Goal: Task Accomplishment & Management: Manage account settings

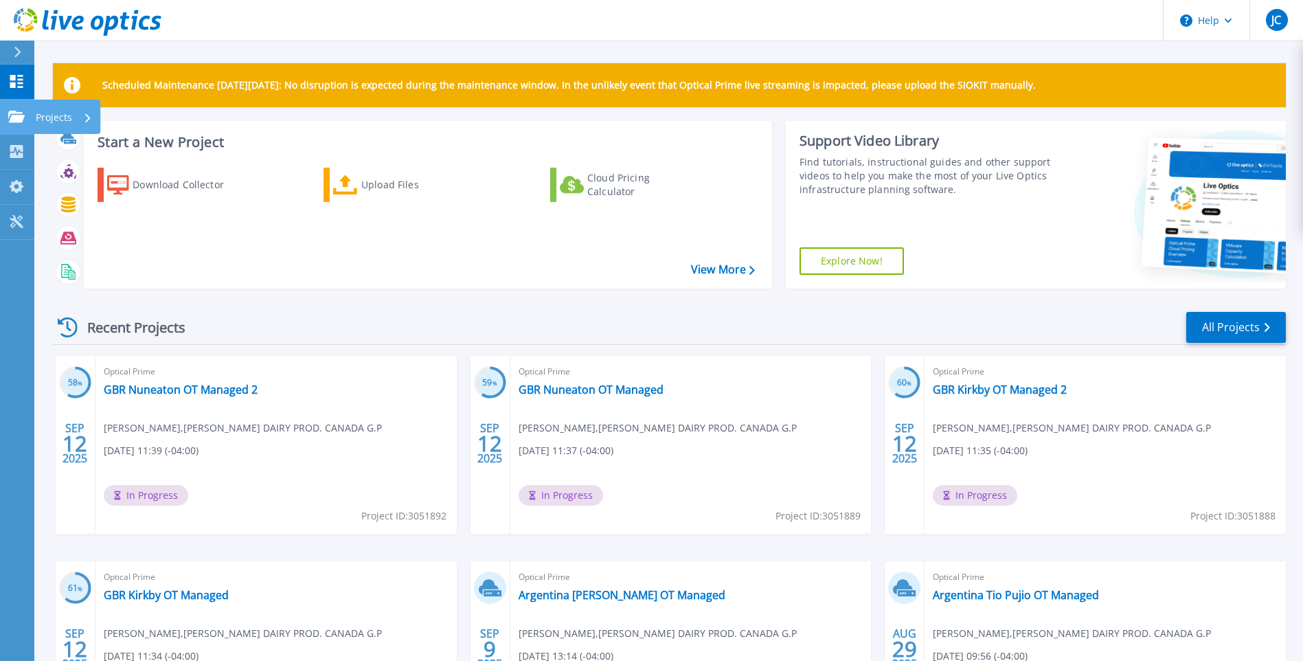
click at [60, 117] on p "Projects" at bounding box center [54, 118] width 36 height 36
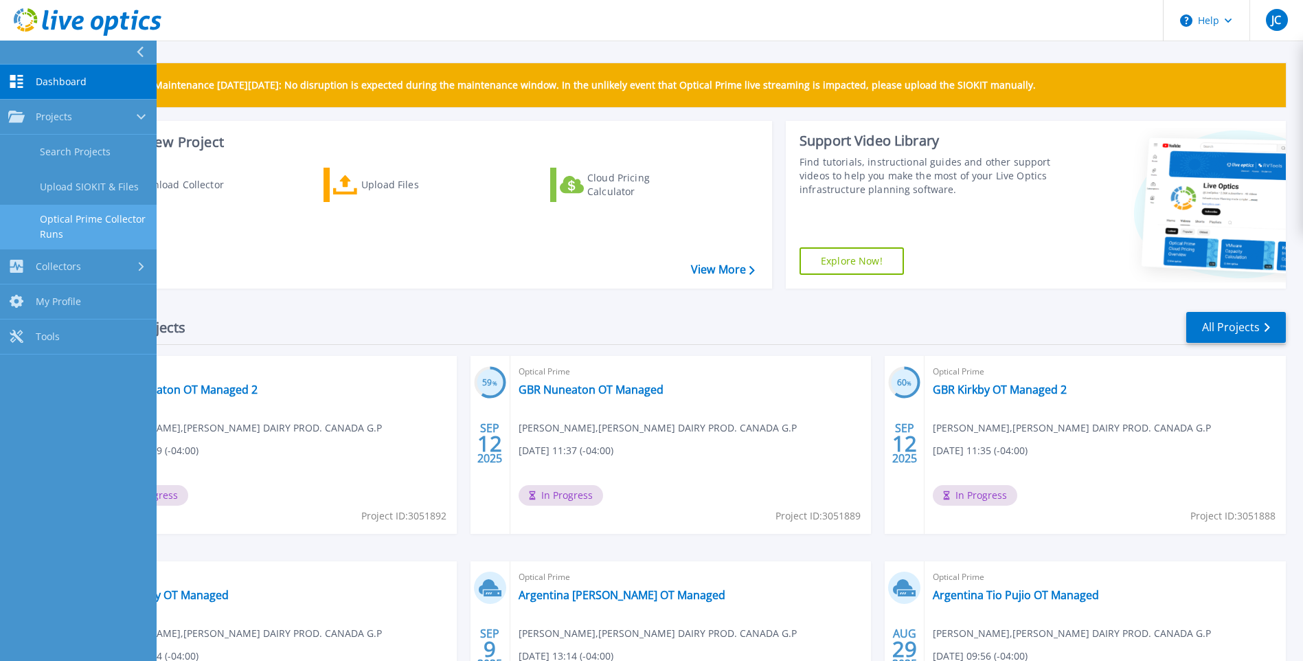
click at [79, 223] on link "Optical Prime Collector Runs" at bounding box center [78, 227] width 157 height 44
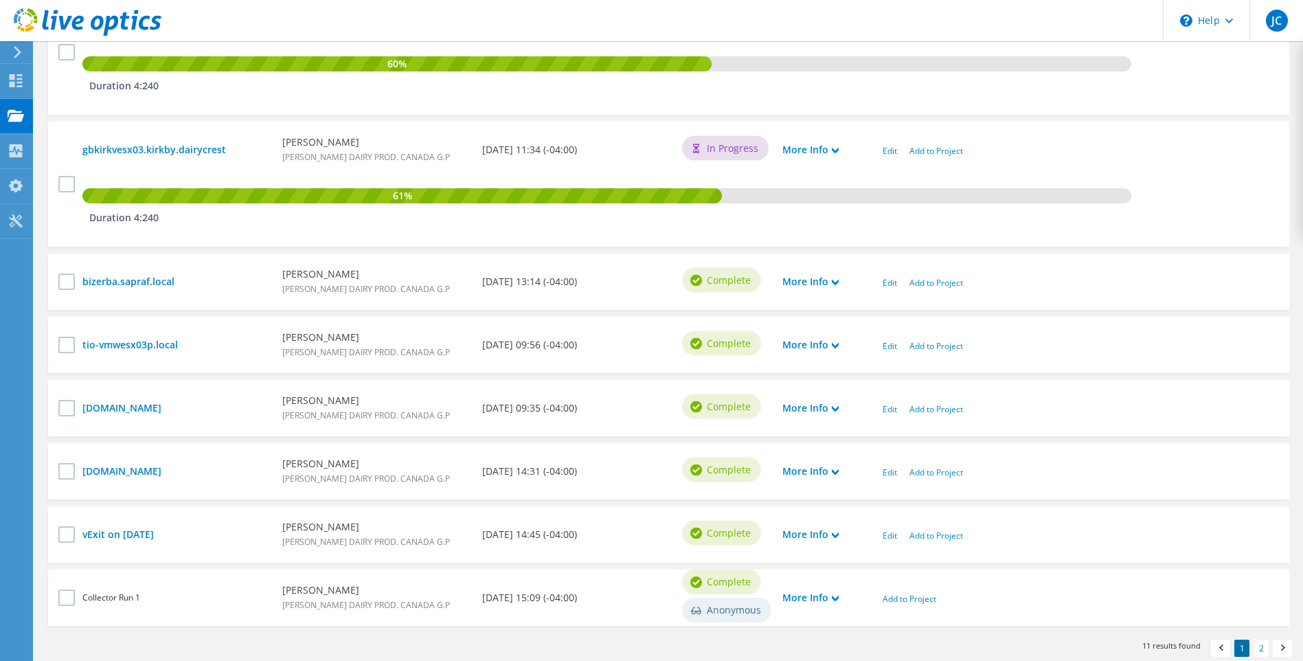
scroll to position [822, 0]
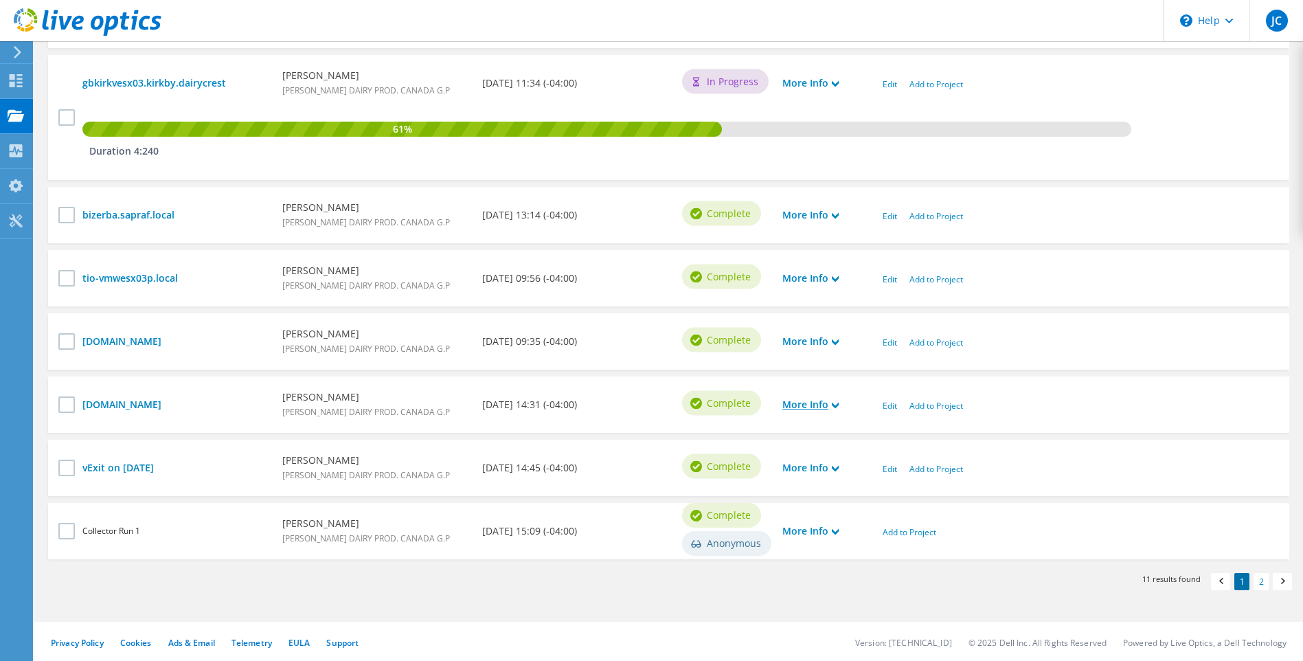
click at [835, 405] on icon at bounding box center [835, 405] width 7 height 7
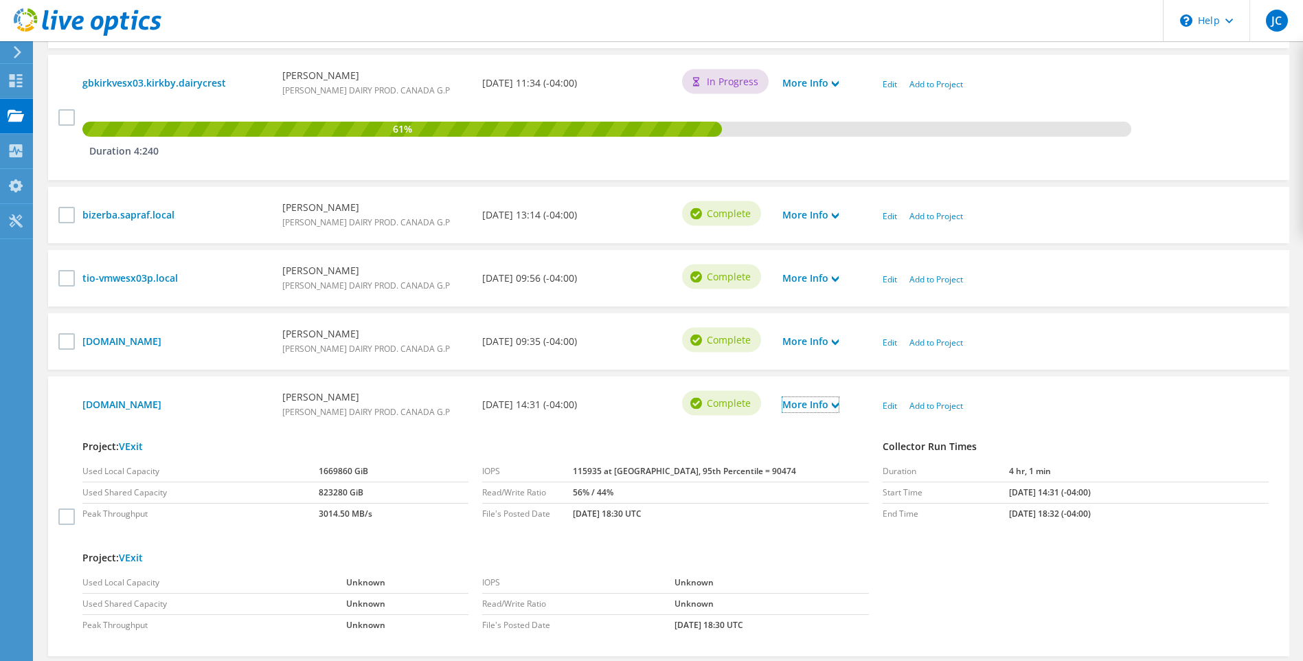
scroll to position [1028, 0]
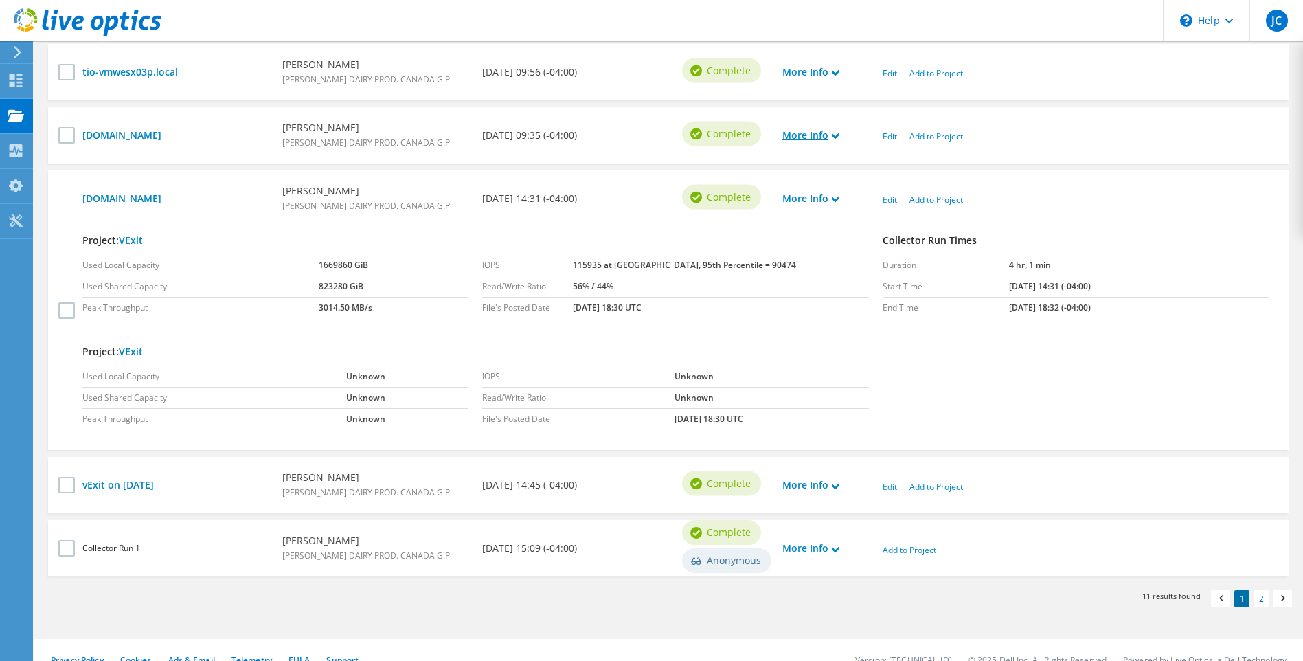
click at [839, 136] on icon at bounding box center [835, 136] width 7 height 7
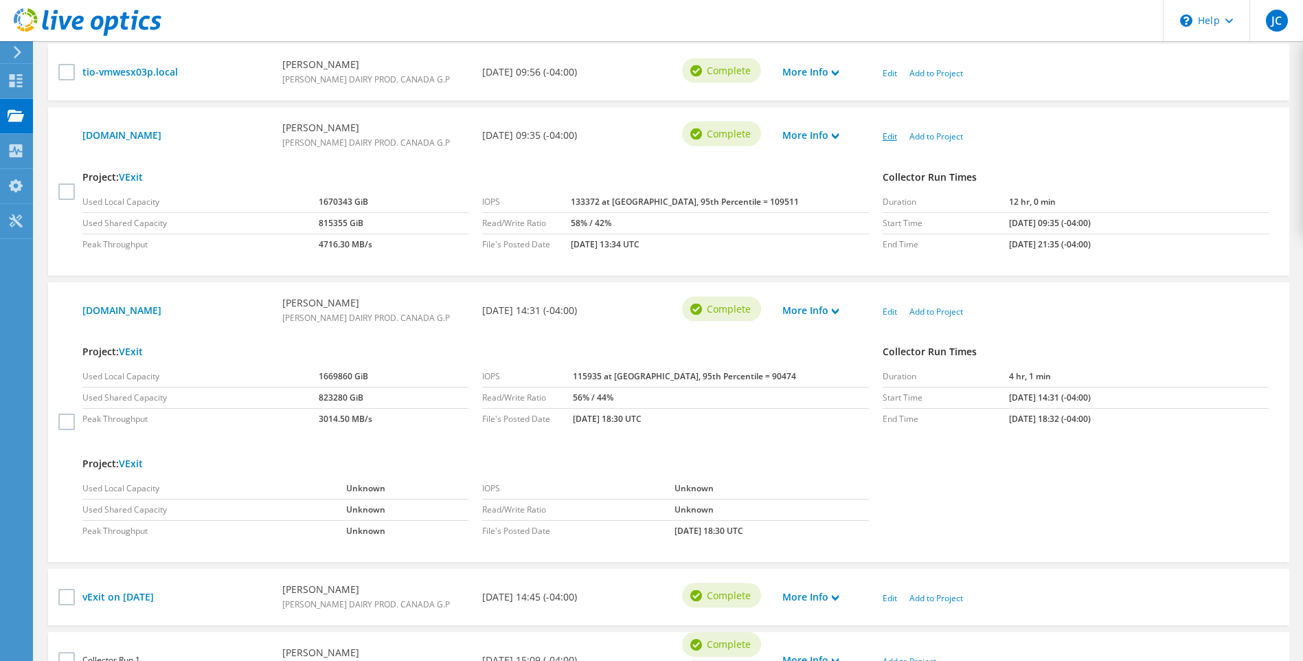
click at [888, 135] on link "Edit" at bounding box center [890, 137] width 14 height 12
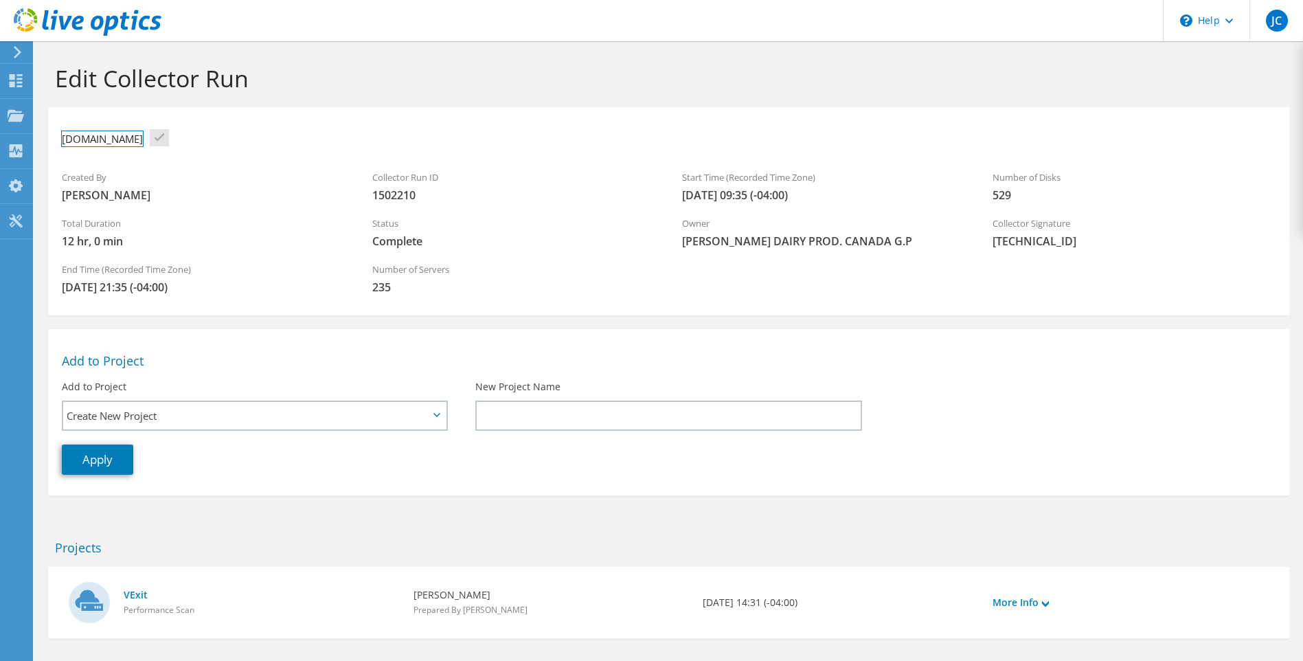
drag, startPoint x: 184, startPoint y: 138, endPoint x: 52, endPoint y: 137, distance: 132.6
click at [52, 137] on div "[DOMAIN_NAME]" at bounding box center [668, 138] width 1241 height 49
click at [67, 140] on h3 "cdl-vmwesx02p.sapcorp.com" at bounding box center [102, 138] width 81 height 15
click at [65, 142] on h3 "[DOMAIN_NAME]" at bounding box center [102, 138] width 81 height 15
copy h3 "All sites IT Managed"
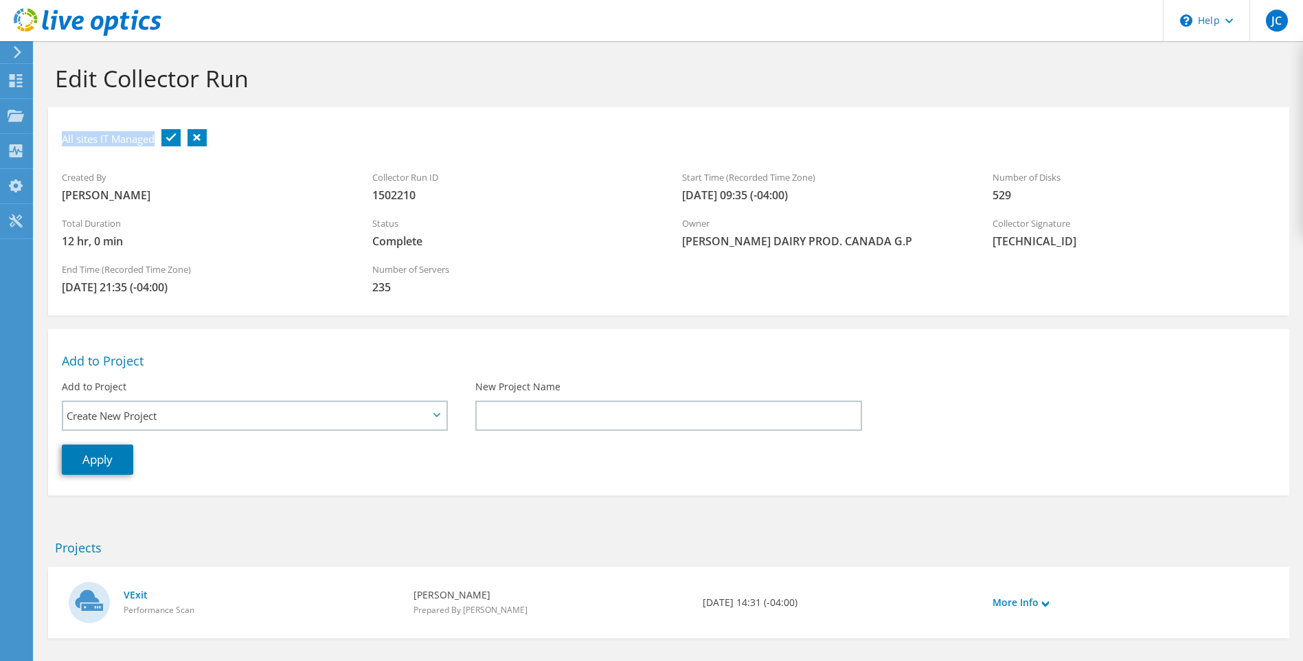
click at [171, 137] on link at bounding box center [170, 137] width 19 height 17
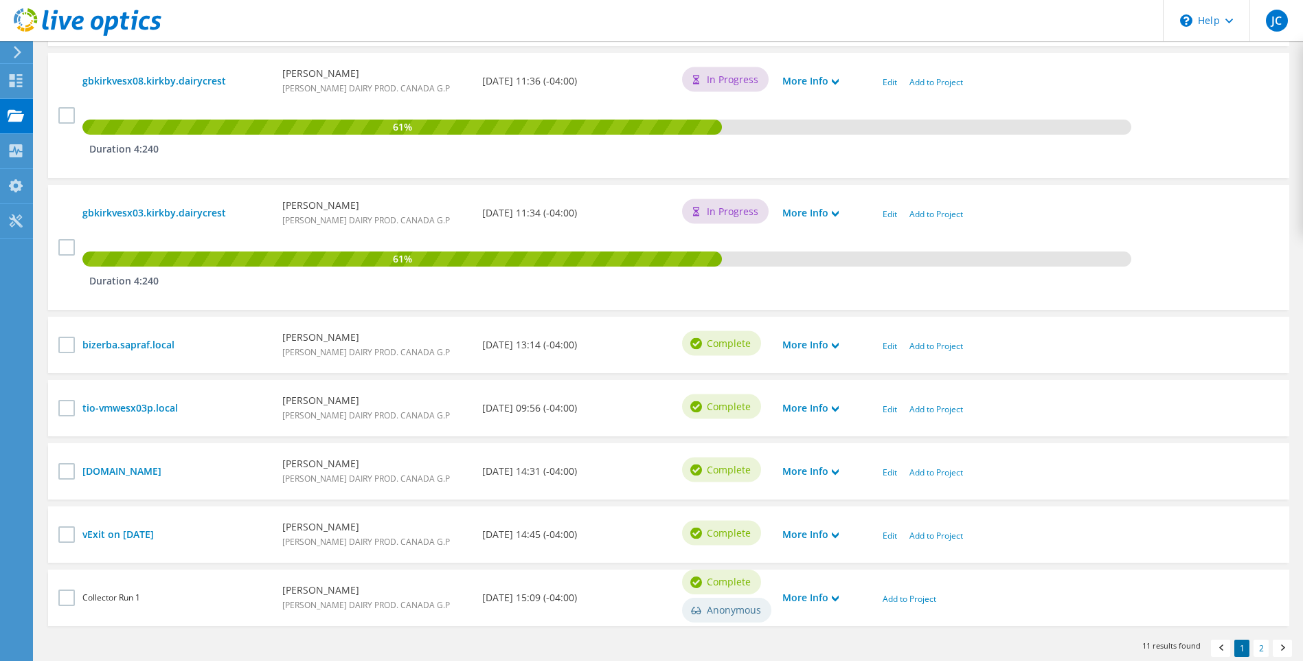
scroll to position [824, 0]
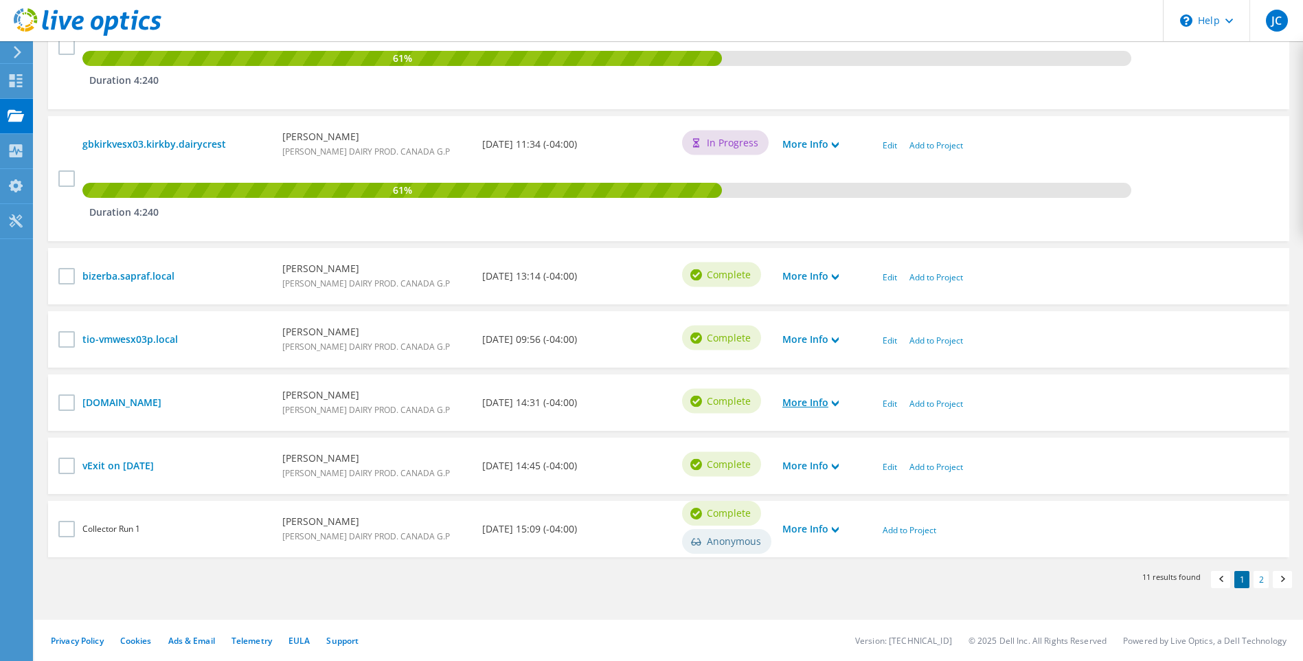
click at [833, 403] on icon at bounding box center [835, 403] width 7 height 7
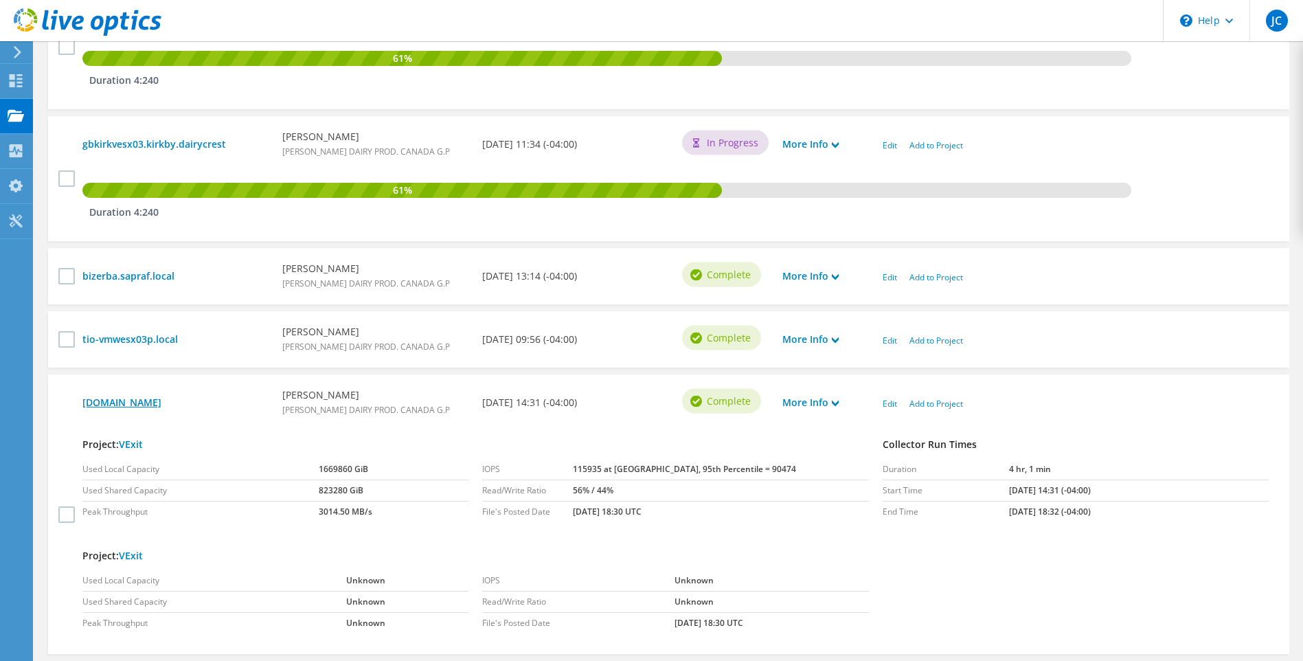
click at [170, 404] on link "[DOMAIN_NAME]" at bounding box center [175, 402] width 186 height 15
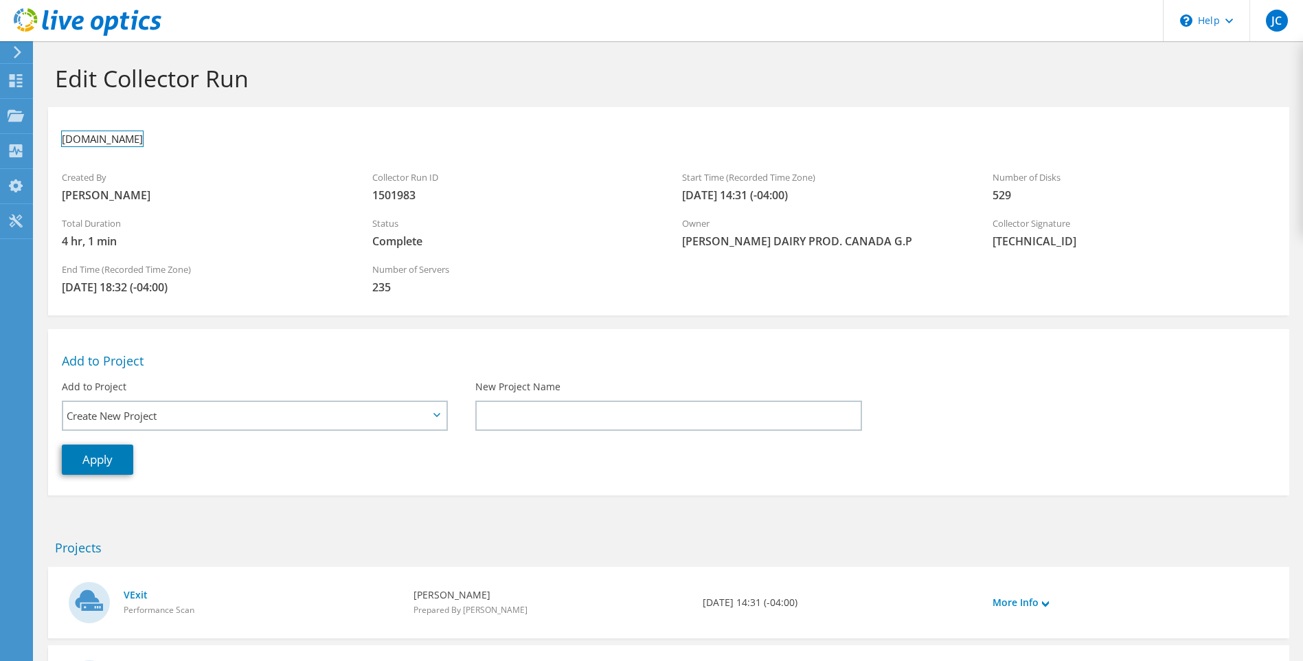
click at [143, 138] on h3 "[DOMAIN_NAME]" at bounding box center [102, 138] width 81 height 15
drag, startPoint x: 179, startPoint y: 139, endPoint x: 4, endPoint y: 136, distance: 174.5
click at [4, 136] on div "JC End User [PERSON_NAME] [PERSON_NAME][EMAIL_ADDRESS][PERSON_NAME][PERSON_NAME…" at bounding box center [651, 399] width 1303 height 799
click at [198, 186] on div "Created By [PERSON_NAME]" at bounding box center [203, 186] width 311 height 46
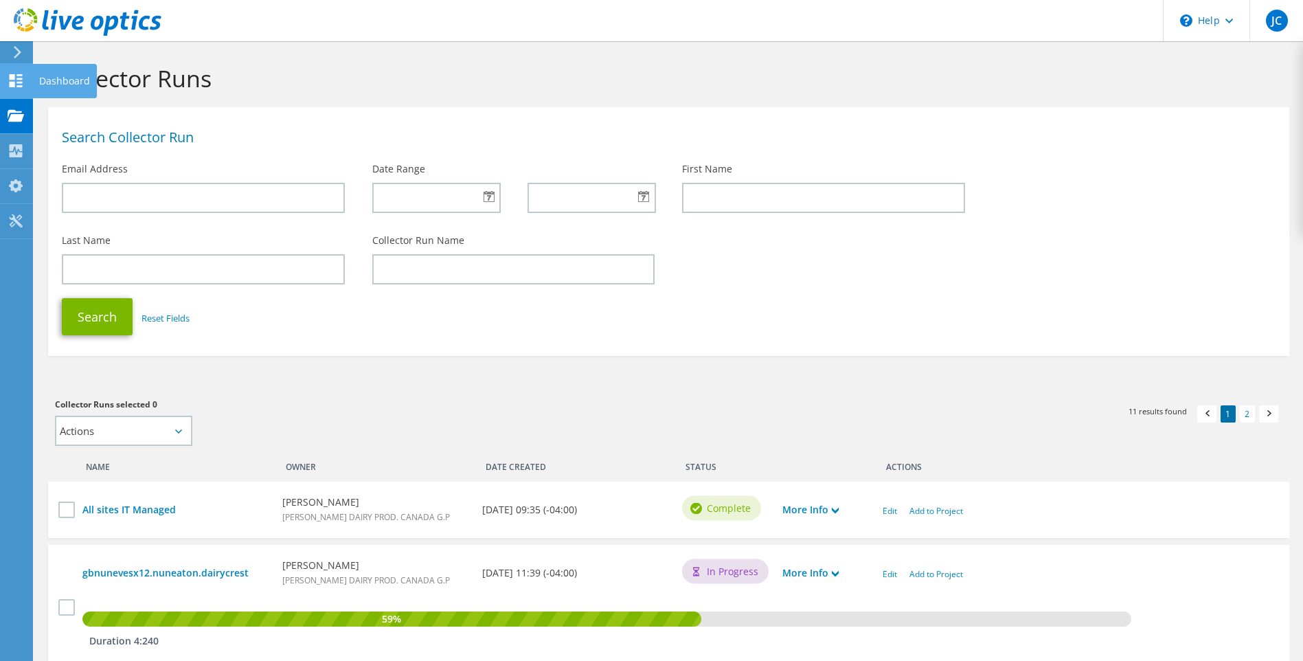
click at [47, 79] on div "Dashboard" at bounding box center [64, 81] width 65 height 34
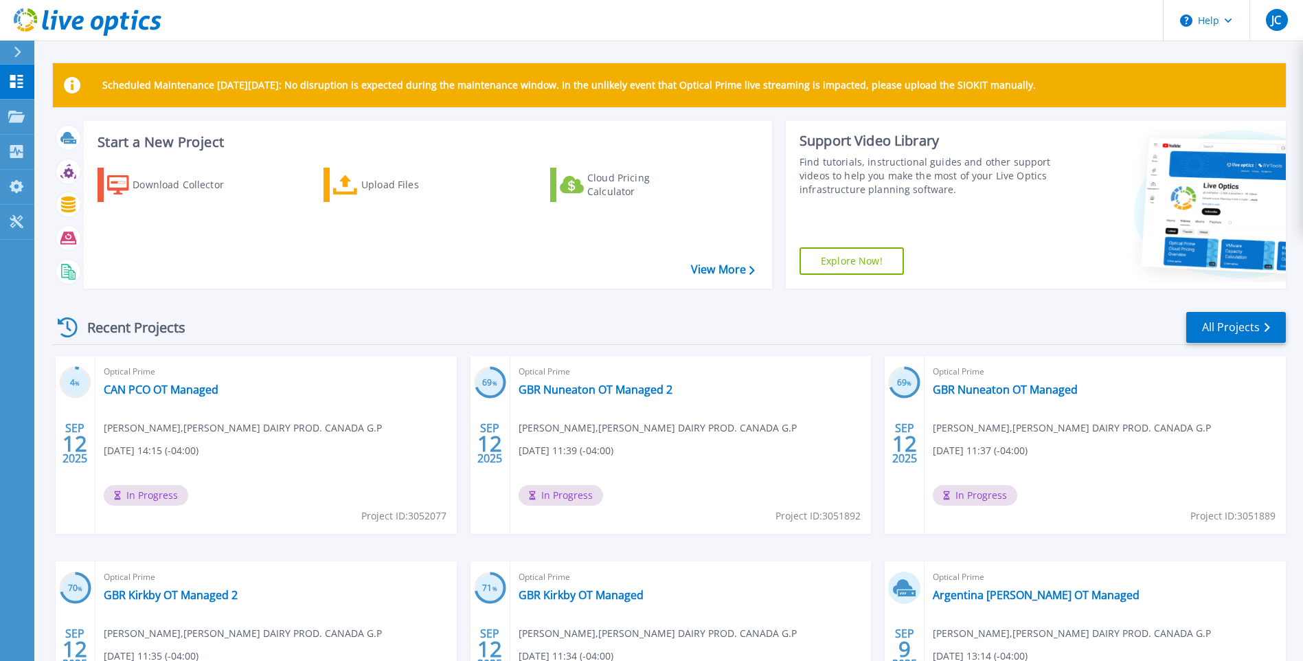
scroll to position [137, 0]
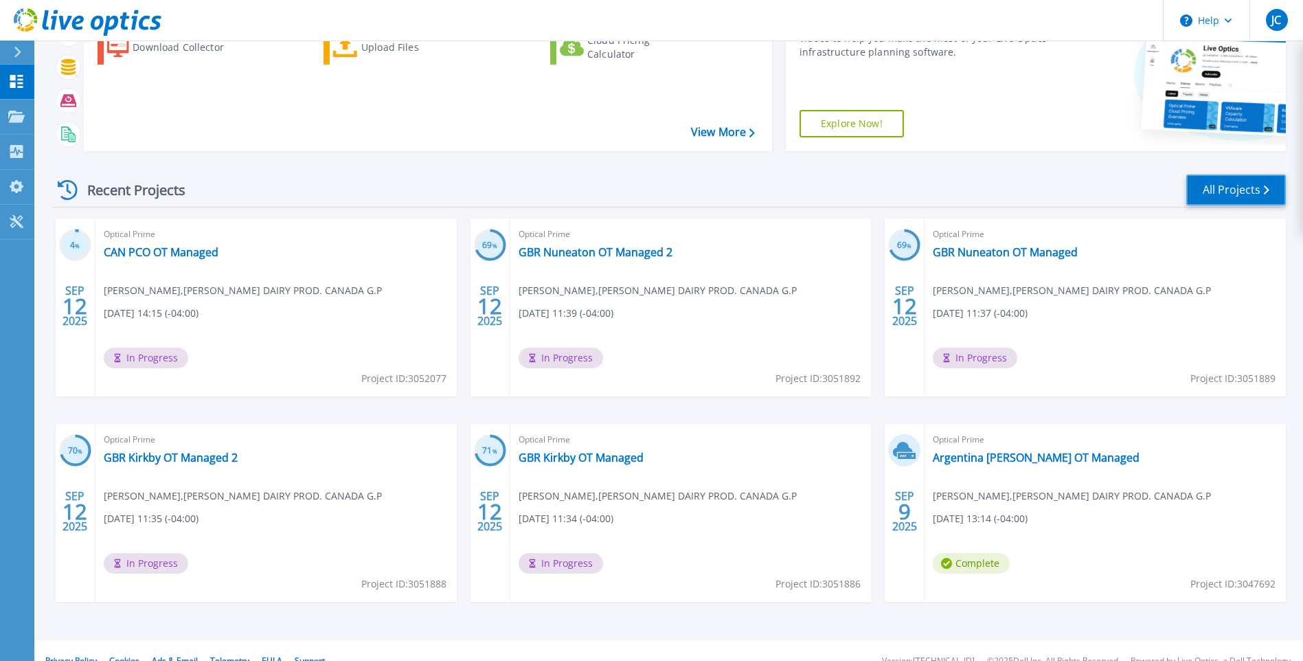
click at [1244, 188] on link "All Projects" at bounding box center [1236, 189] width 100 height 31
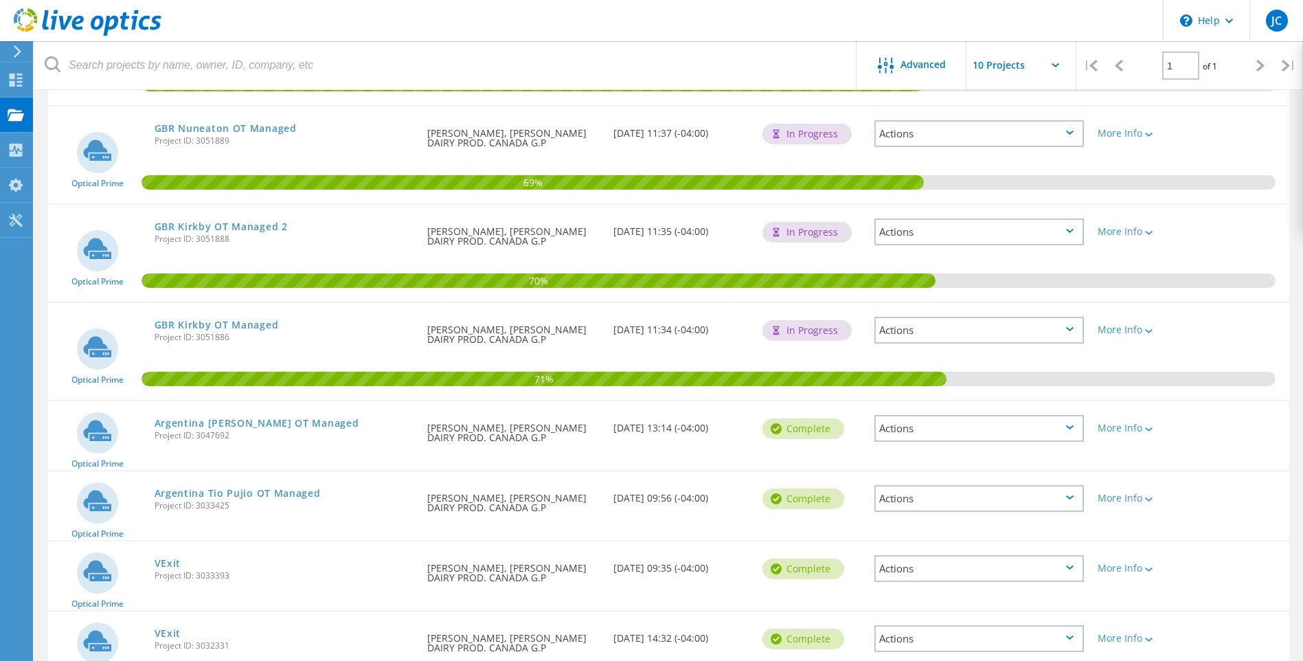
scroll to position [418, 0]
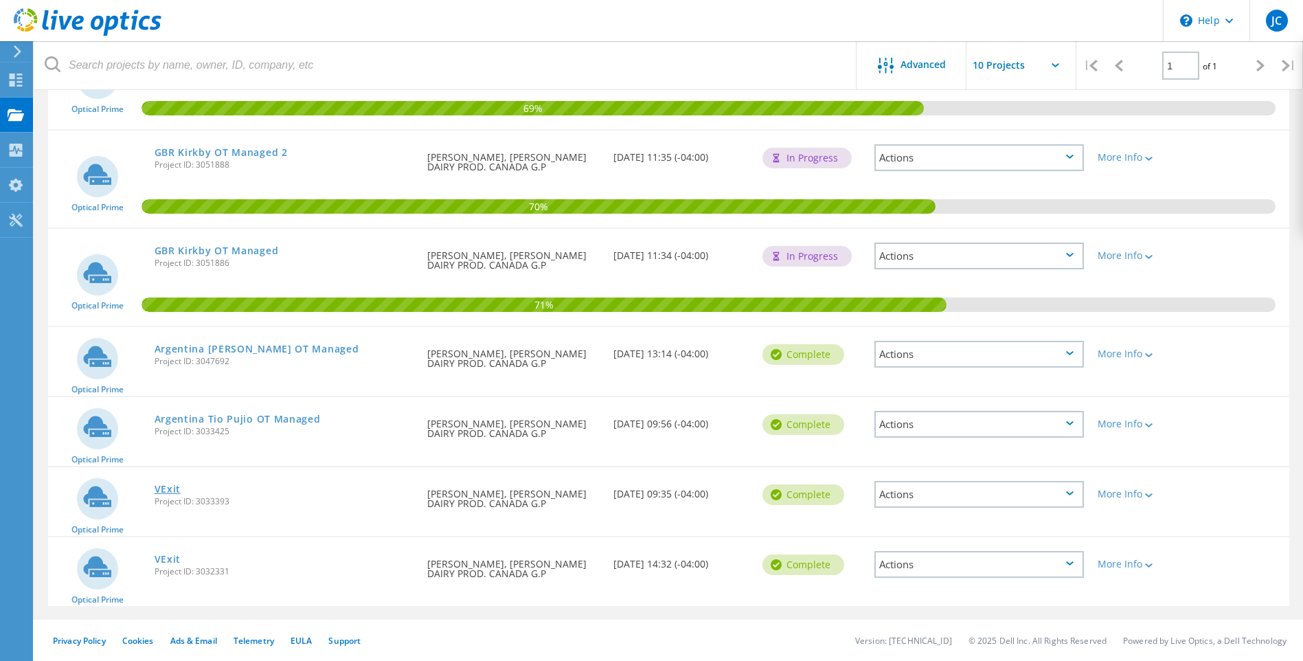
click at [168, 492] on link "VExit" at bounding box center [168, 489] width 27 height 10
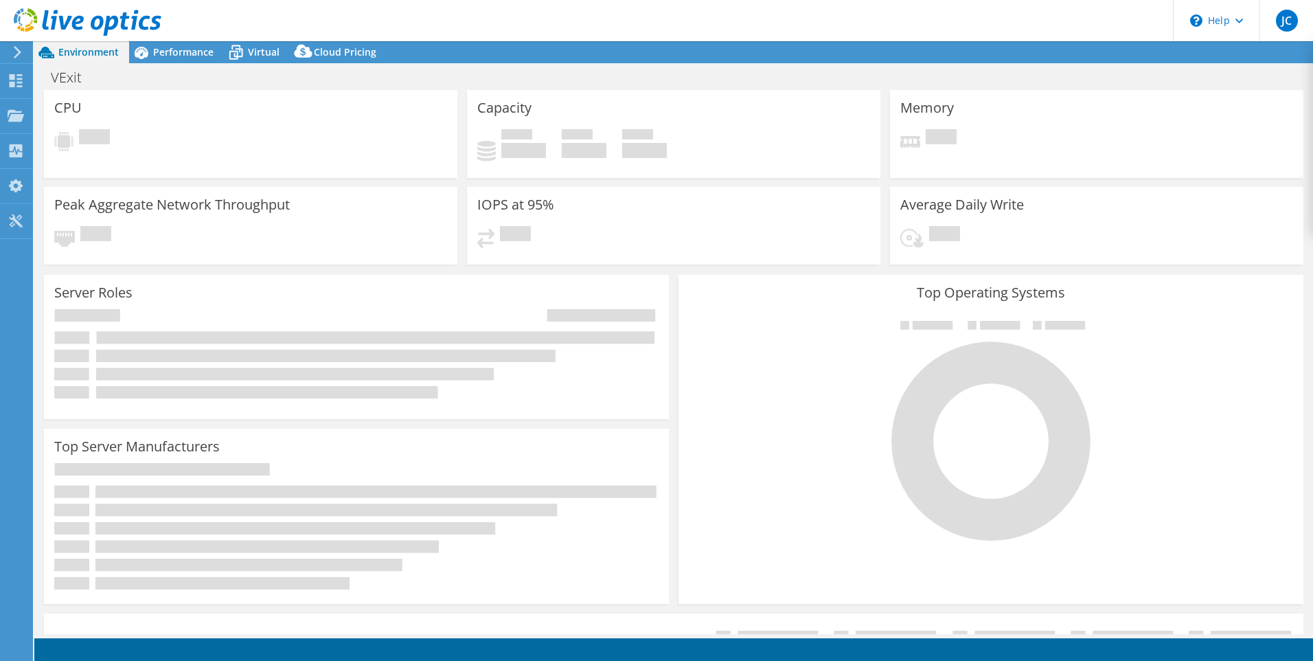
select select "USD"
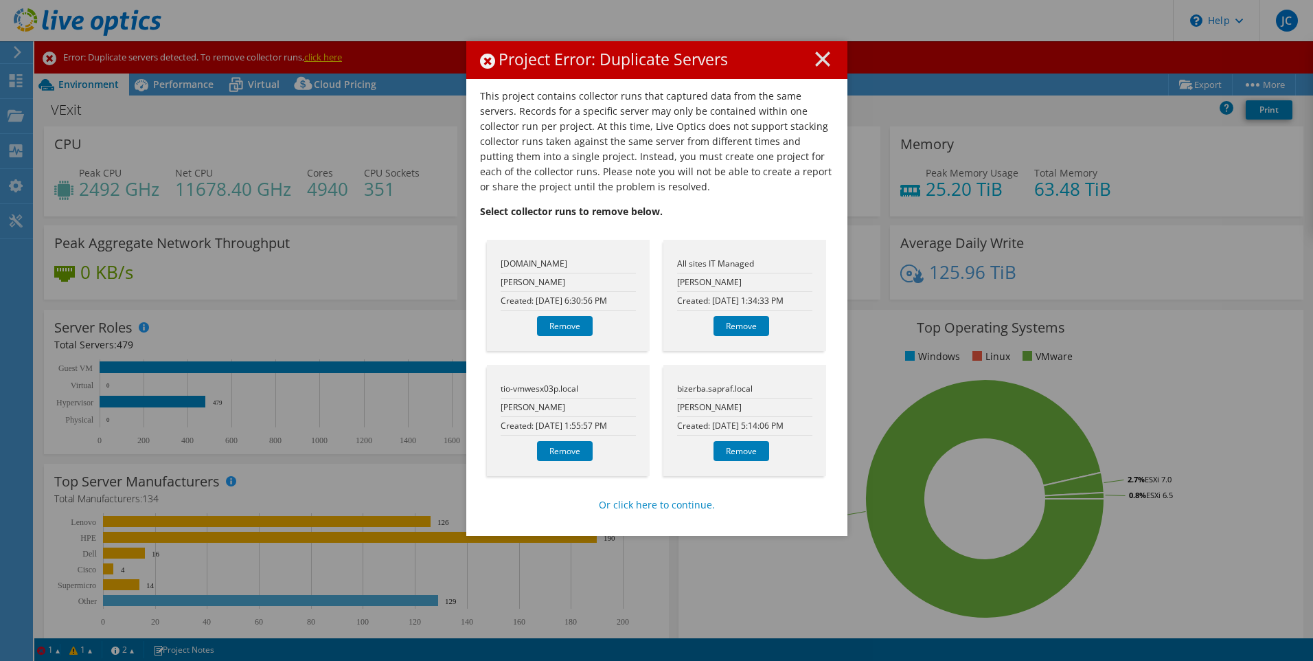
scroll to position [188, 0]
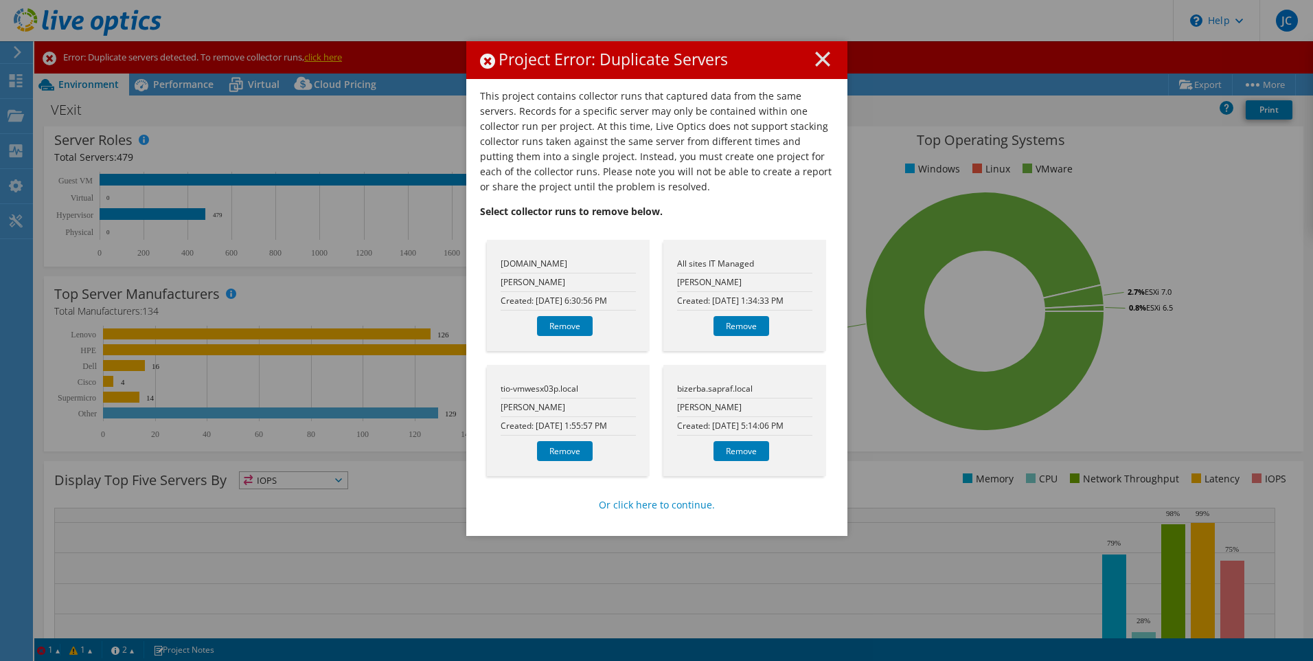
click at [820, 58] on line at bounding box center [823, 59] width 14 height 14
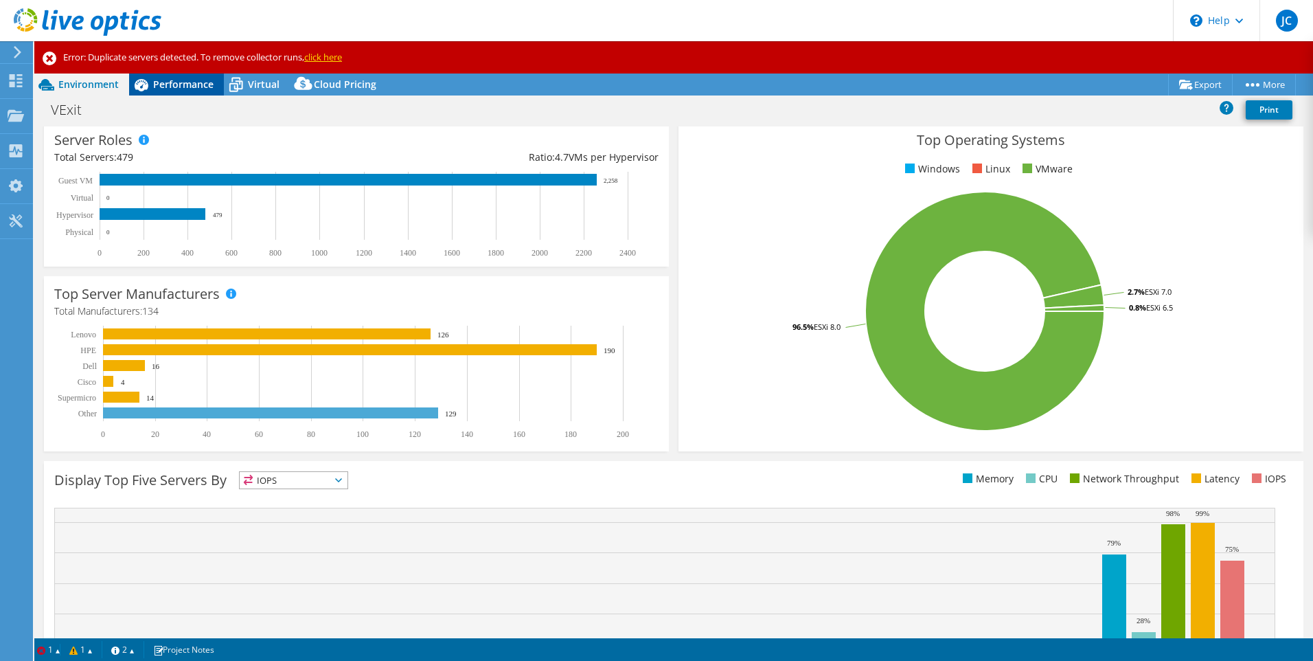
click at [180, 78] on span "Performance" at bounding box center [183, 84] width 60 height 13
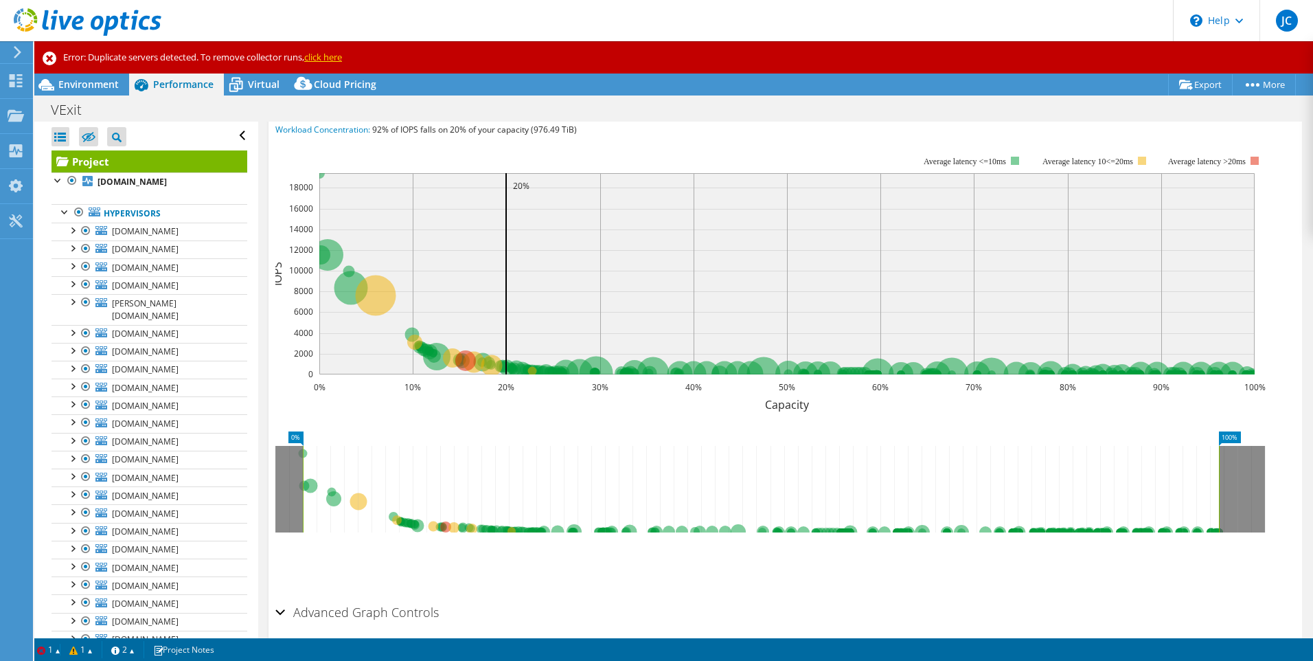
scroll to position [0, 0]
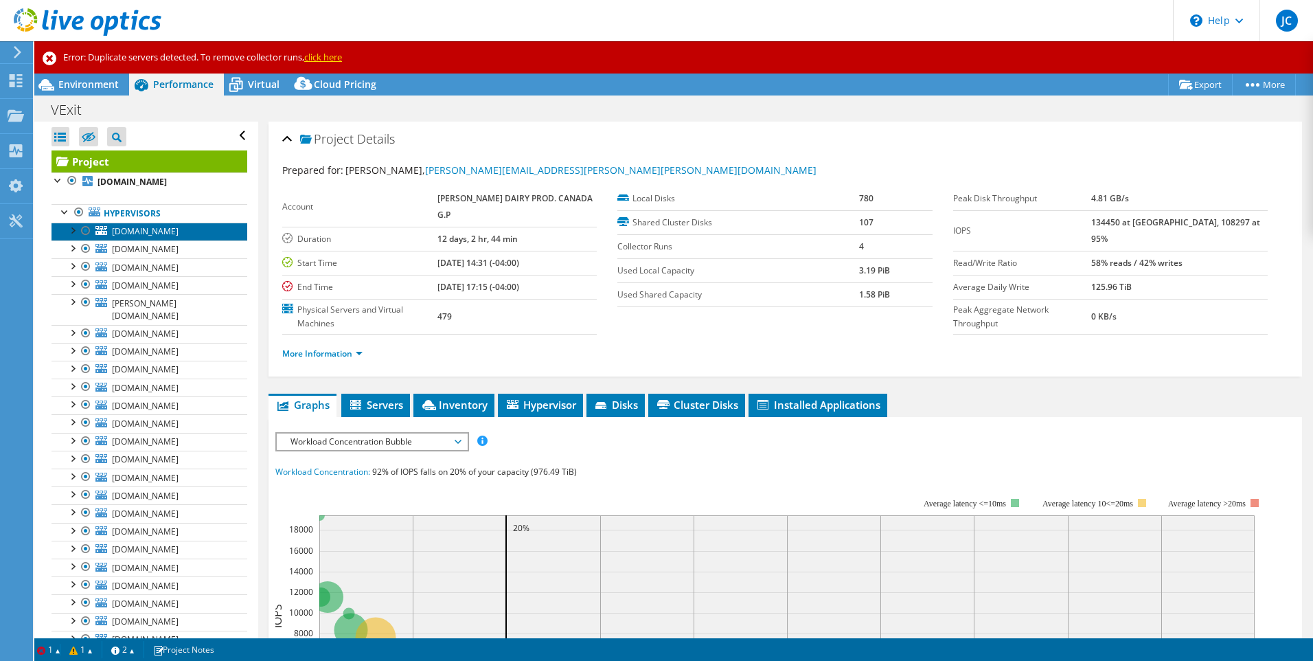
click at [165, 237] on span "cdl-vmwesx02p.sapcorp.com" at bounding box center [145, 231] width 67 height 12
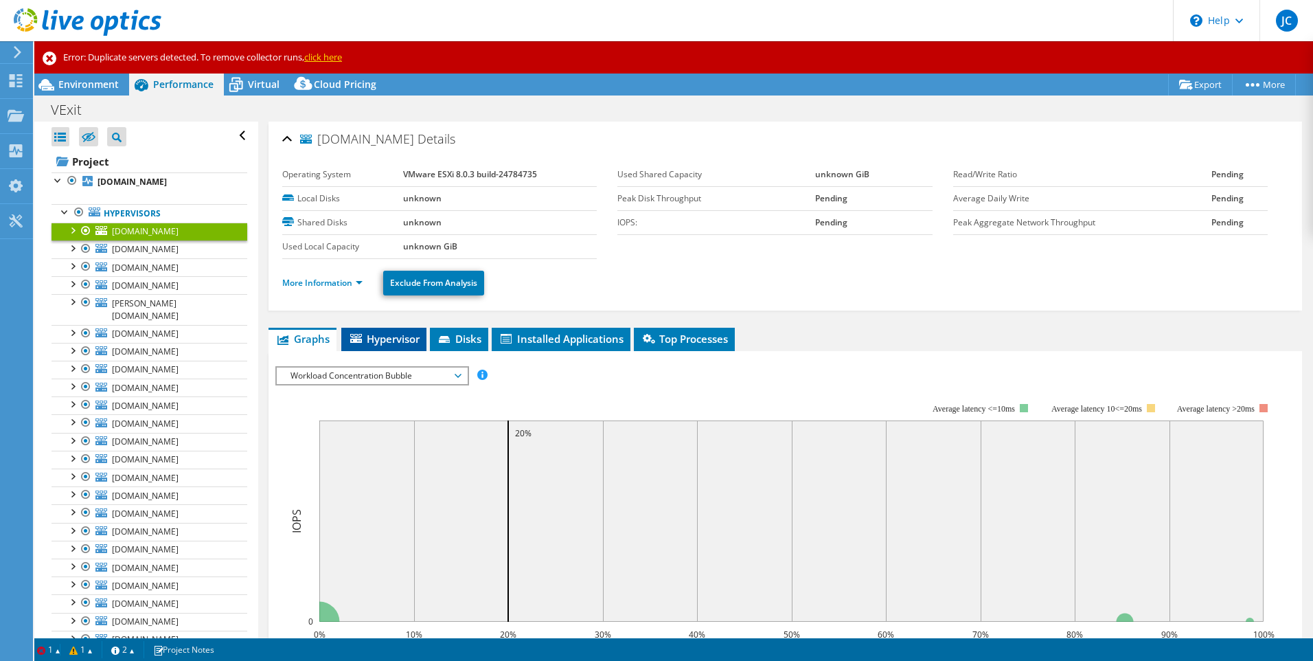
click at [402, 333] on span "Hypervisor" at bounding box center [383, 339] width 71 height 14
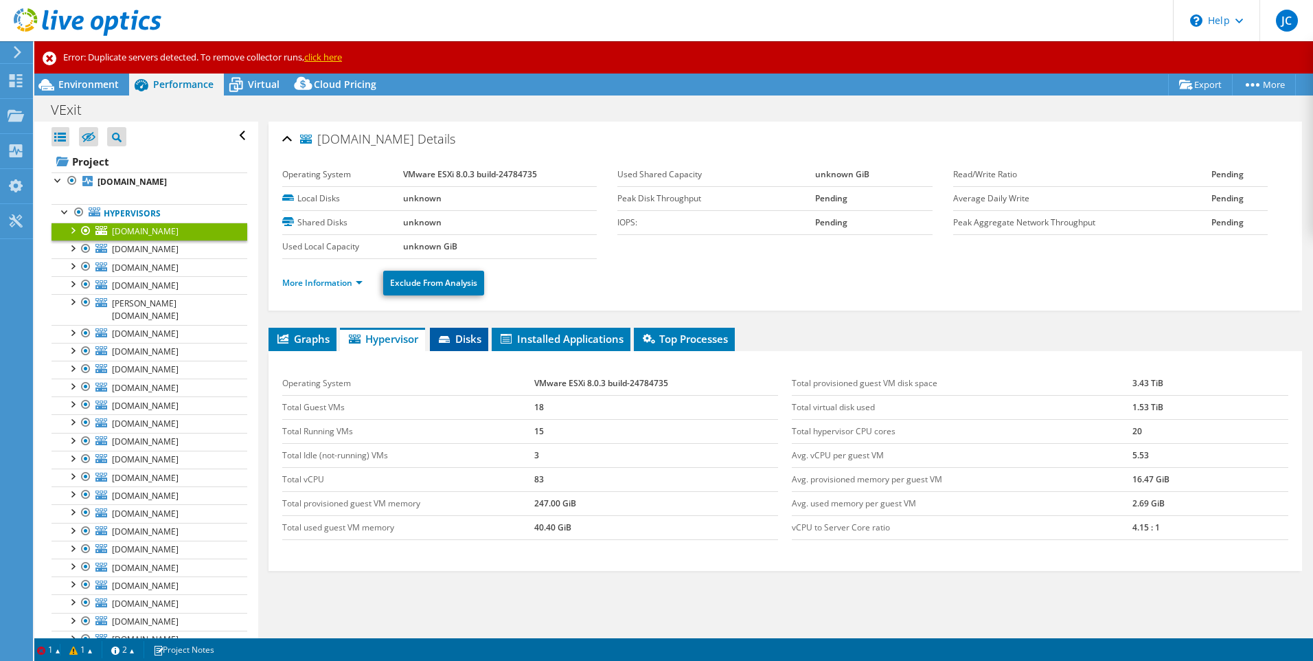
click at [468, 337] on span "Disks" at bounding box center [459, 339] width 45 height 14
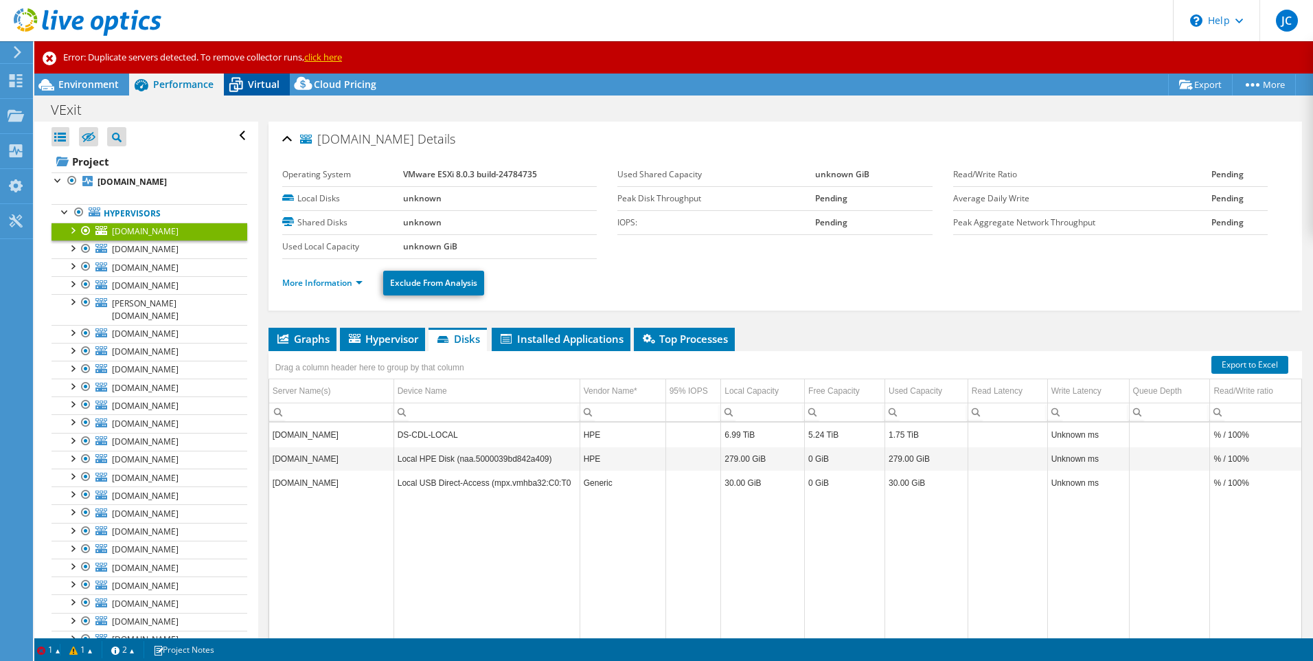
click at [261, 82] on span "Virtual" at bounding box center [264, 84] width 32 height 13
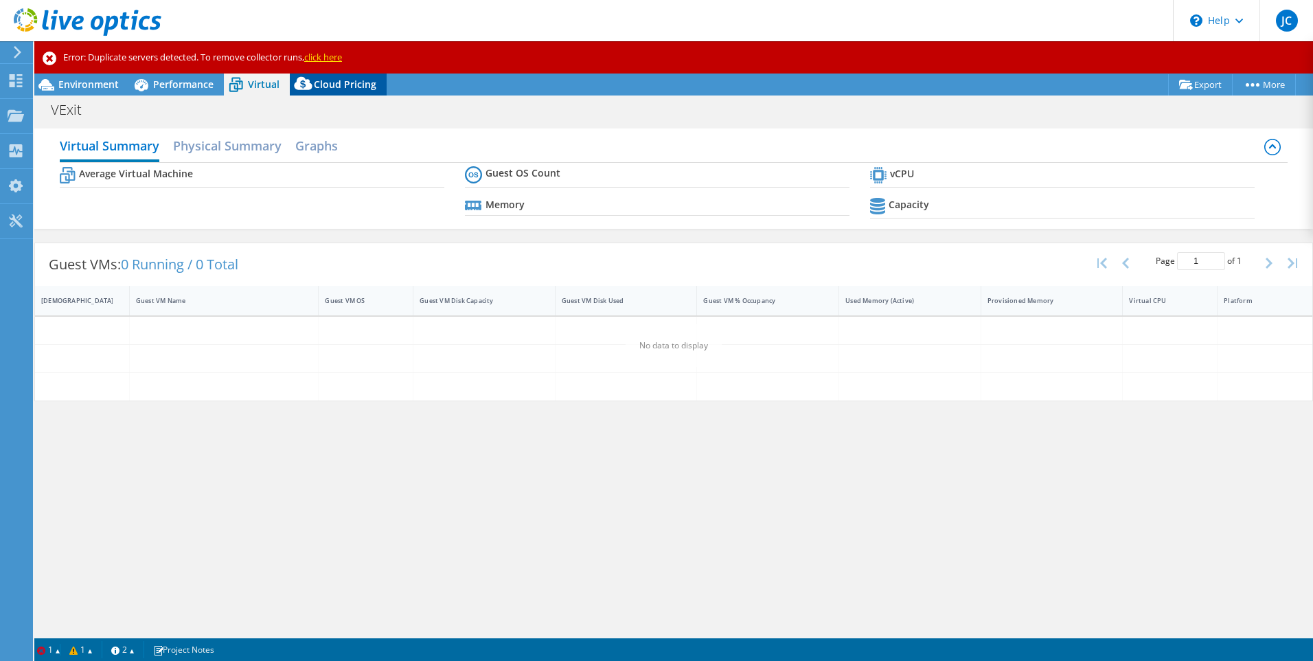
click at [332, 87] on span "Cloud Pricing" at bounding box center [345, 84] width 63 height 13
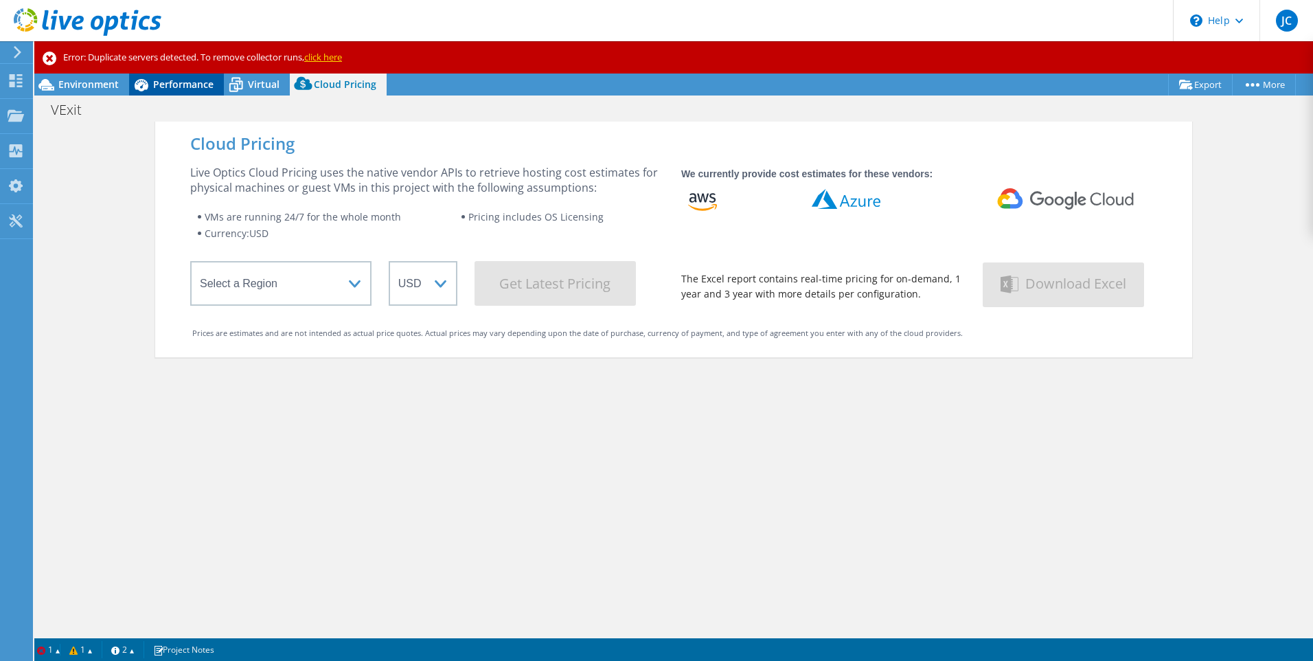
click at [185, 87] on span "Performance" at bounding box center [183, 84] width 60 height 13
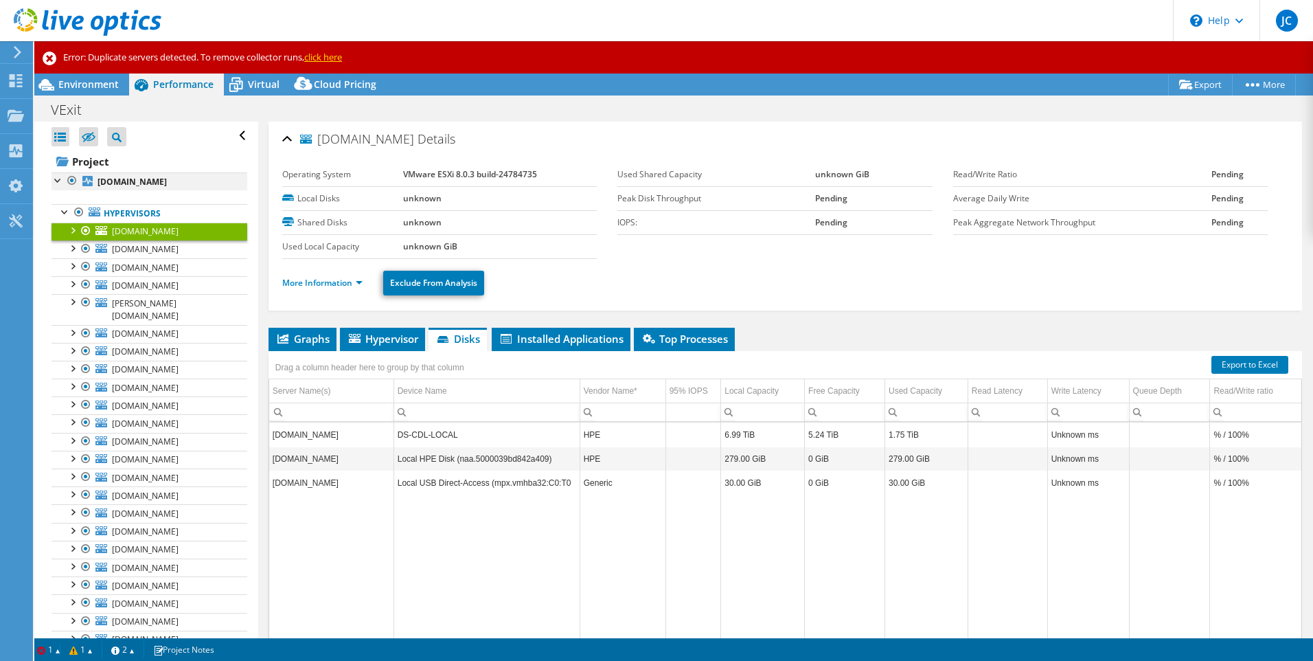
click at [55, 180] on div at bounding box center [59, 179] width 14 height 14
click at [56, 180] on div at bounding box center [59, 179] width 14 height 14
click at [68, 115] on div "Projects" at bounding box center [65, 116] width 66 height 34
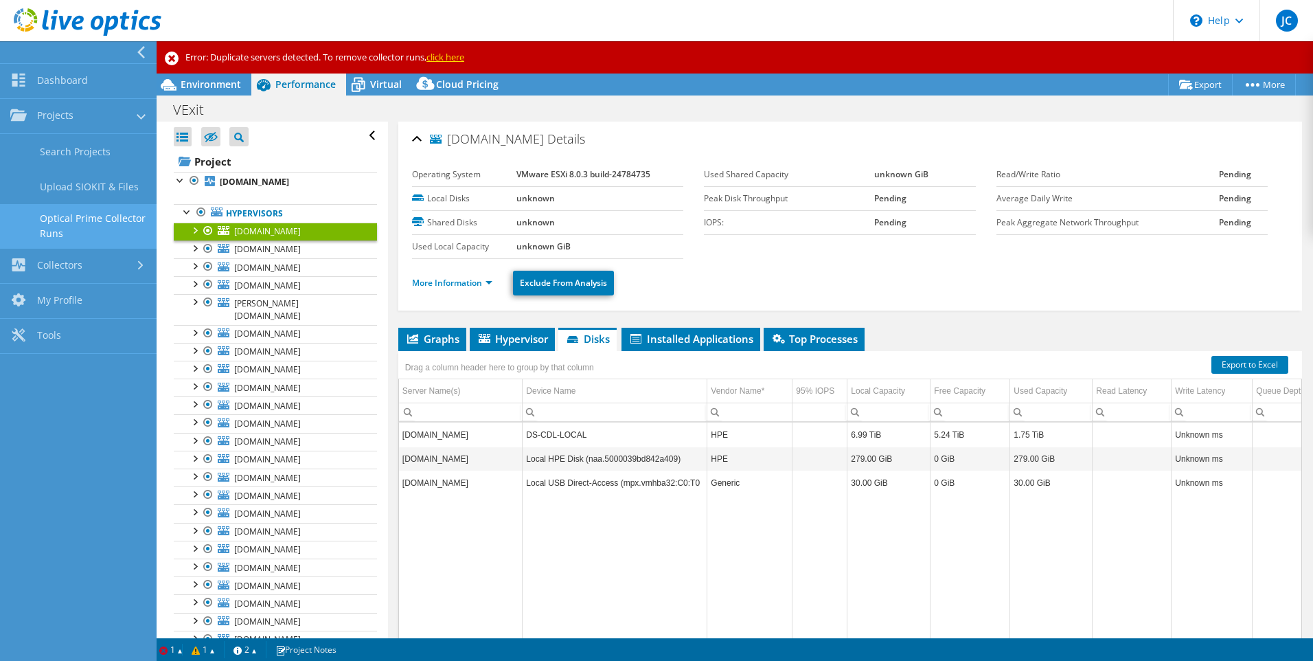
click at [90, 226] on link "Optical Prime Collector Runs" at bounding box center [78, 226] width 157 height 44
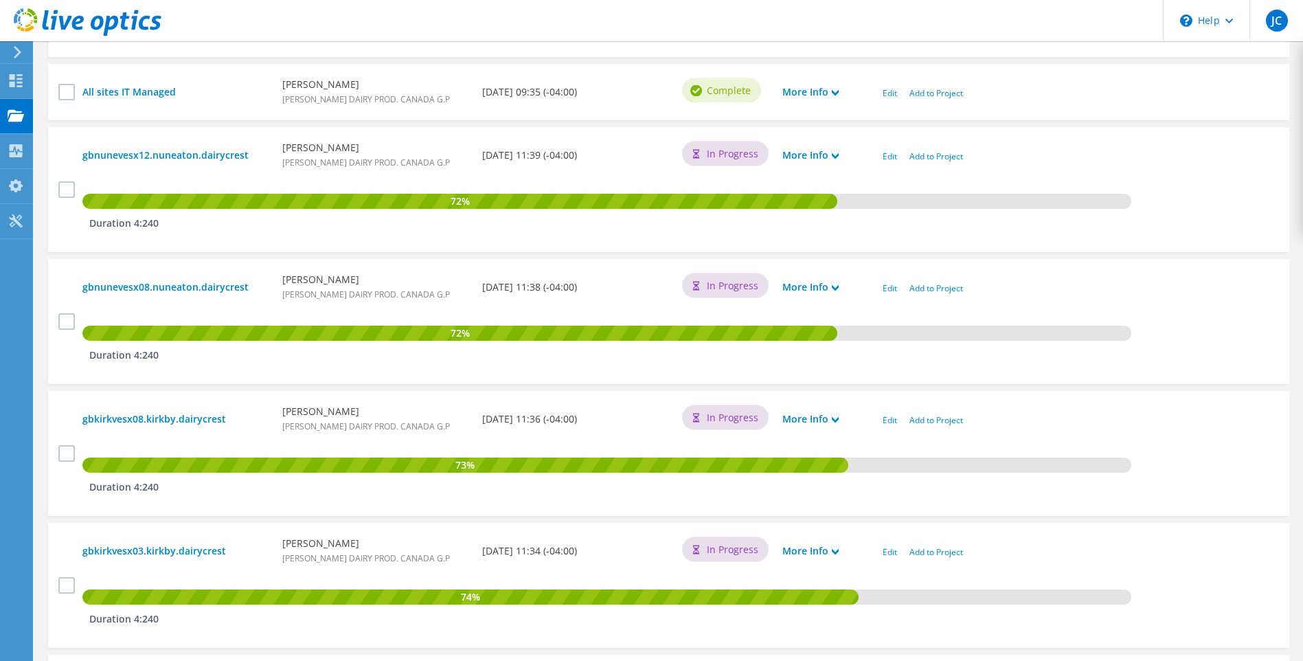
scroll to position [481, 0]
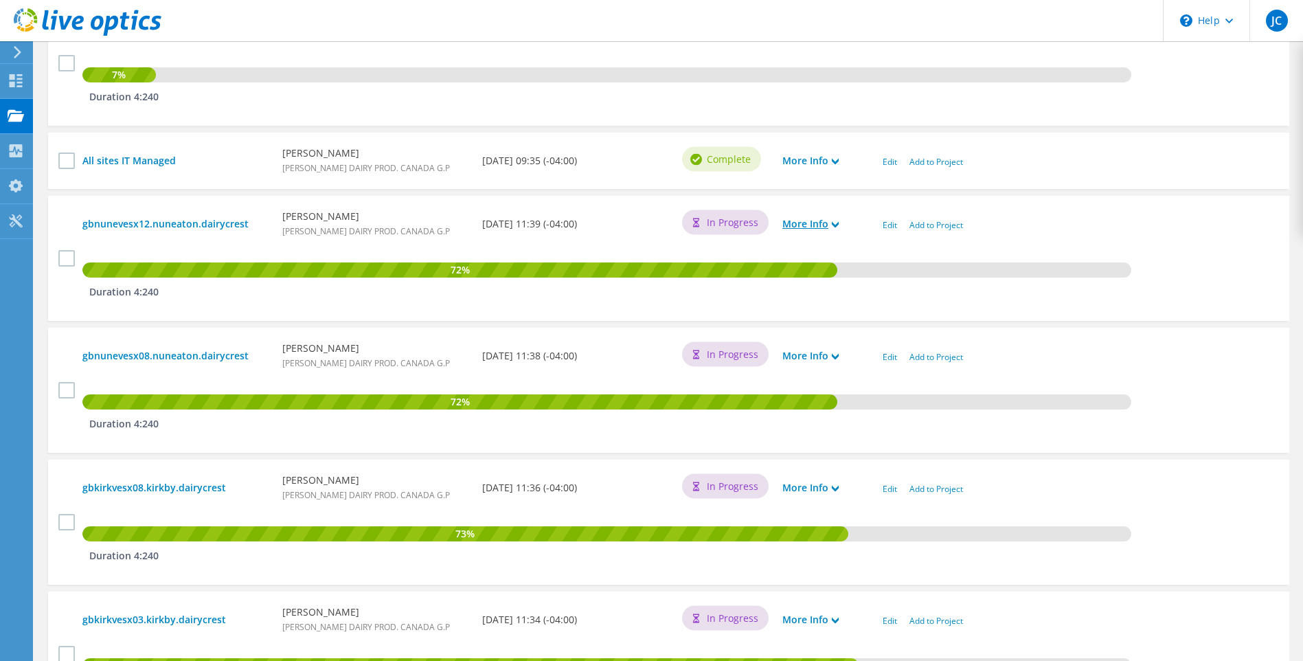
click at [837, 227] on use at bounding box center [835, 225] width 7 height 6
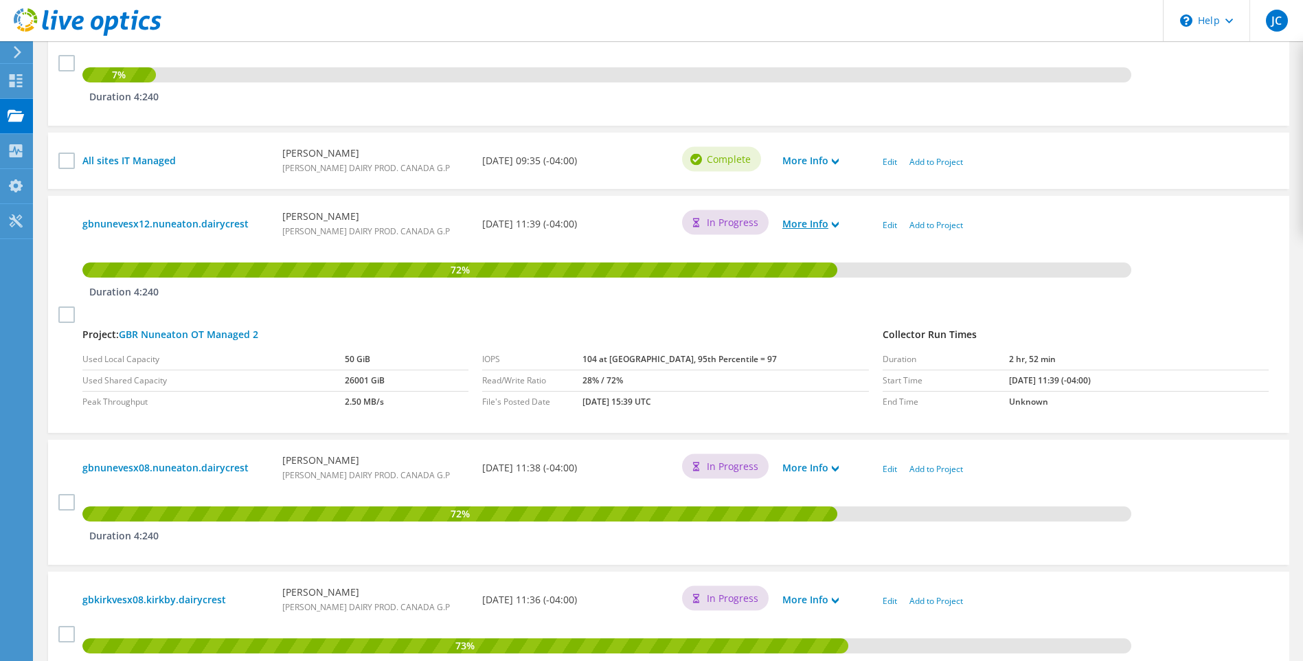
click at [837, 225] on icon at bounding box center [835, 224] width 7 height 7
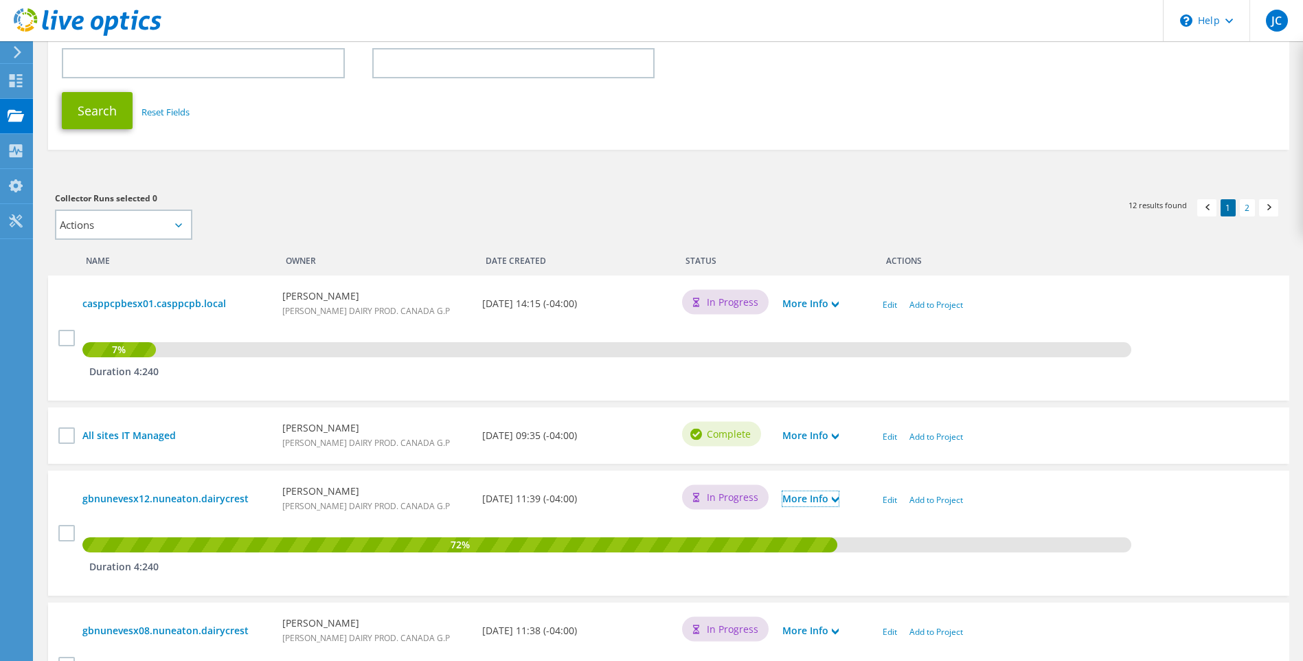
scroll to position [0, 0]
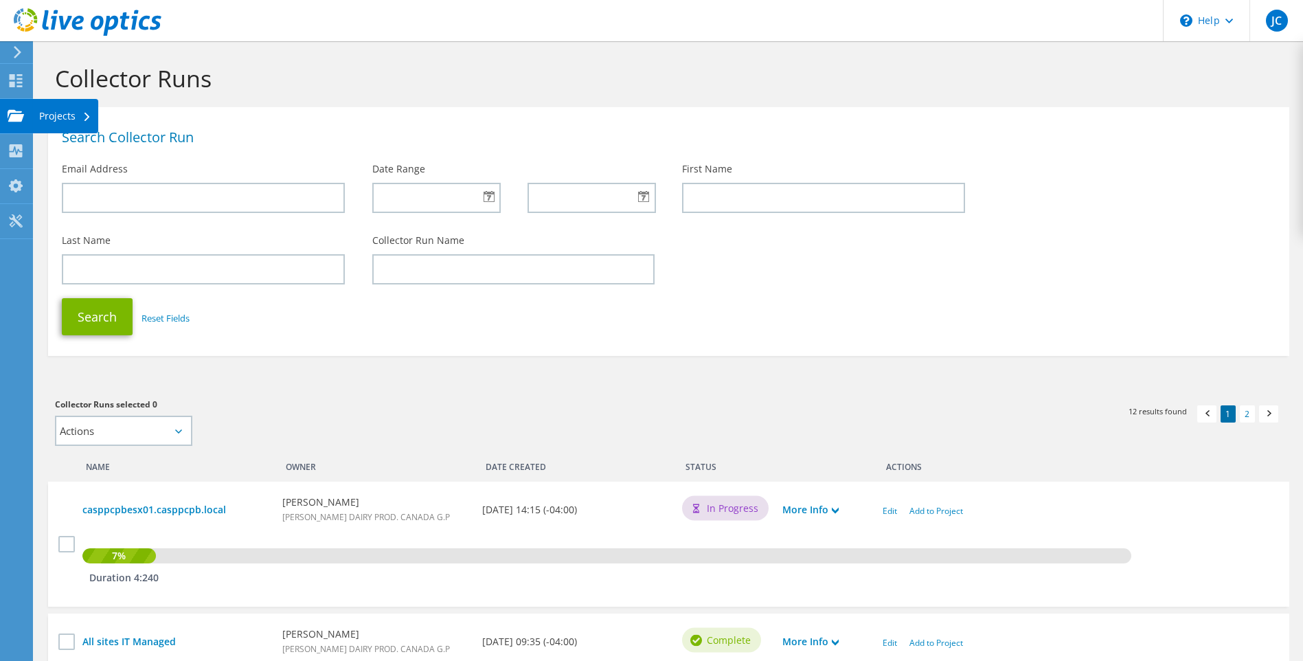
click at [65, 118] on div "Projects" at bounding box center [65, 116] width 66 height 34
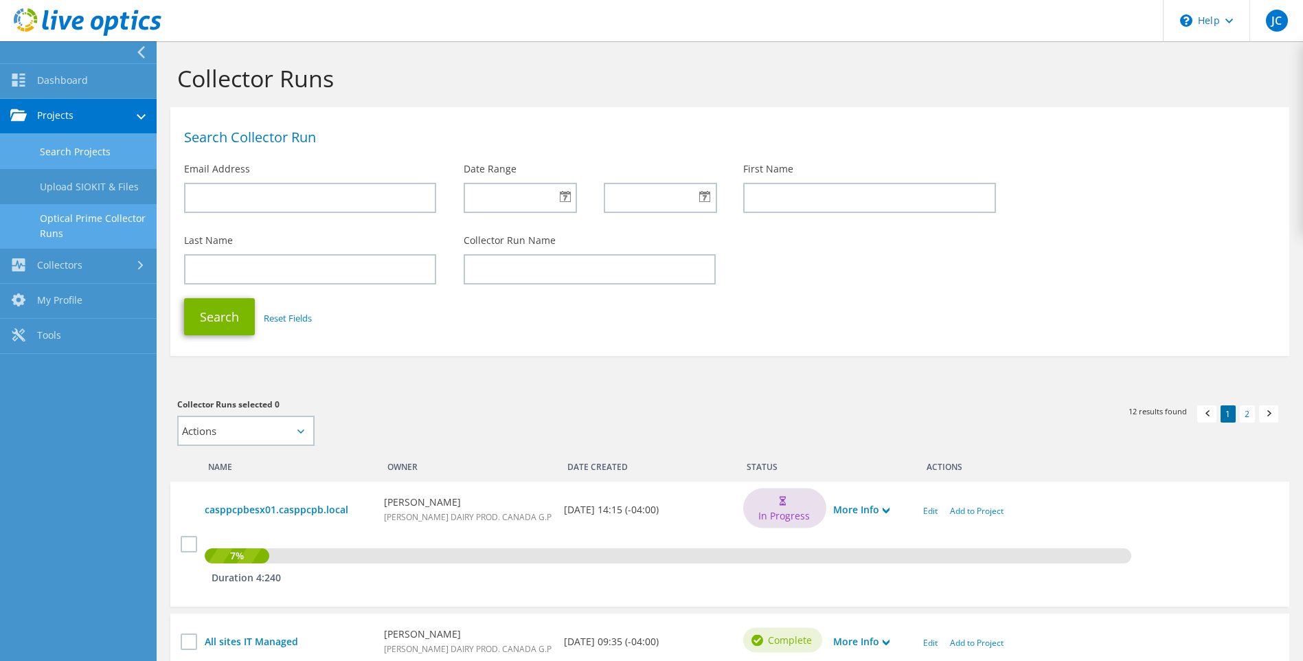
click at [93, 149] on link "Search Projects" at bounding box center [78, 151] width 157 height 35
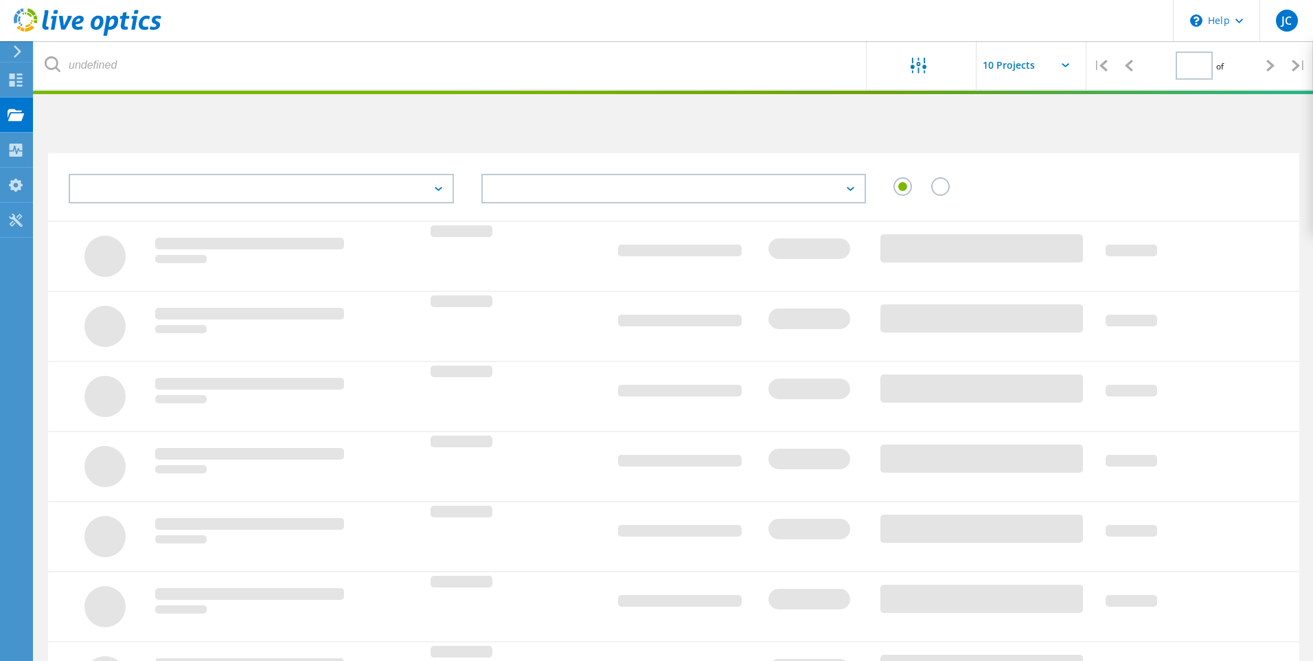
type input "1"
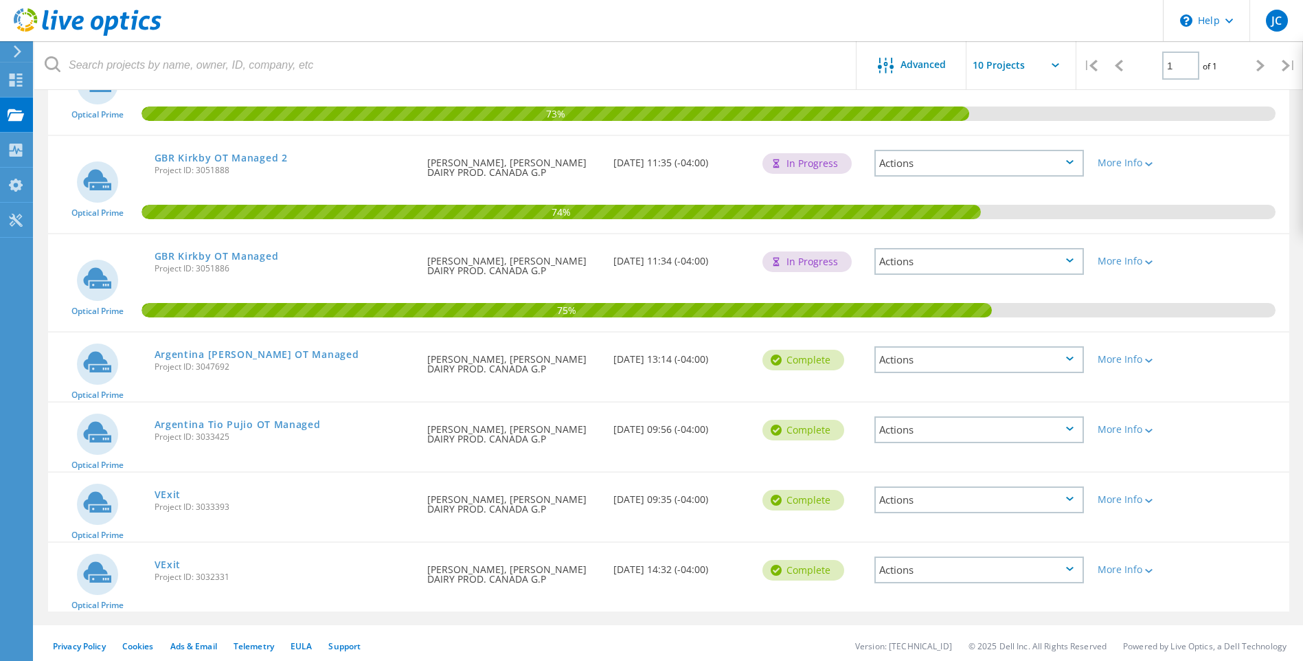
scroll to position [418, 0]
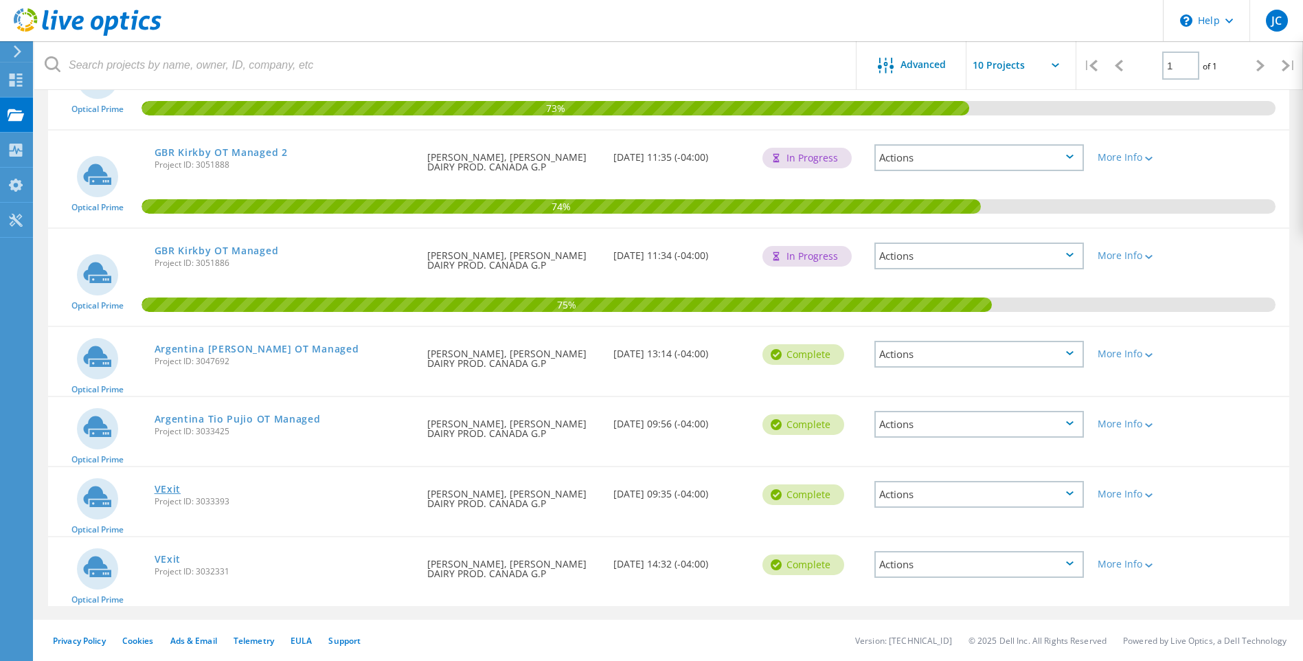
click at [167, 488] on link "VExit" at bounding box center [168, 489] width 27 height 10
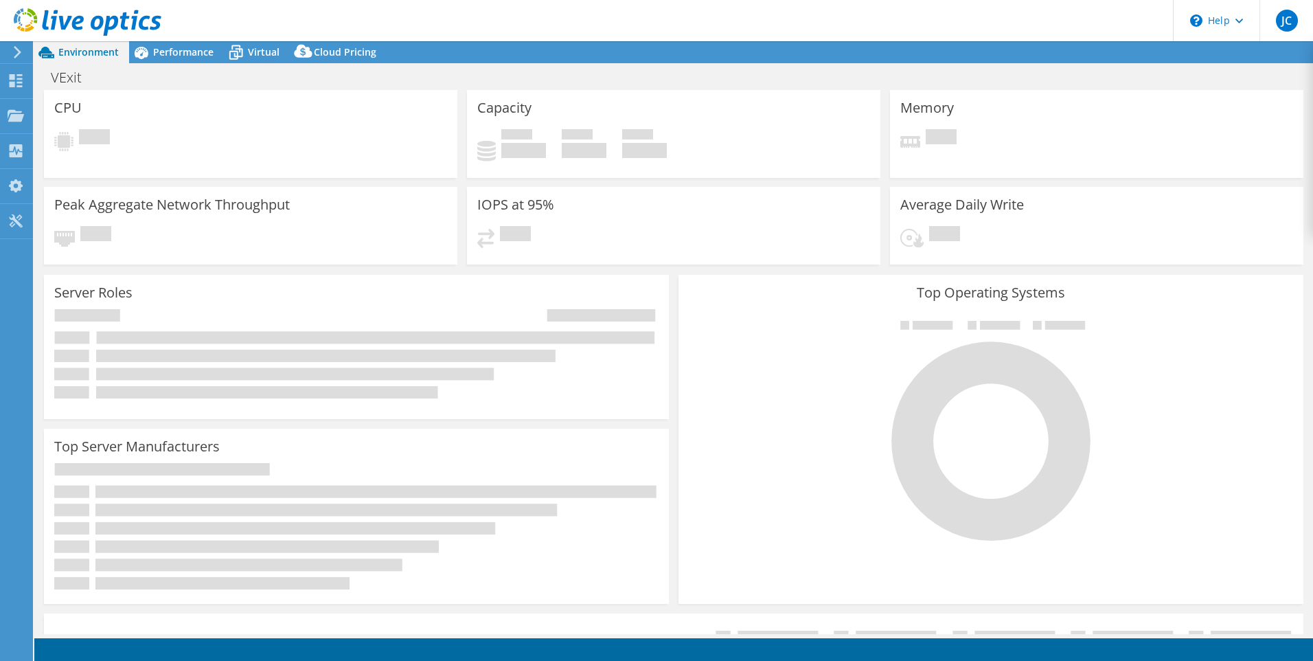
select select "USD"
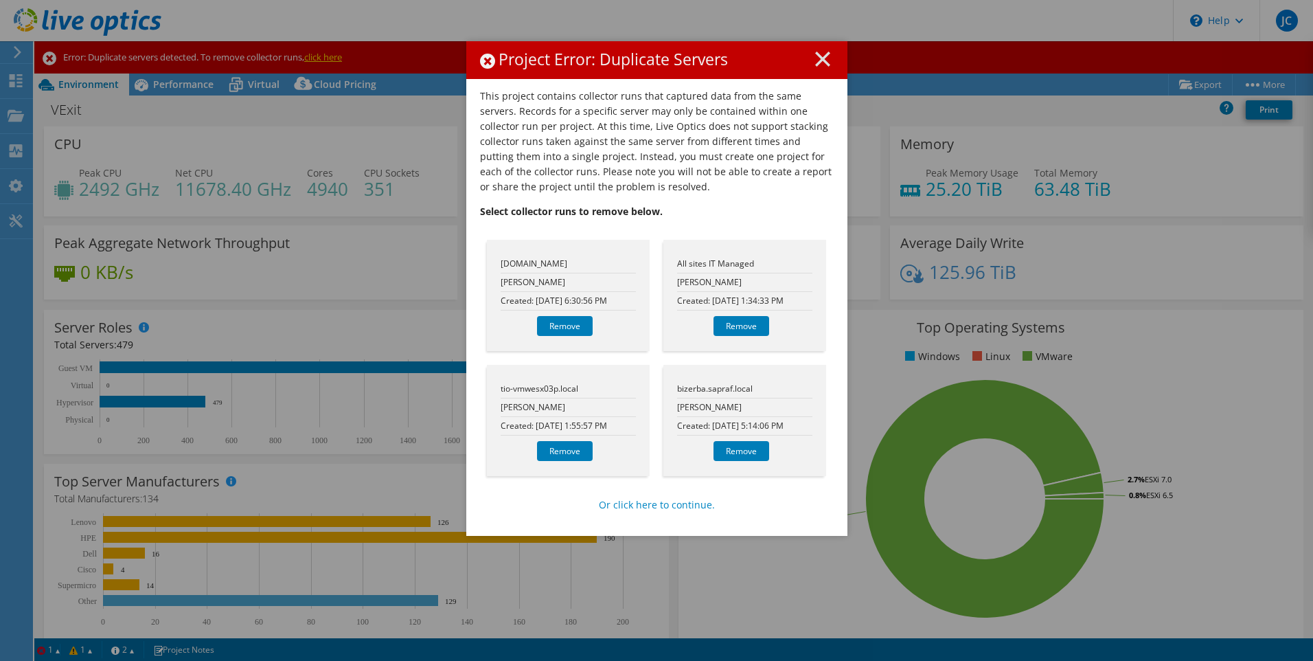
click at [819, 67] on h1 "Project Error: Duplicate Servers" at bounding box center [657, 60] width 354 height 17
click at [817, 56] on icon at bounding box center [822, 59] width 15 height 15
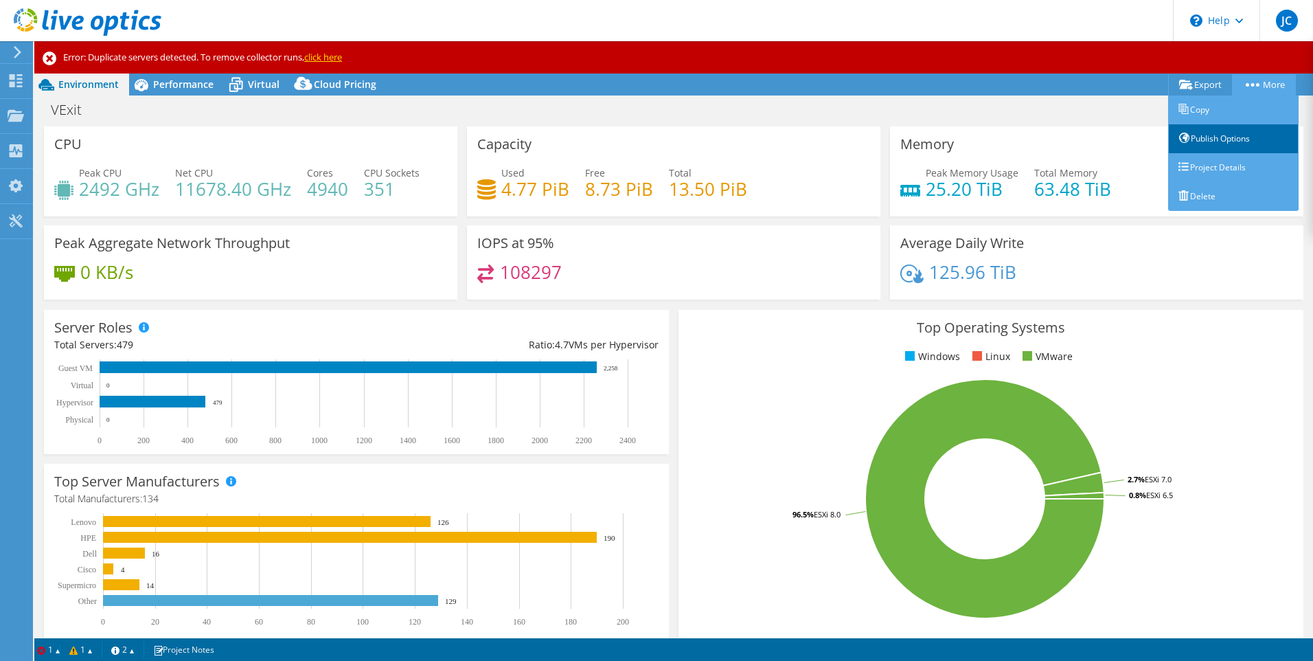
click at [1223, 139] on link "Publish Options" at bounding box center [1234, 138] width 131 height 29
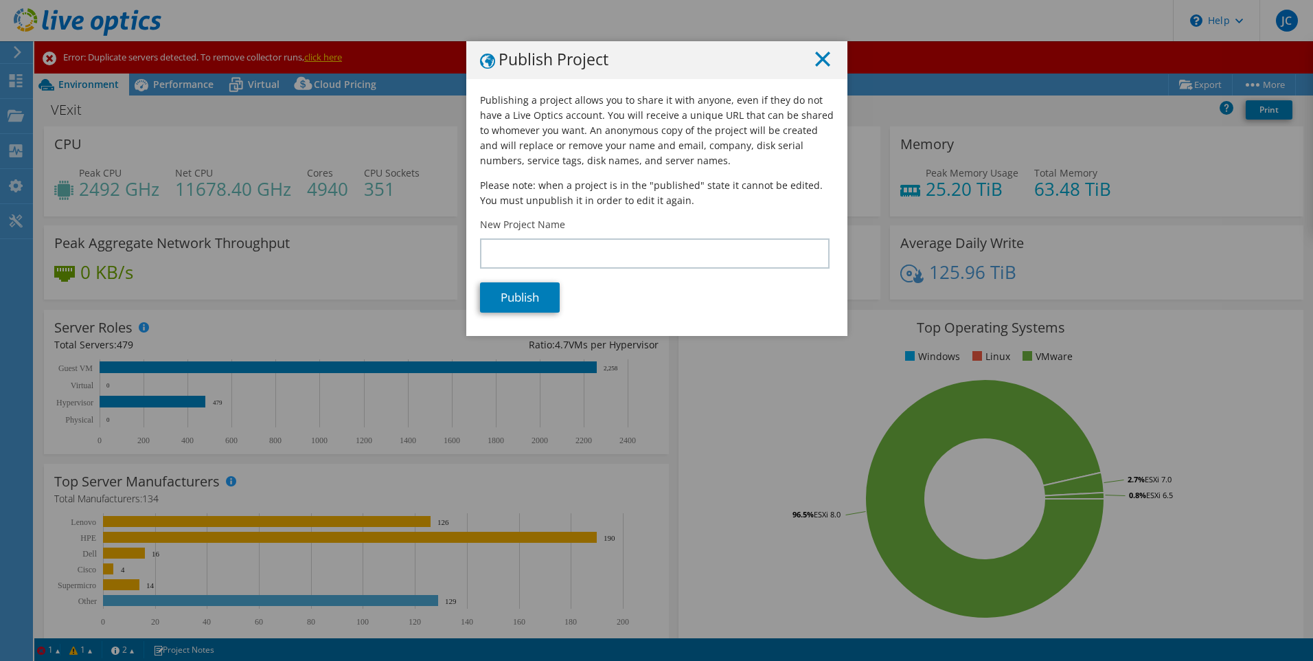
click at [815, 63] on icon at bounding box center [822, 59] width 15 height 15
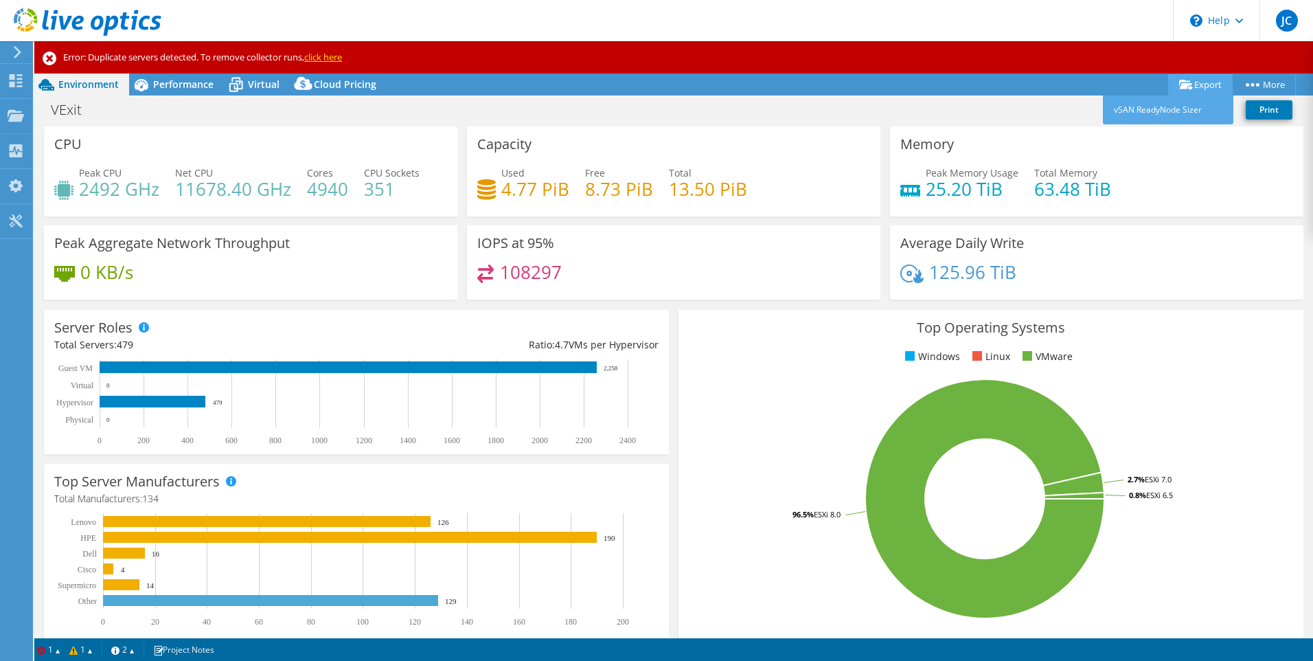
click at [1209, 80] on link "Export" at bounding box center [1201, 84] width 65 height 21
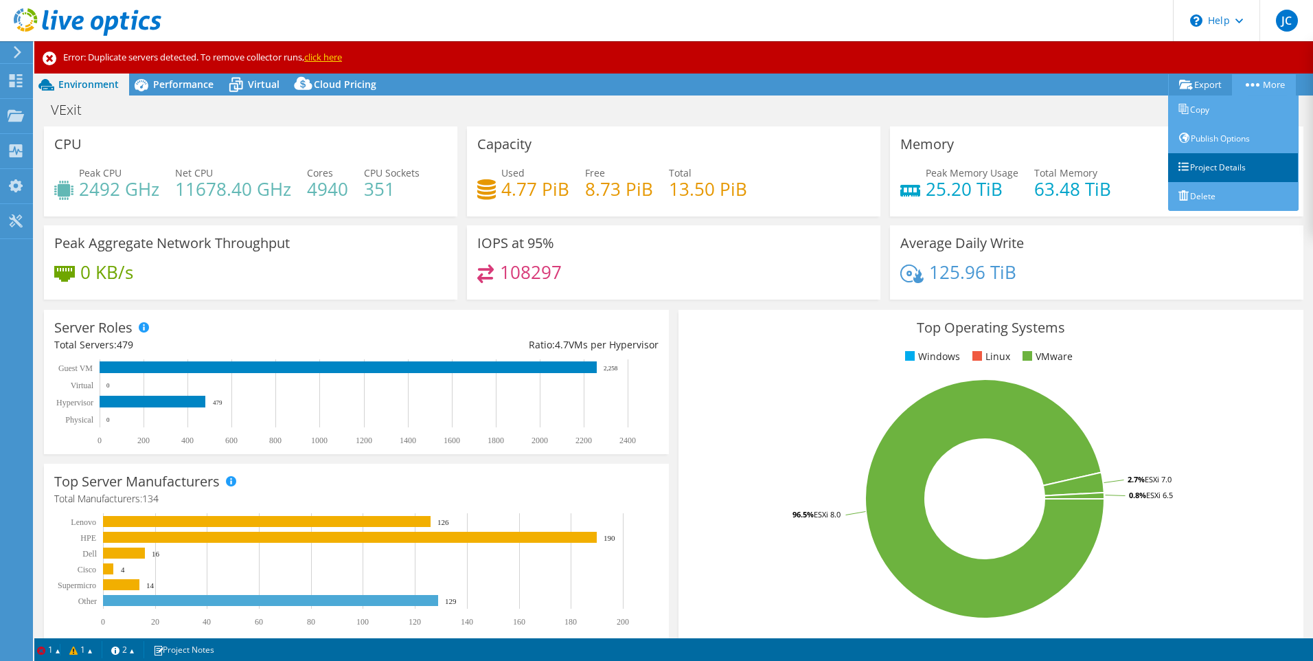
click at [1211, 165] on link "Project Details" at bounding box center [1234, 167] width 131 height 29
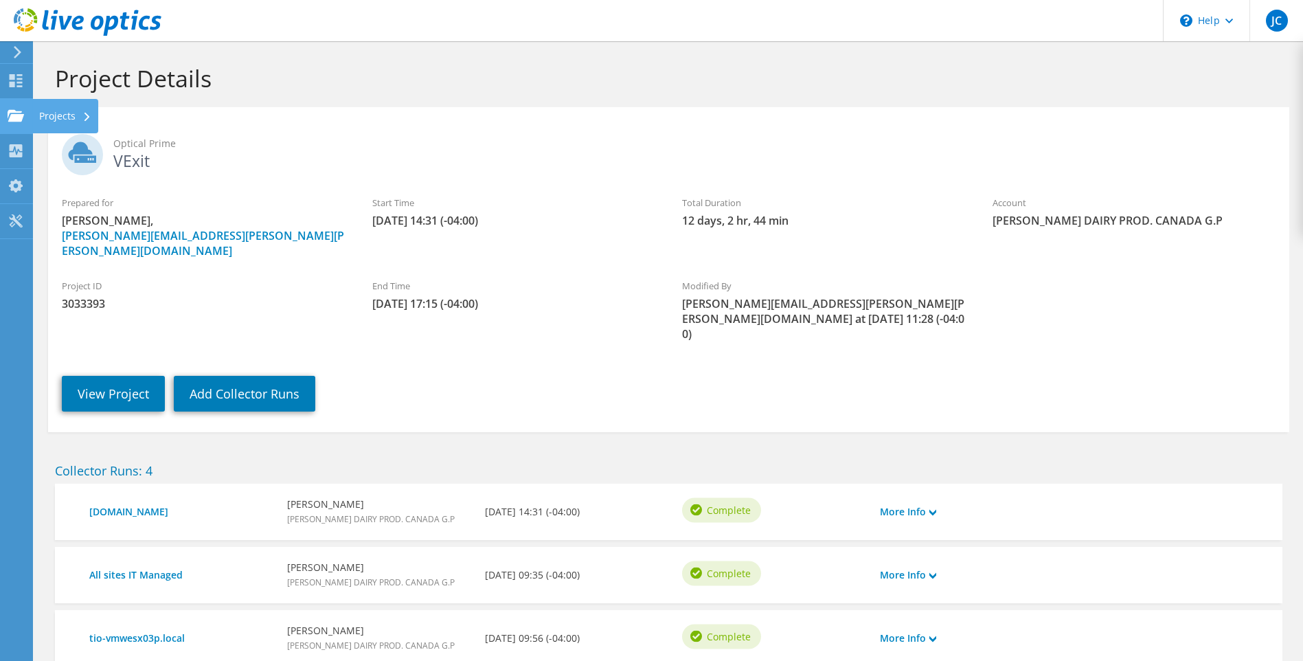
click at [52, 113] on div "Projects" at bounding box center [65, 116] width 66 height 34
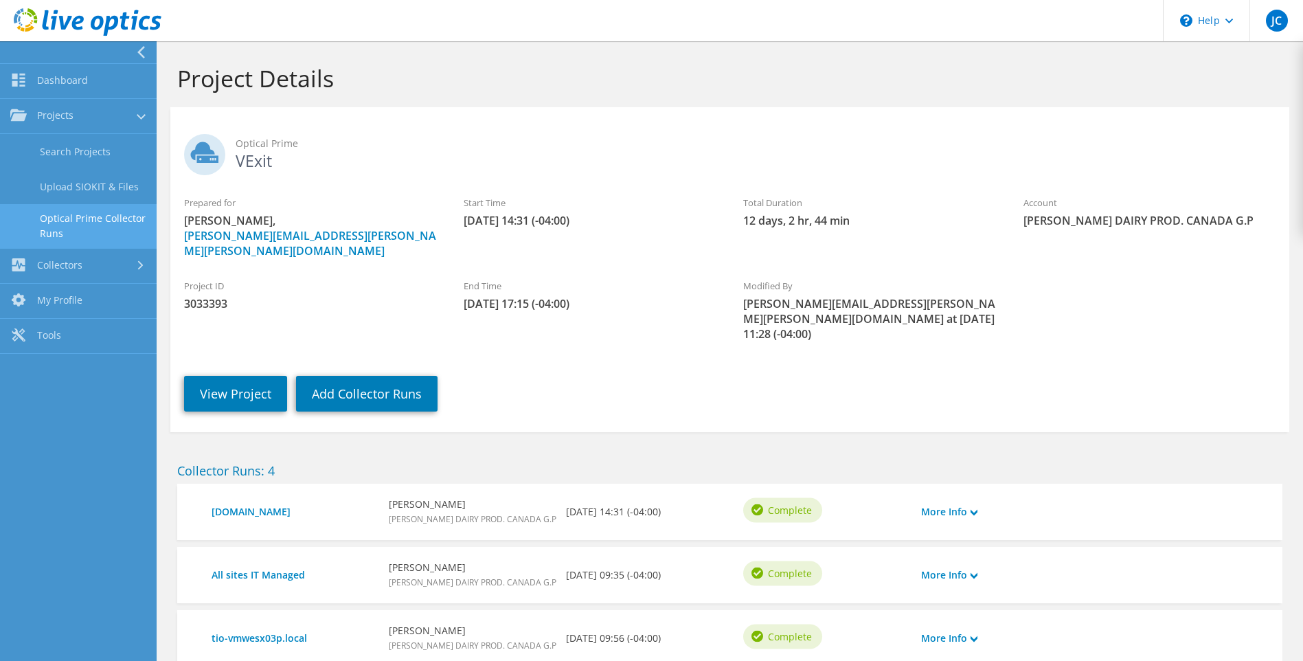
click at [96, 223] on link "Optical Prime Collector Runs" at bounding box center [78, 226] width 157 height 44
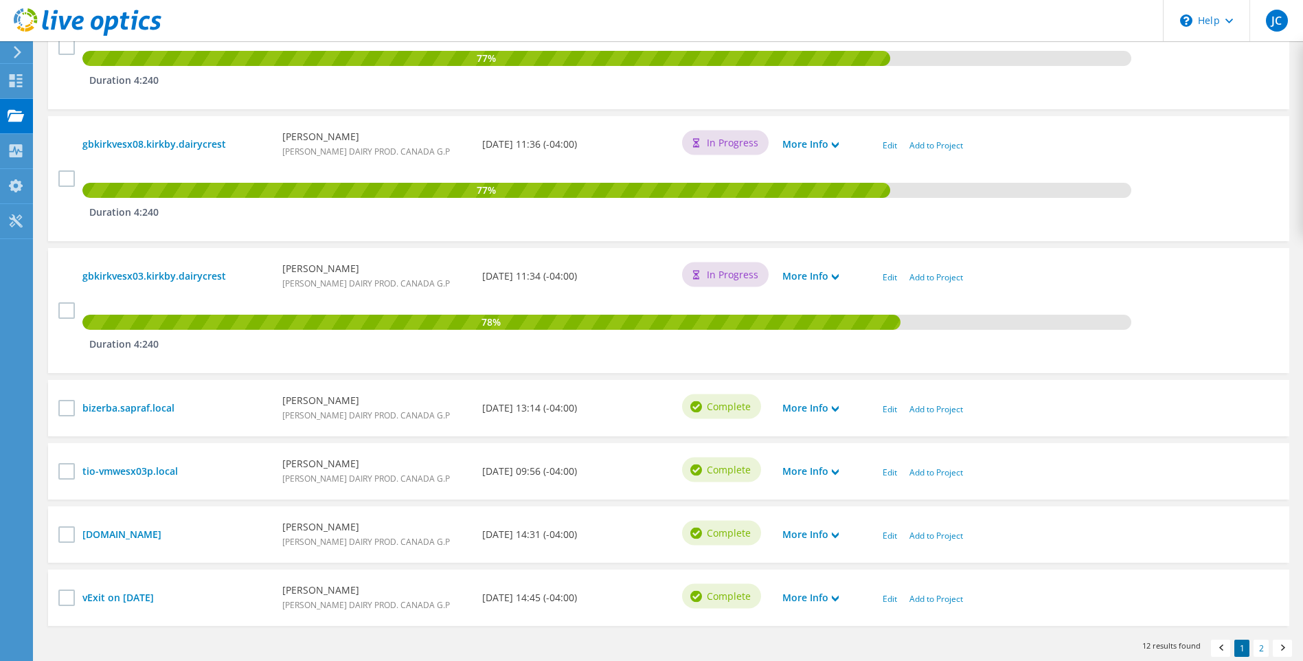
scroll to position [893, 0]
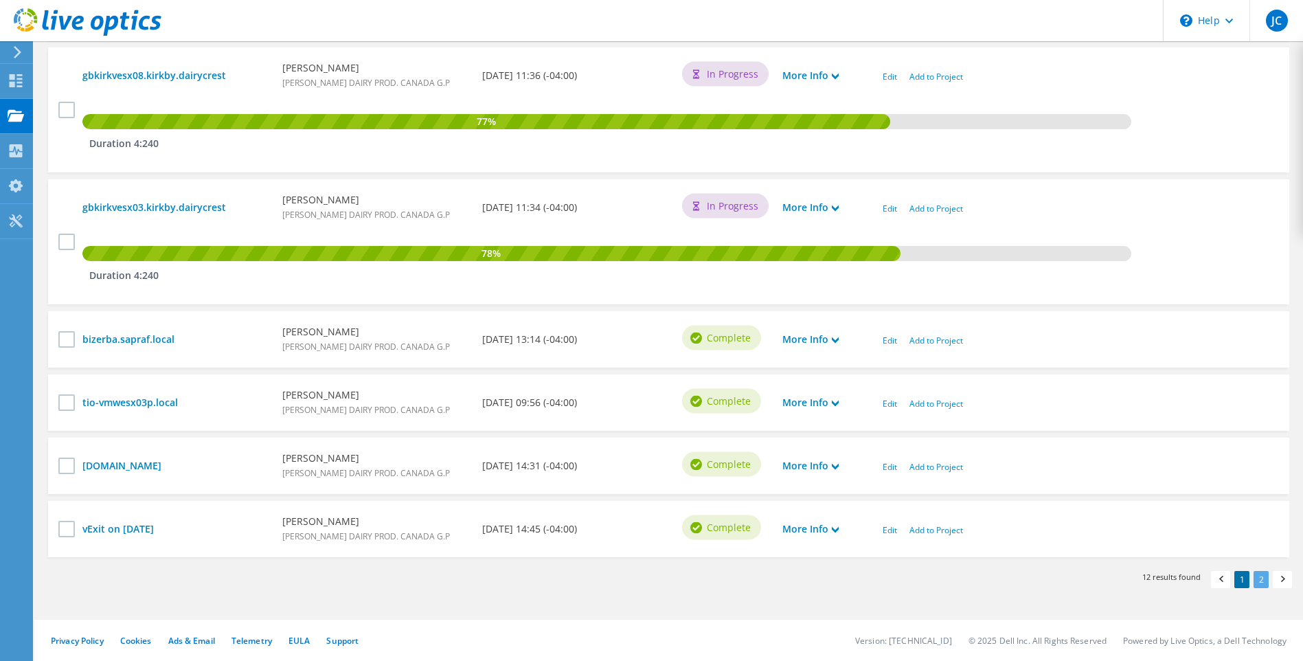
click at [1263, 578] on link "2" at bounding box center [1261, 579] width 15 height 17
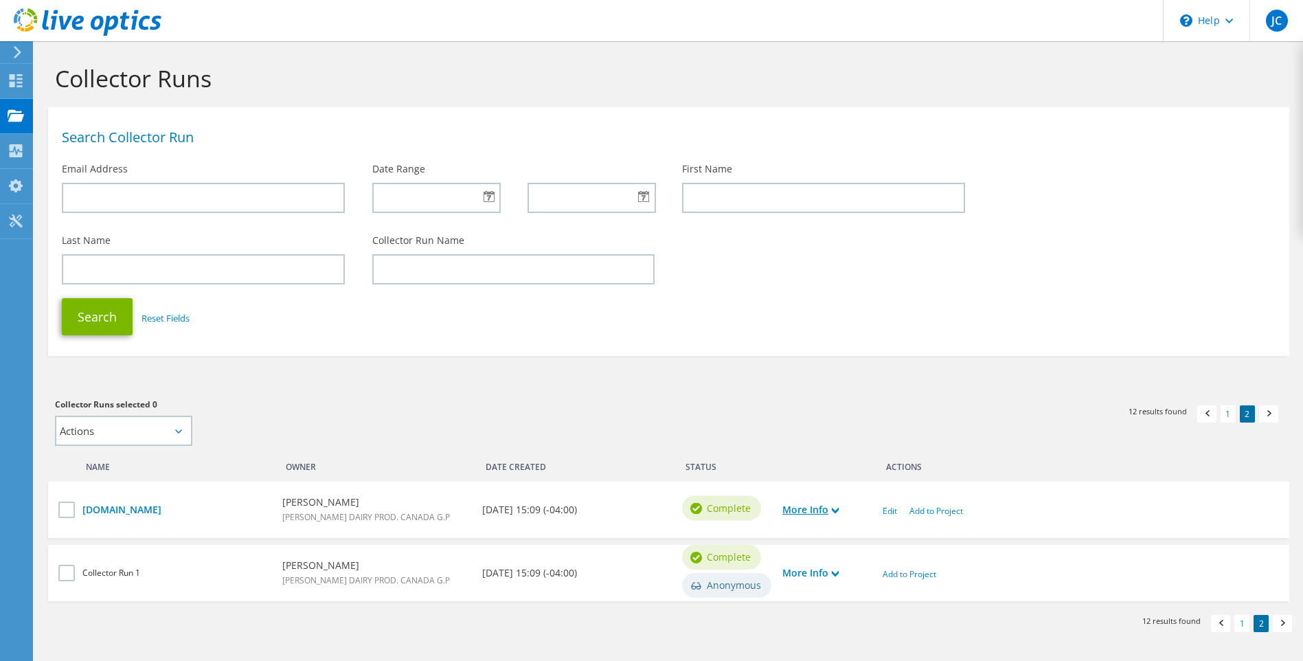
click at [832, 509] on link "More Info" at bounding box center [810, 509] width 56 height 15
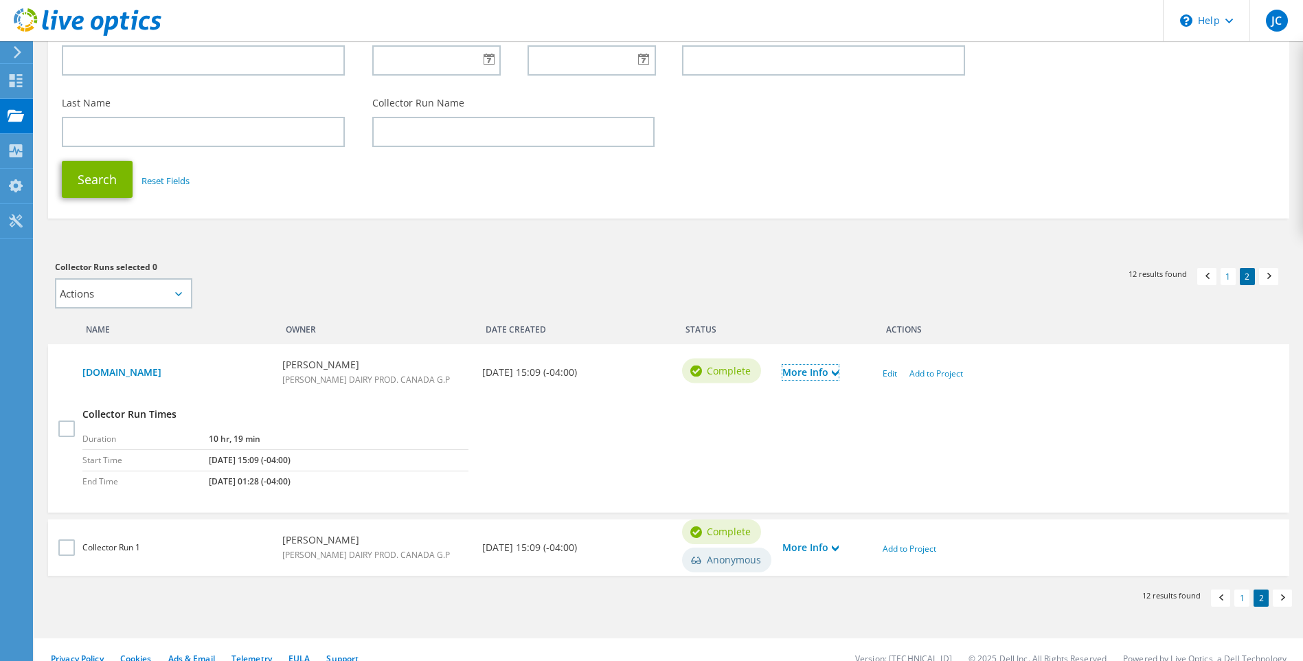
scroll to position [156, 0]
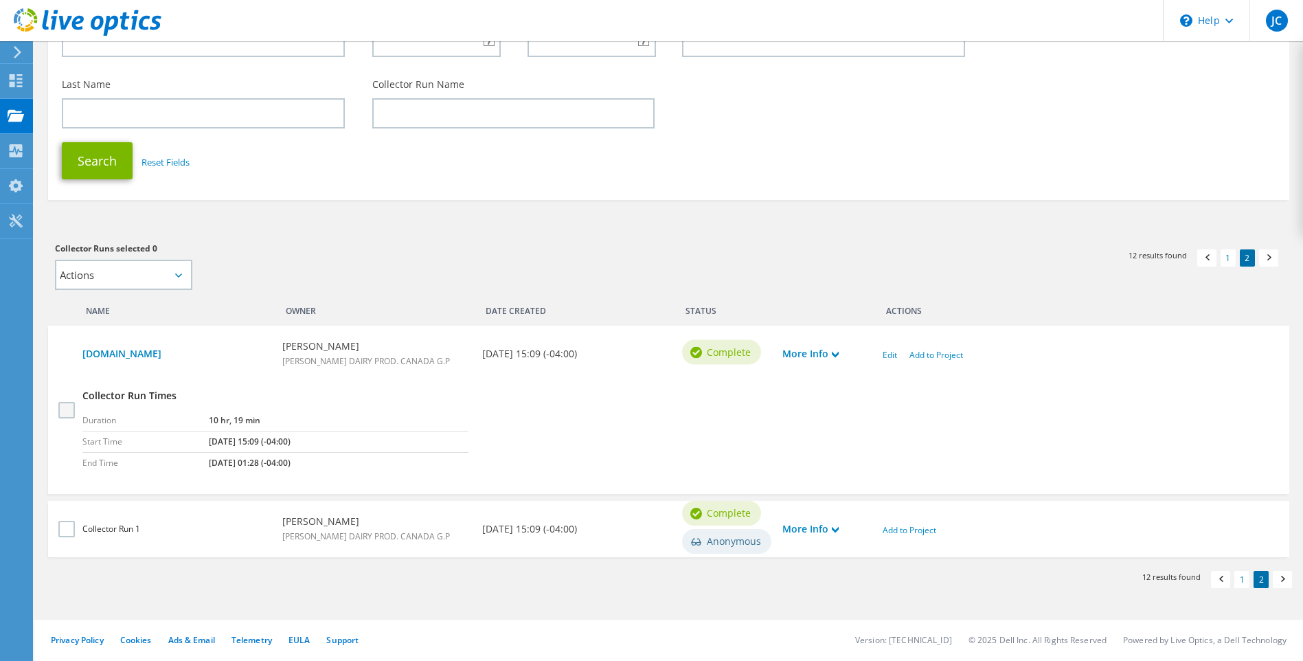
click at [63, 411] on label at bounding box center [68, 409] width 20 height 16
click at [0, 0] on input "checkbox" at bounding box center [0, 0] width 0 height 0
click at [177, 276] on icon at bounding box center [178, 275] width 7 height 4
click at [177, 278] on select "Actions Add to new project Add to existing project" at bounding box center [123, 275] width 137 height 30
click at [258, 267] on div "Collector Runs selected 1 Actions Add to new project Add to existing project Ap…" at bounding box center [355, 265] width 600 height 49
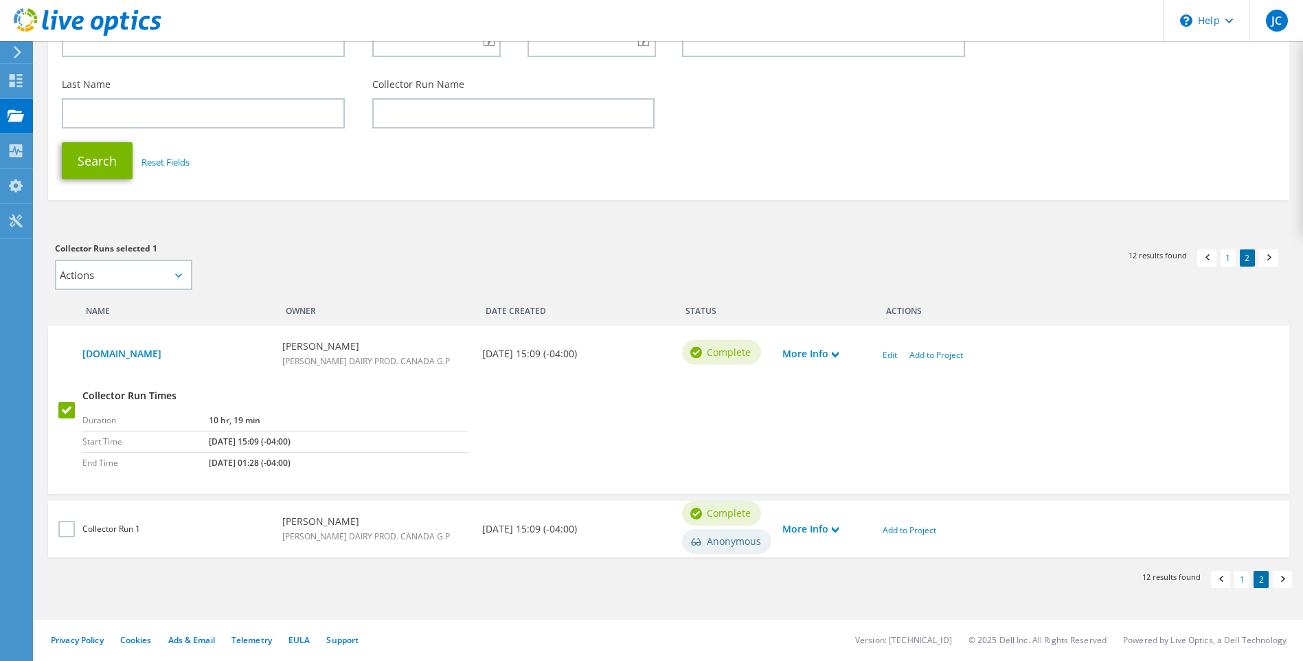
click at [67, 409] on label at bounding box center [68, 409] width 20 height 16
click at [0, 0] on input "checkbox" at bounding box center [0, 0] width 0 height 0
click at [827, 529] on link "More Info" at bounding box center [810, 528] width 56 height 15
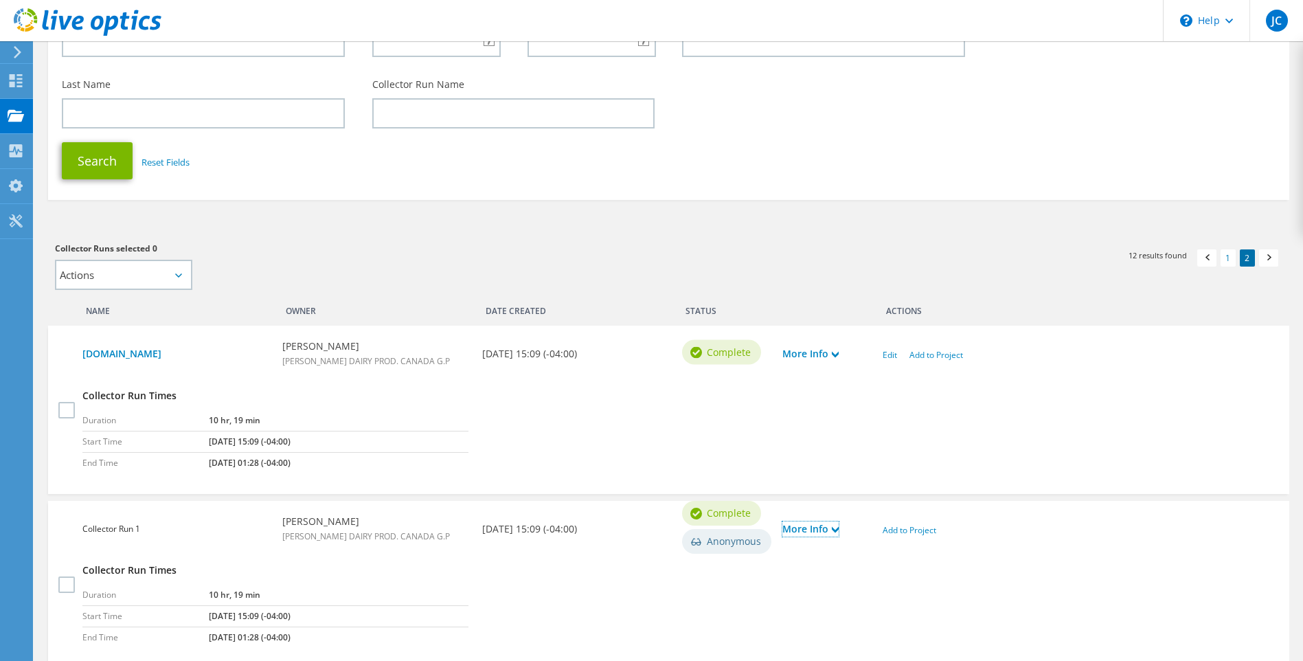
scroll to position [267, 0]
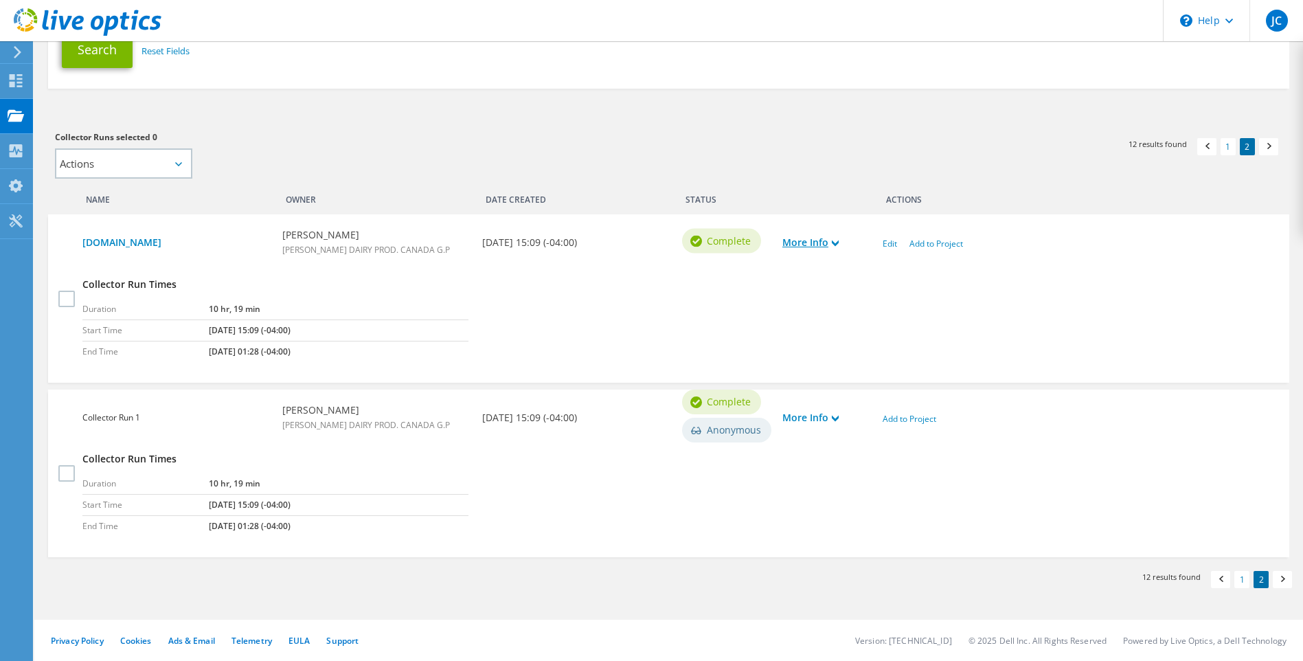
click at [837, 245] on use at bounding box center [835, 243] width 7 height 6
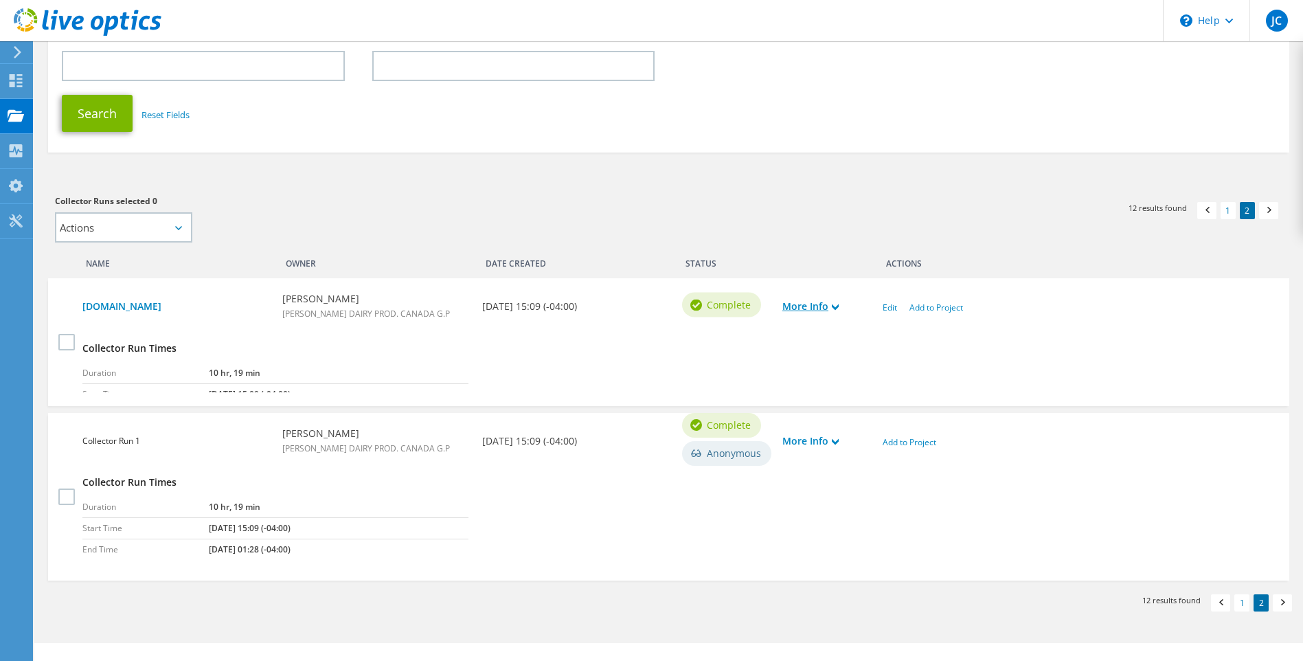
scroll to position [156, 0]
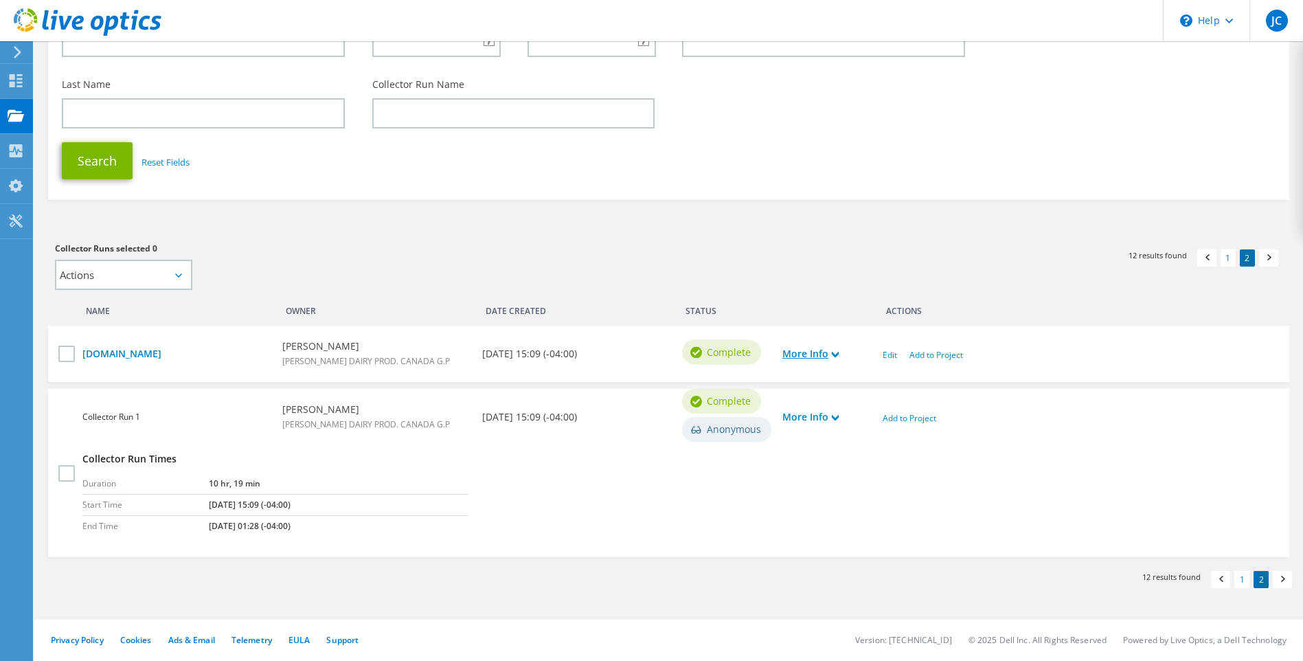
click at [834, 352] on use at bounding box center [835, 355] width 7 height 6
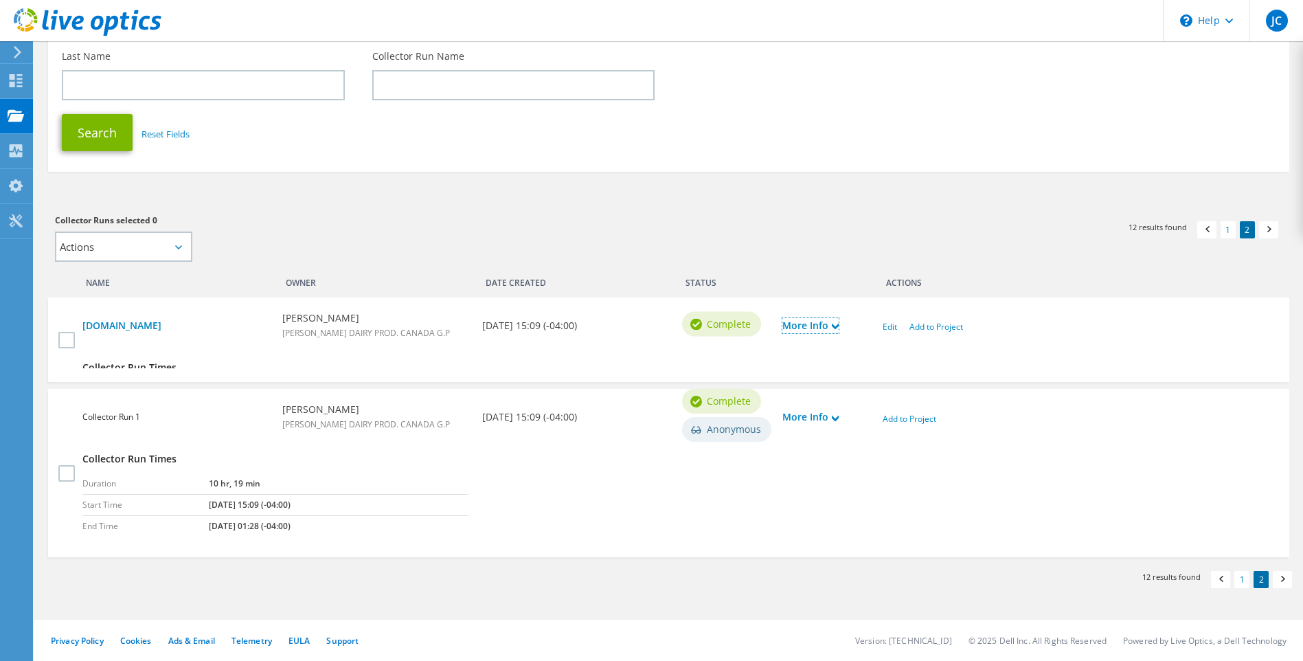
scroll to position [267, 0]
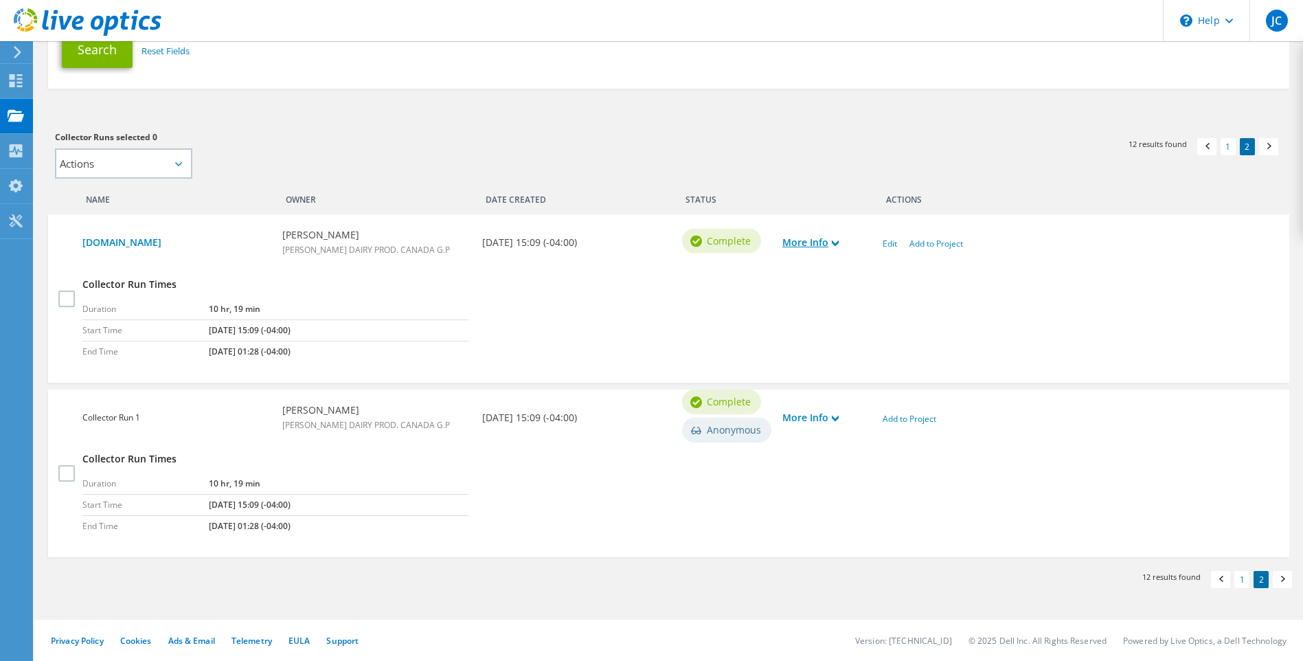
click at [829, 245] on link "More Info" at bounding box center [810, 242] width 56 height 15
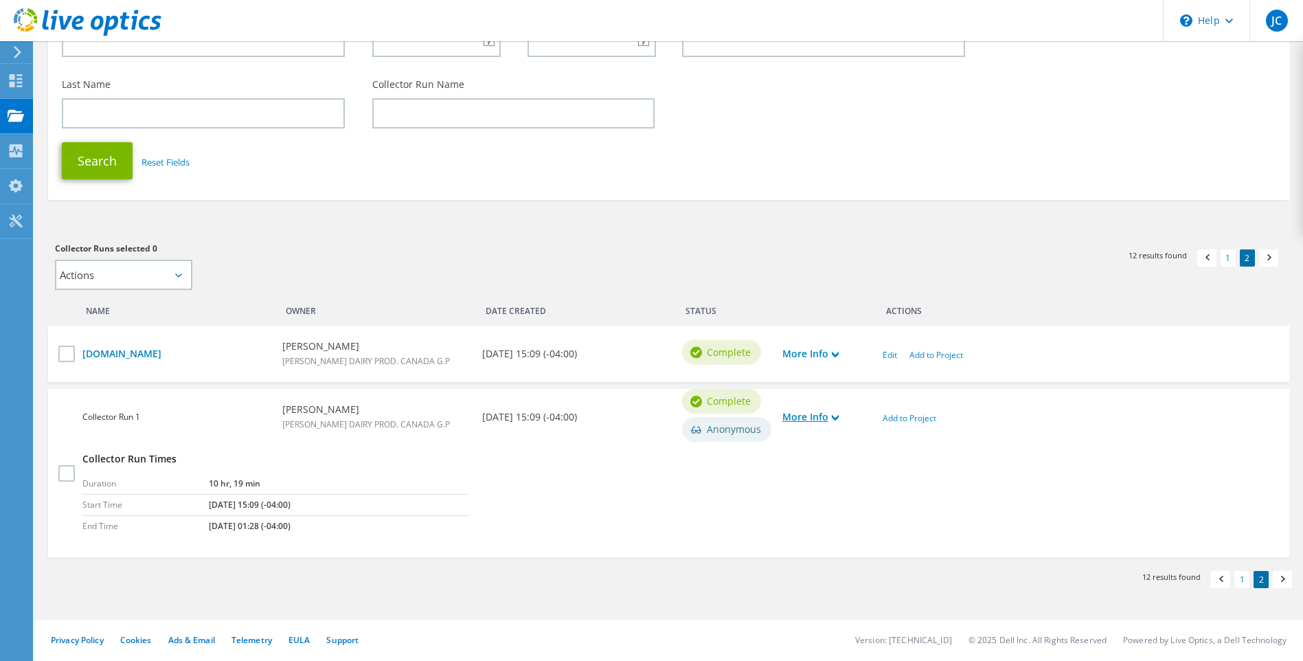
click at [830, 414] on link "More Info" at bounding box center [810, 416] width 56 height 15
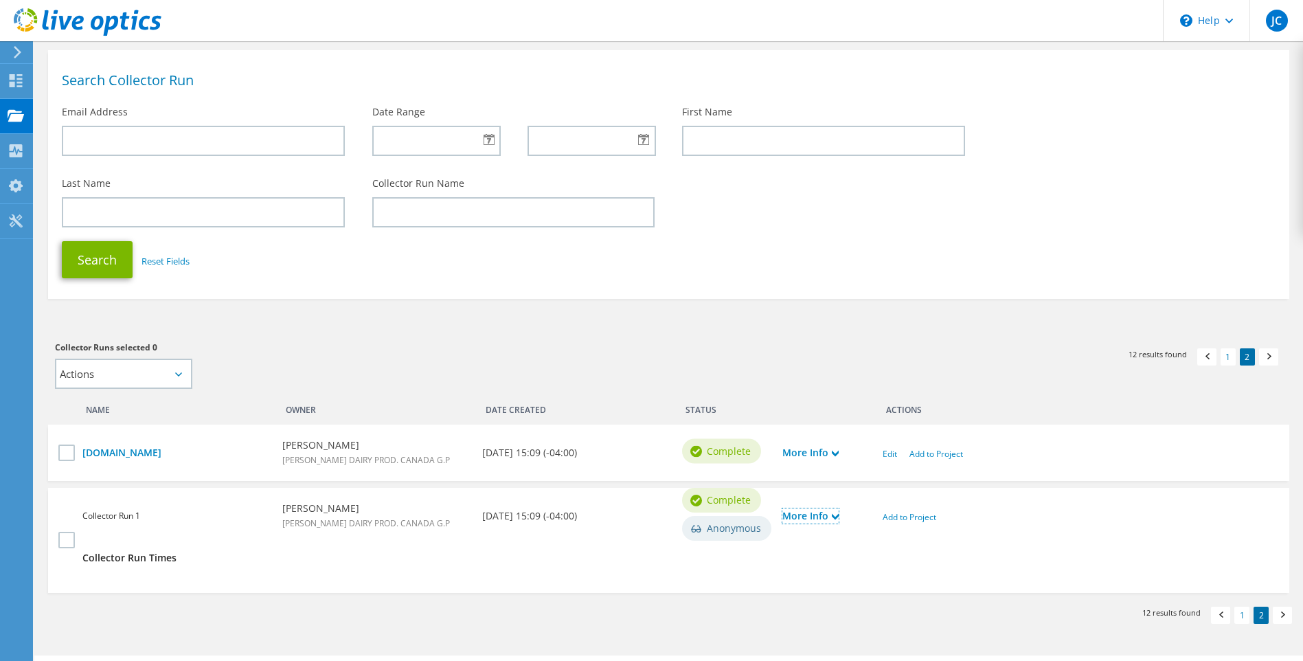
scroll to position [44, 0]
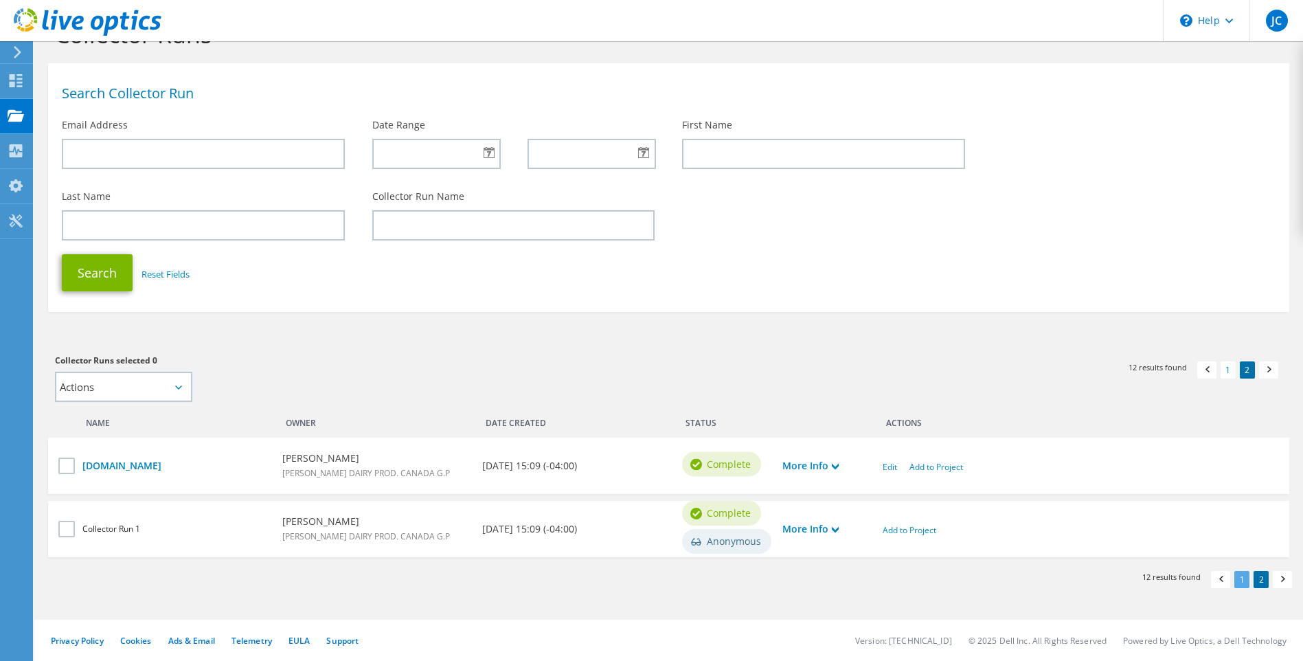
click at [1243, 582] on link "1" at bounding box center [1241, 579] width 15 height 17
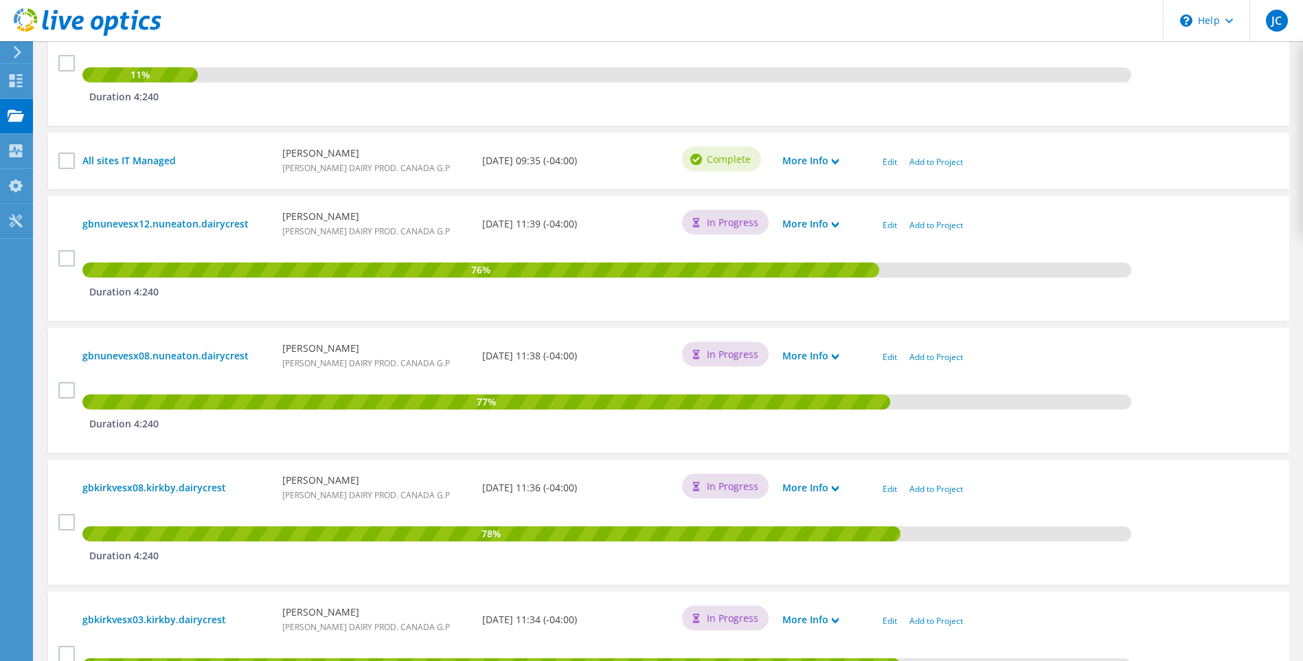
scroll to position [893, 0]
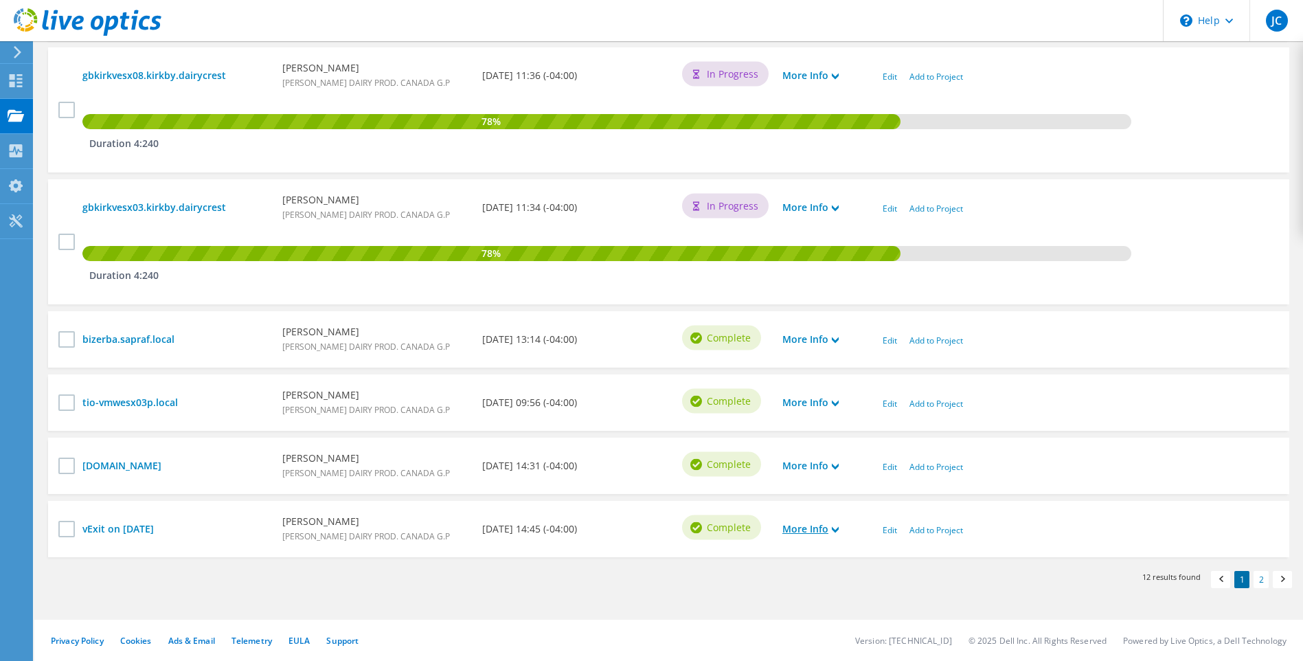
click at [834, 531] on icon at bounding box center [835, 529] width 7 height 7
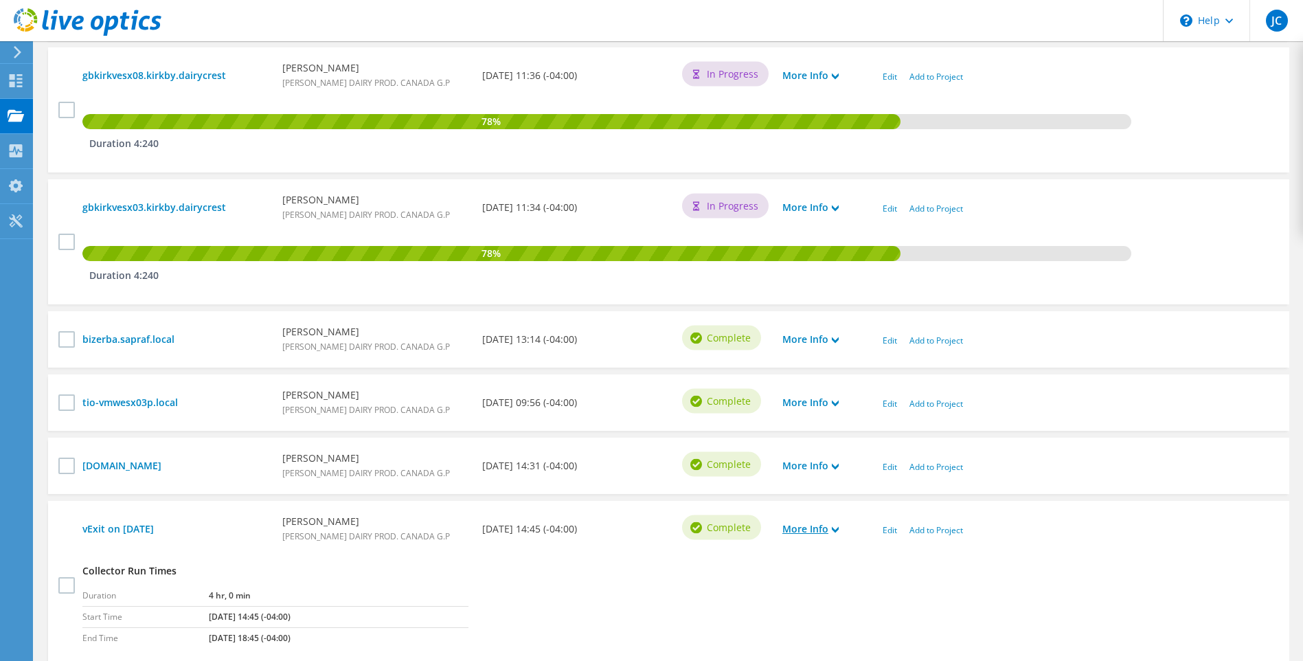
scroll to position [1005, 0]
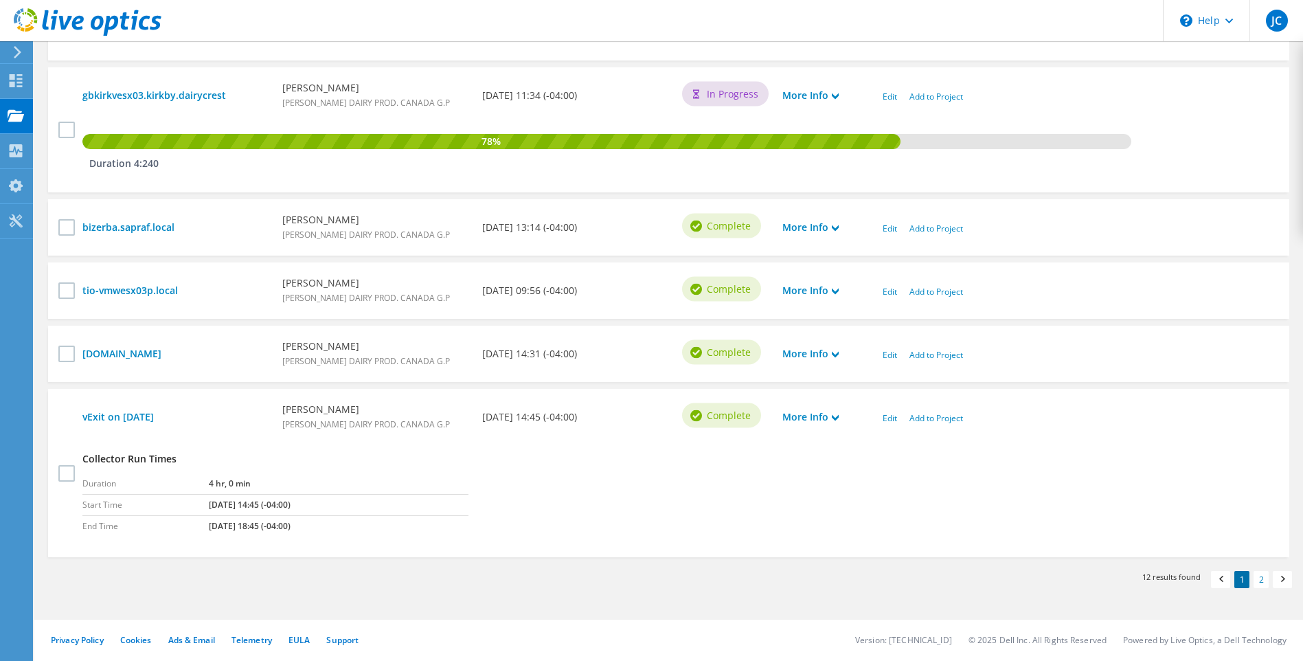
click at [842, 356] on div "More Info" at bounding box center [826, 353] width 100 height 29
click at [837, 355] on use at bounding box center [835, 355] width 7 height 6
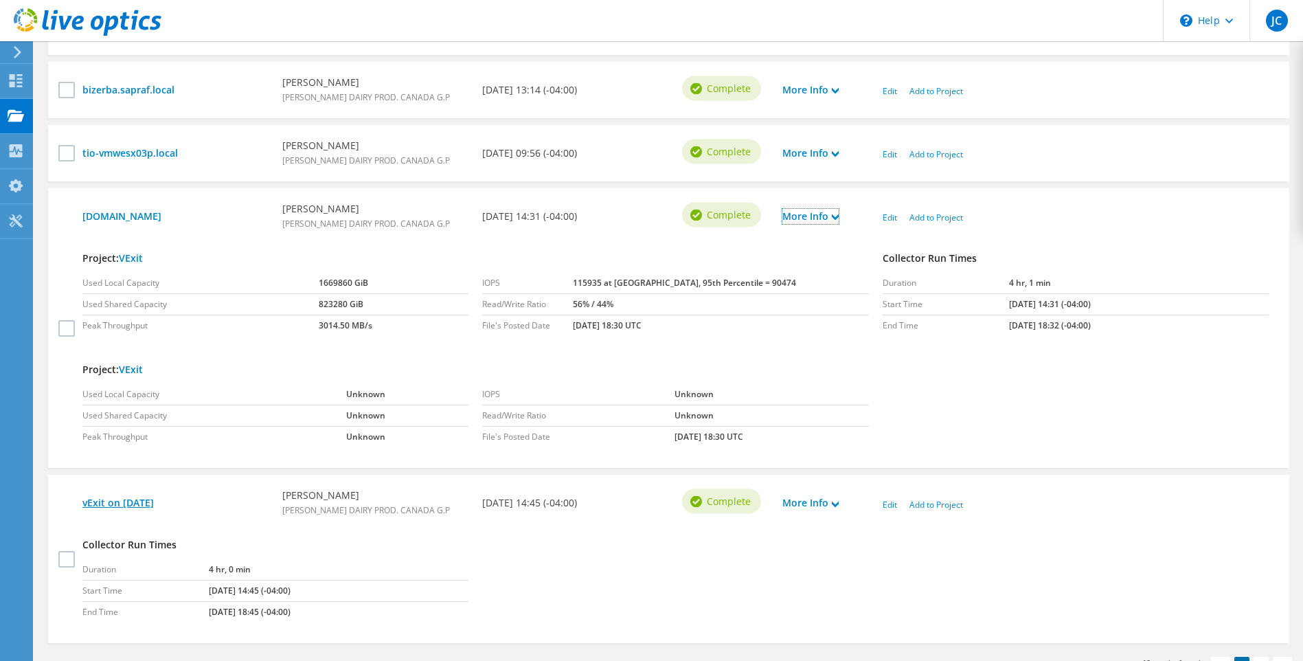
scroll to position [1228, 0]
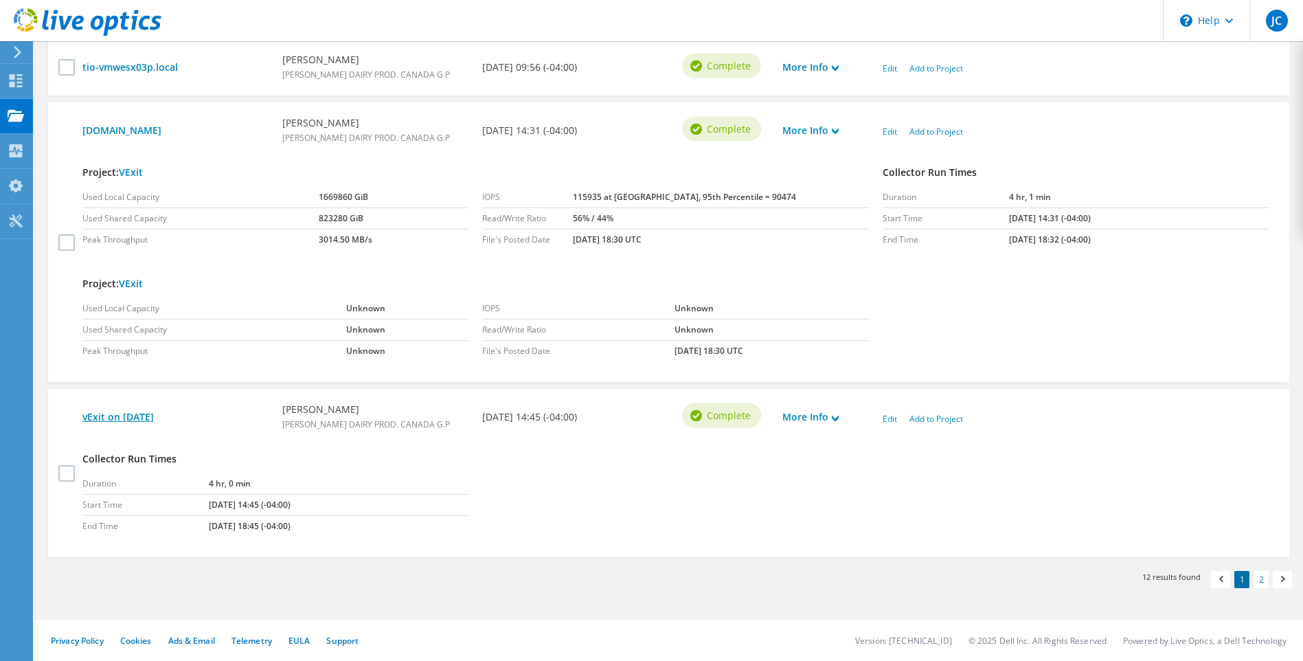
click at [144, 416] on link "vExit on [DATE]" at bounding box center [175, 416] width 186 height 15
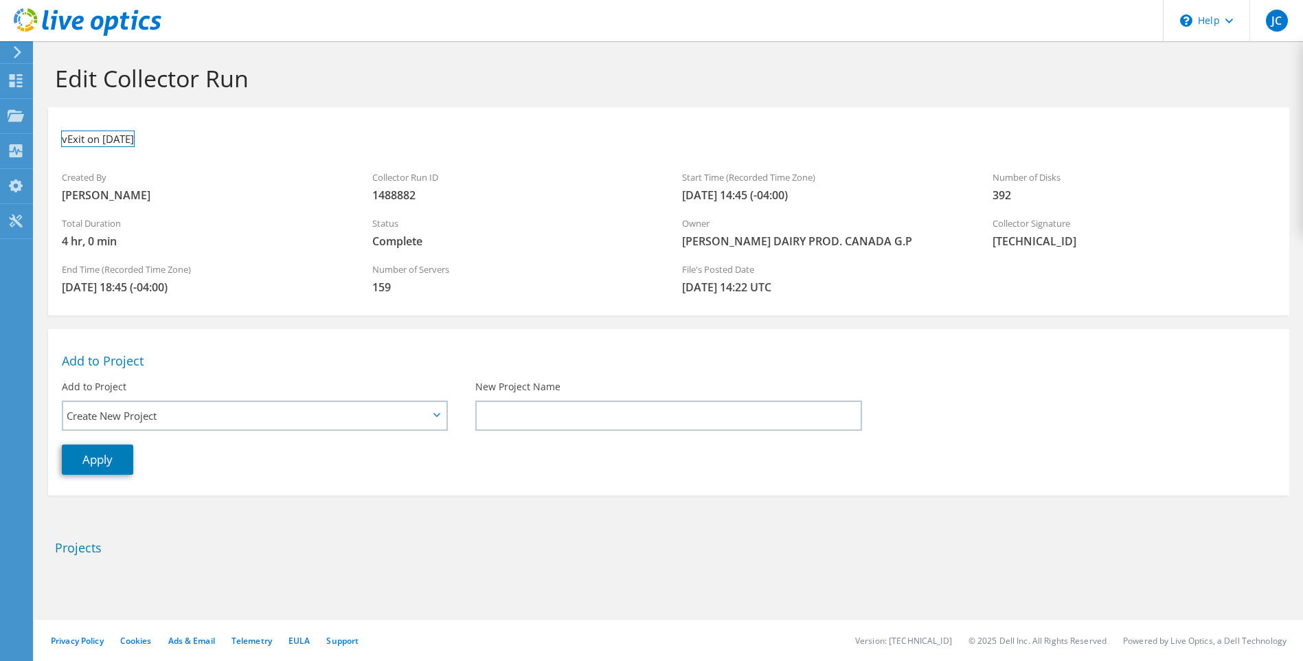
click at [134, 142] on h3 "vExit on [DATE]" at bounding box center [98, 138] width 72 height 15
drag, startPoint x: 93, startPoint y: 139, endPoint x: 174, endPoint y: 143, distance: 80.4
click at [174, 143] on ul "vExit on [DATE]" at bounding box center [124, 136] width 124 height 31
click at [126, 134] on link at bounding box center [126, 137] width 19 height 17
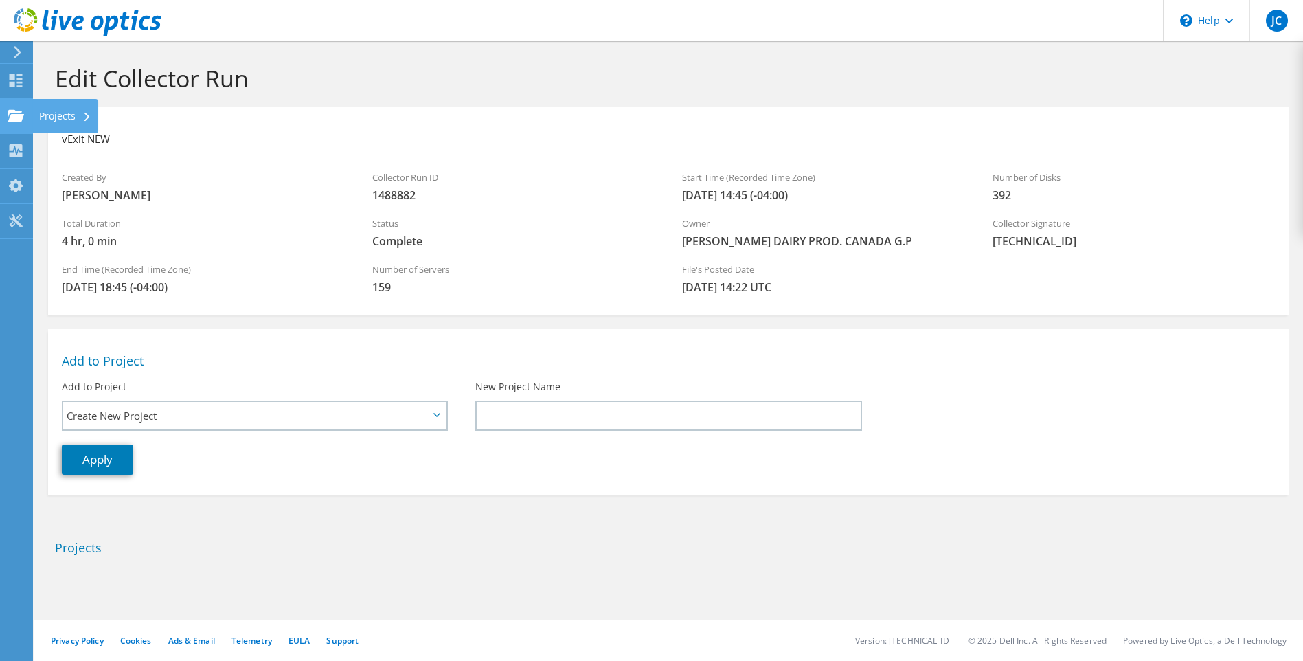
click at [60, 115] on div "Projects" at bounding box center [65, 116] width 66 height 34
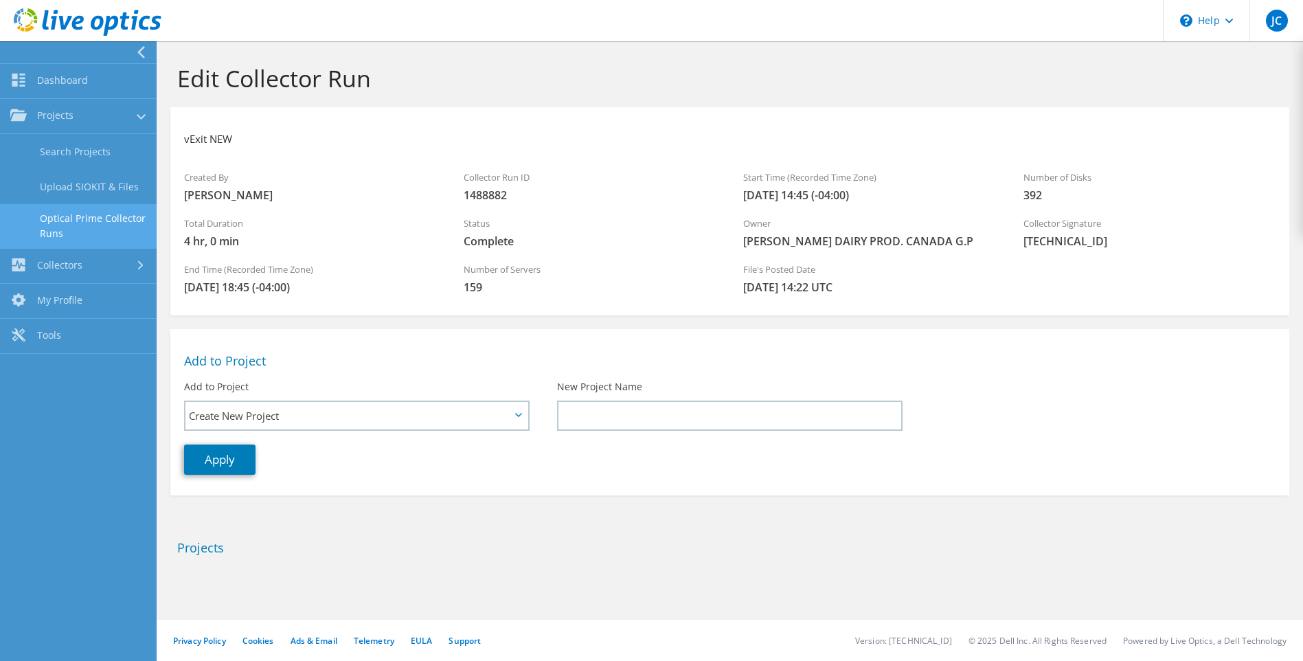
click at [88, 213] on link "Optical Prime Collector Runs" at bounding box center [78, 226] width 157 height 44
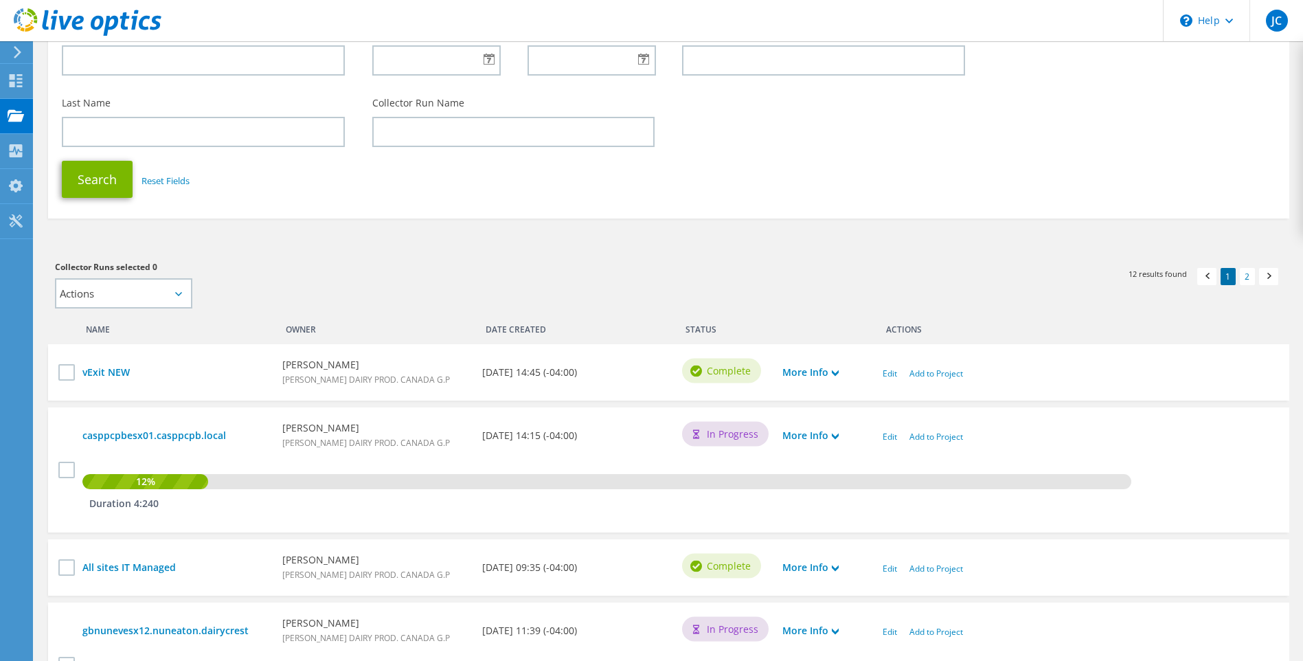
scroll to position [206, 0]
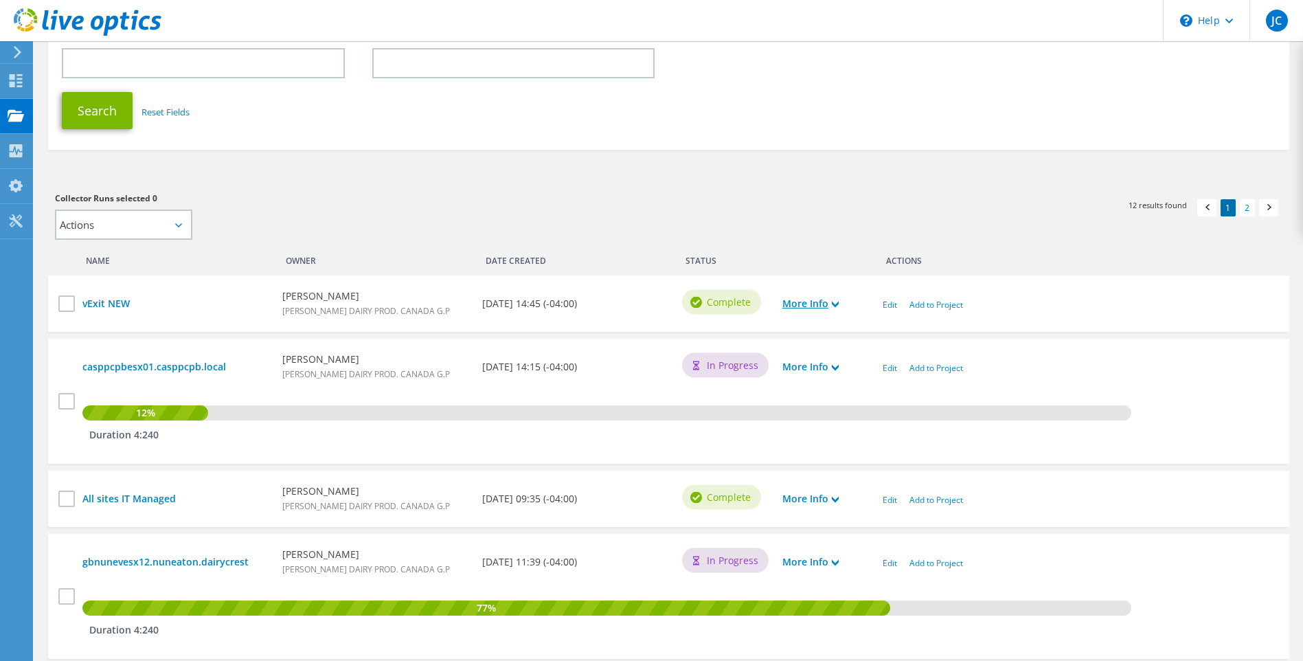
click at [833, 305] on link "More Info" at bounding box center [810, 303] width 56 height 15
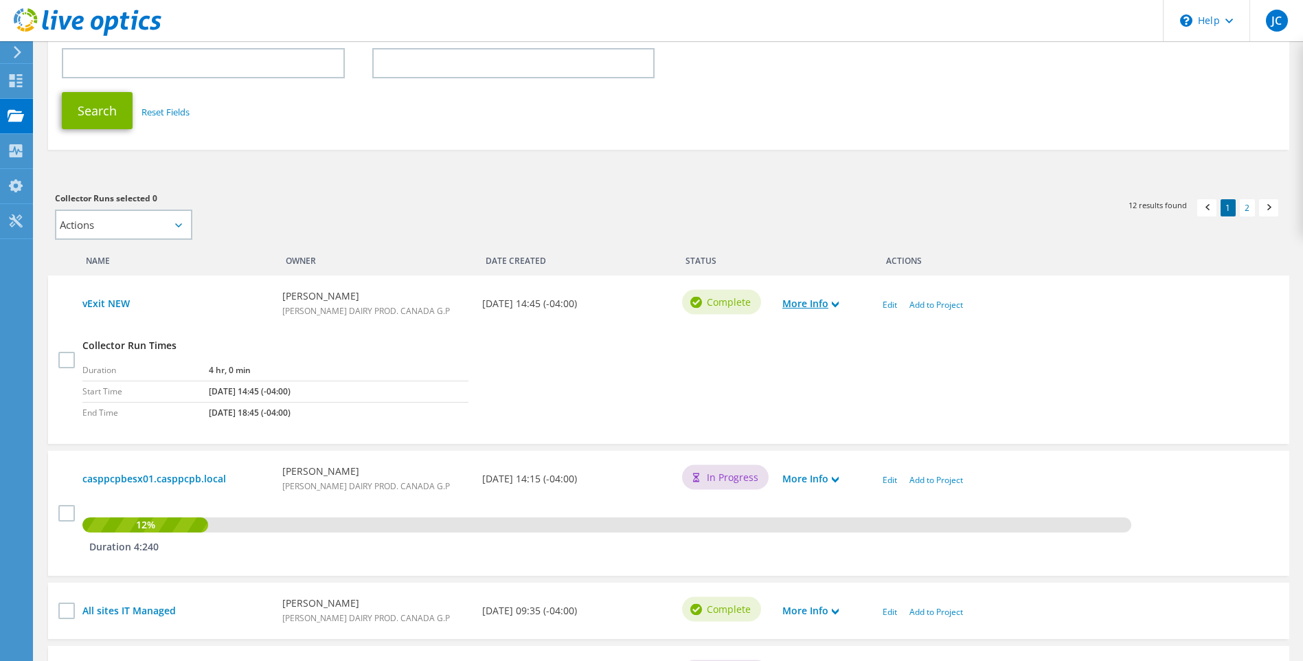
click at [835, 304] on use at bounding box center [835, 305] width 7 height 6
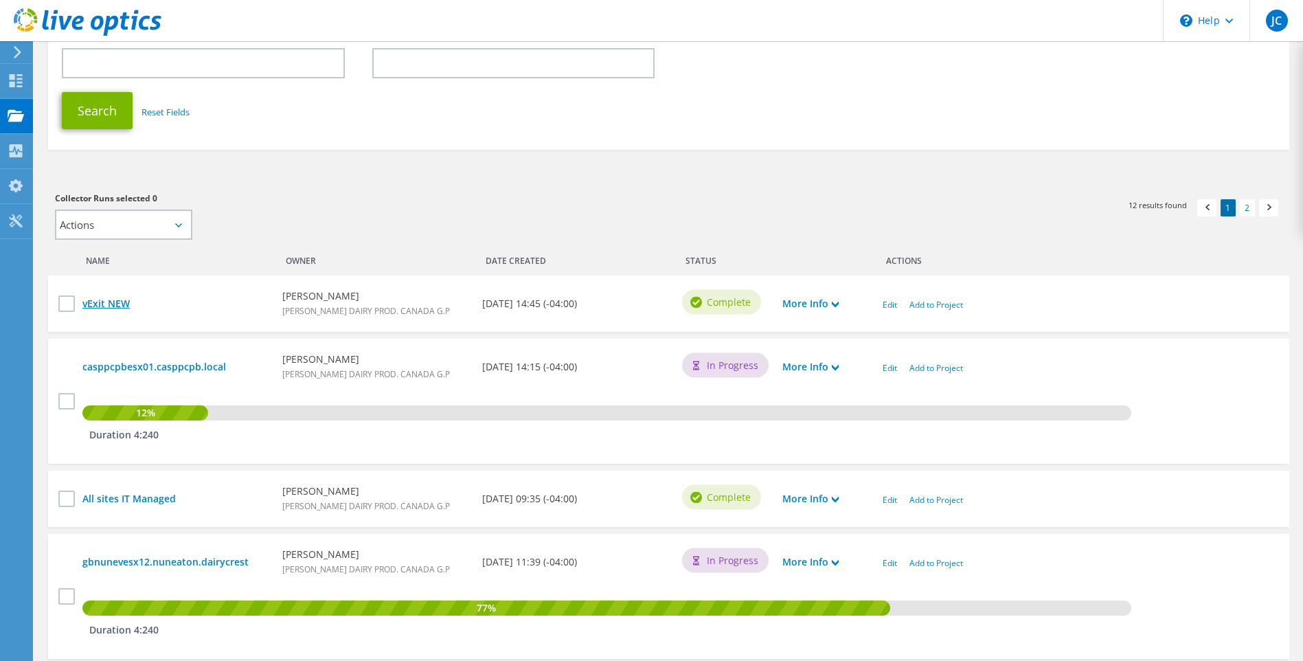
click at [111, 301] on link "vExit NEW" at bounding box center [175, 303] width 186 height 15
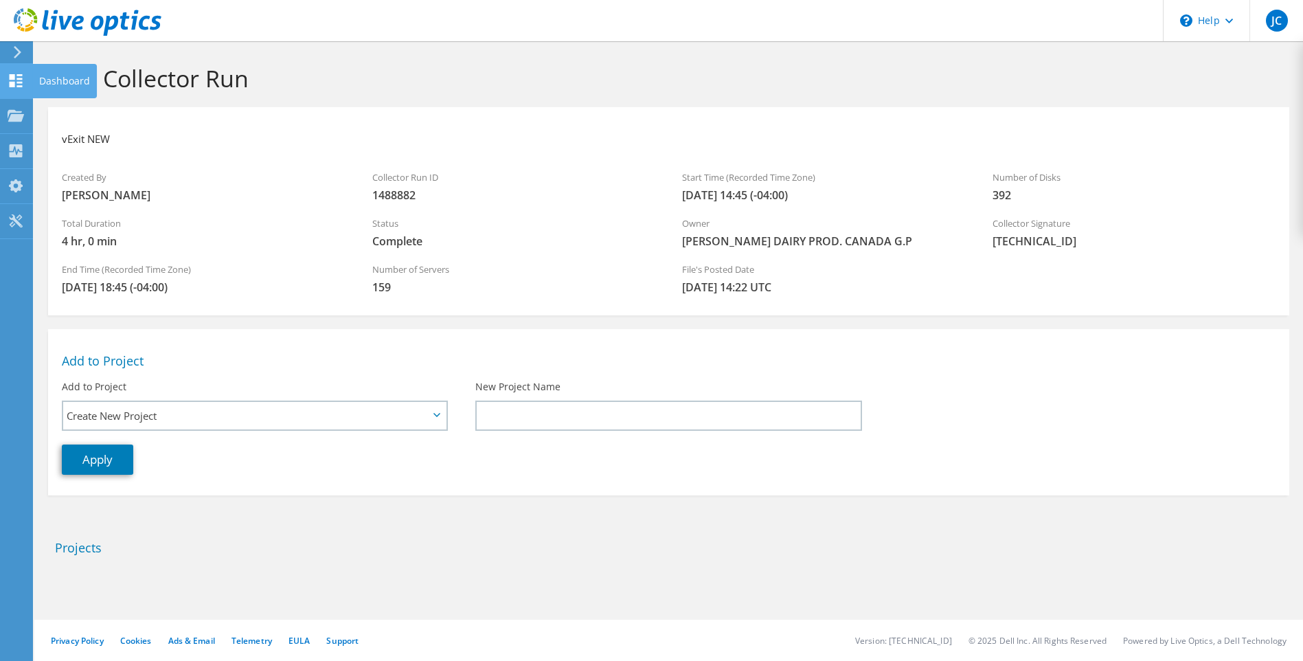
click at [65, 81] on div "Dashboard" at bounding box center [64, 81] width 65 height 34
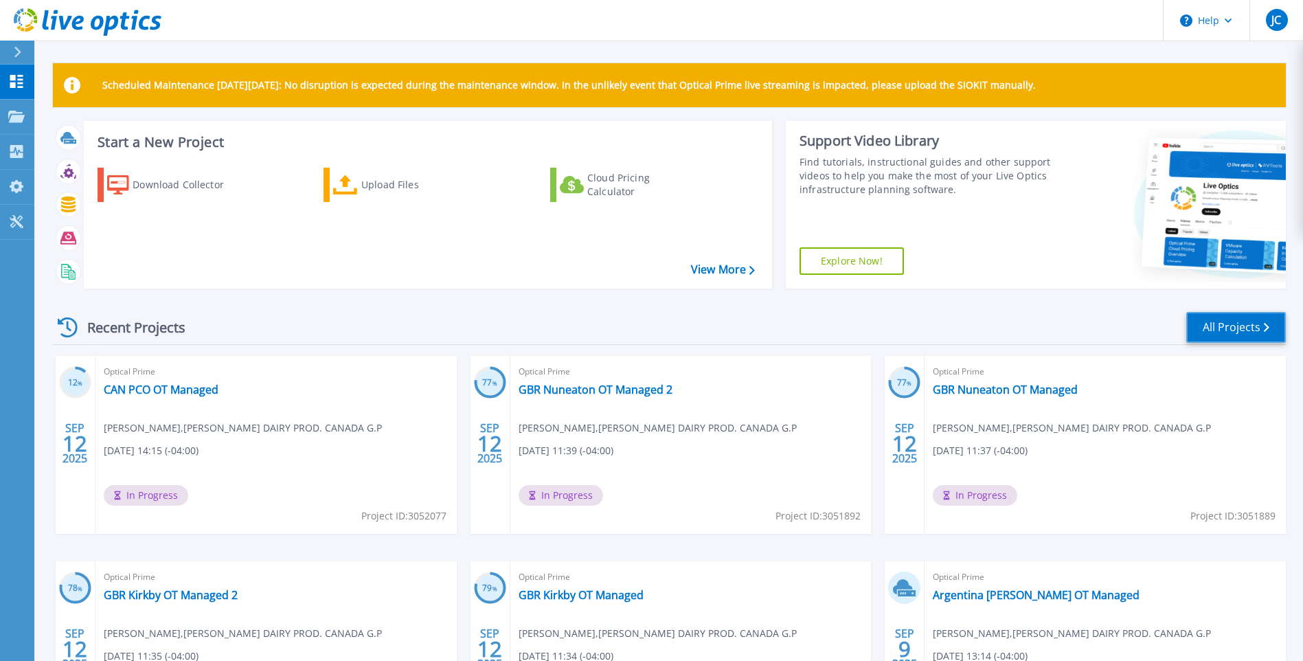
click at [1242, 326] on link "All Projects" at bounding box center [1236, 327] width 100 height 31
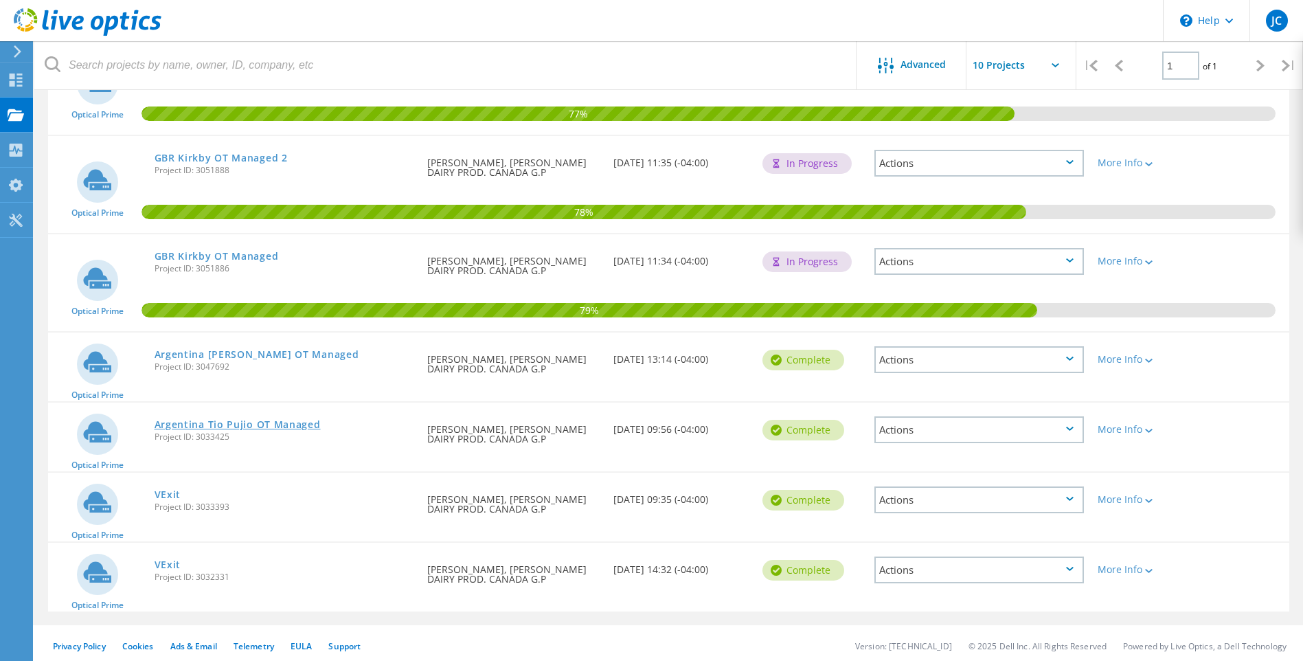
scroll to position [418, 0]
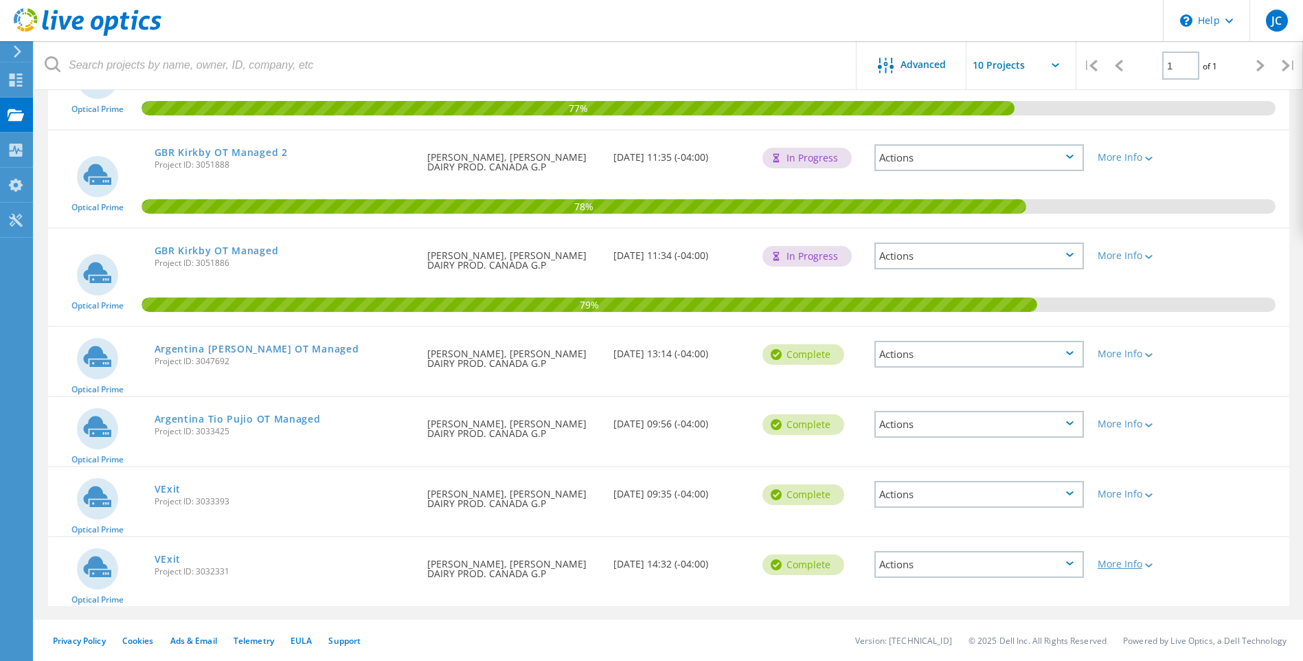
click at [1151, 567] on icon at bounding box center [1149, 565] width 8 height 4
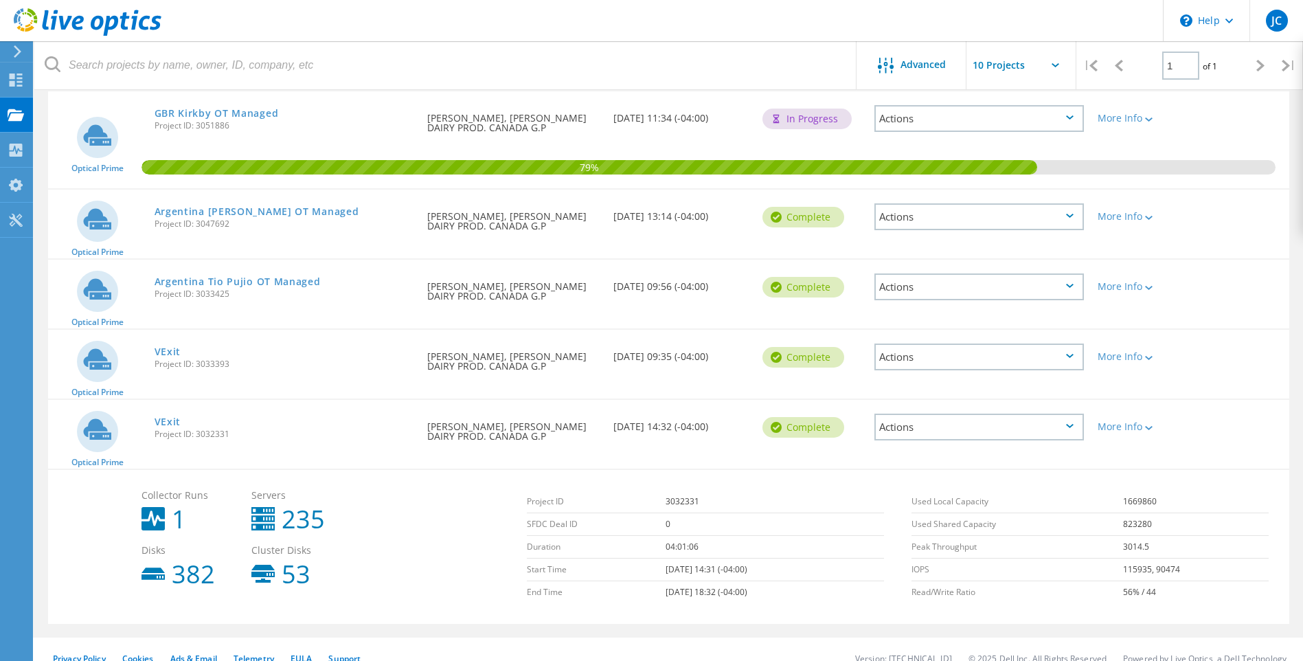
scroll to position [573, 0]
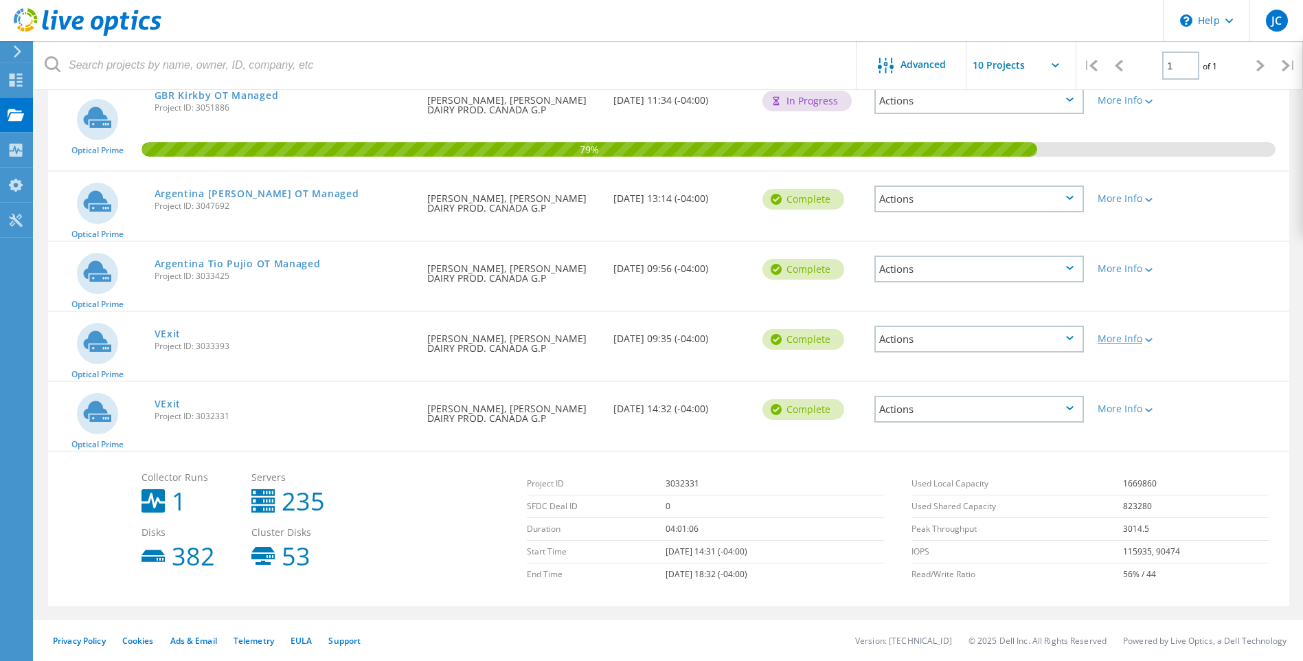
click at [1148, 339] on icon at bounding box center [1149, 340] width 8 height 4
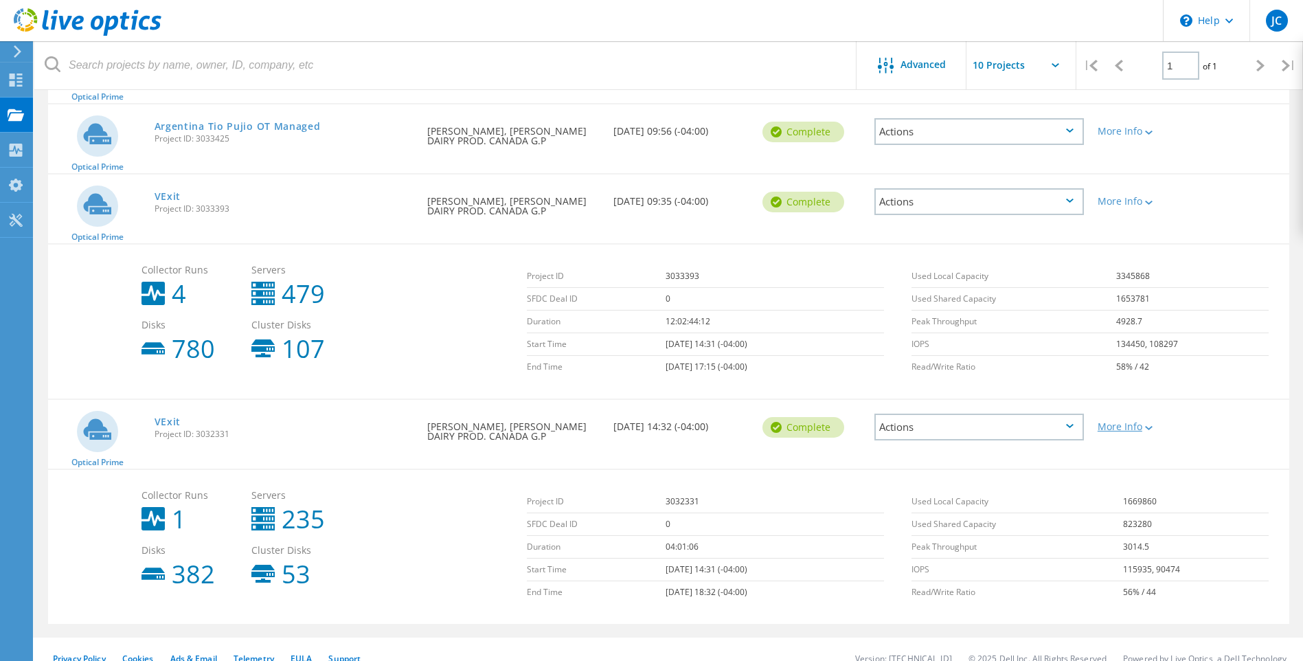
scroll to position [728, 0]
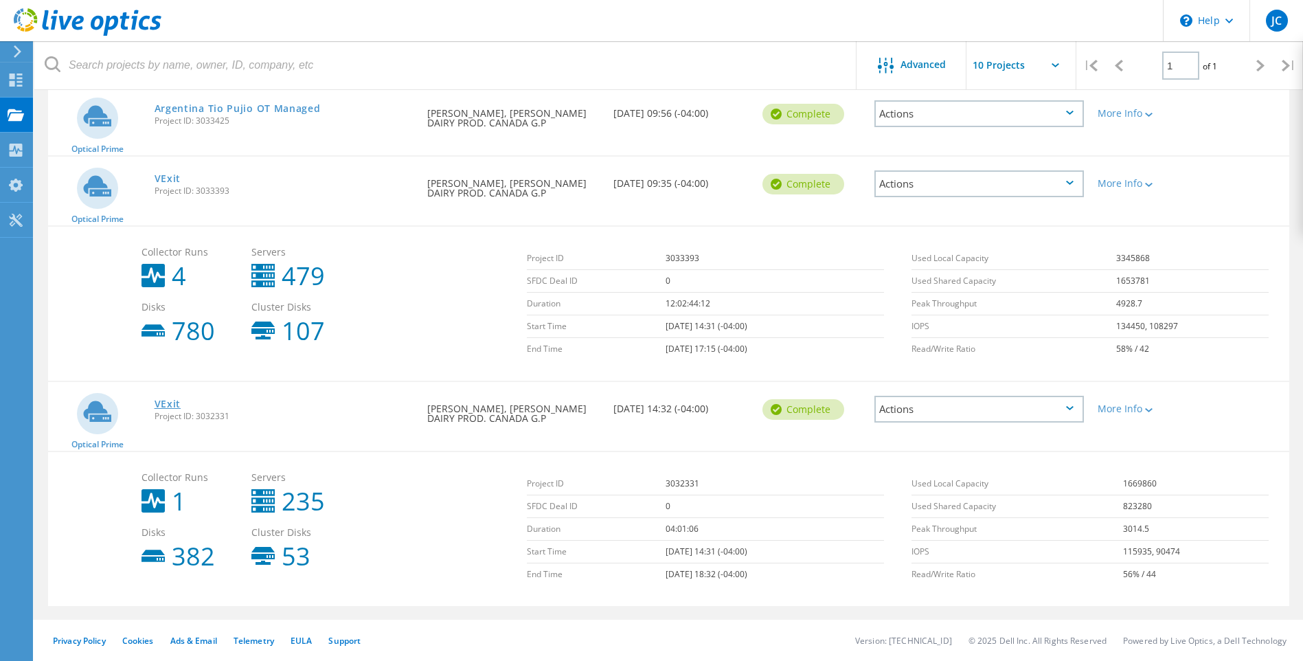
click at [174, 405] on link "VExit" at bounding box center [168, 404] width 27 height 10
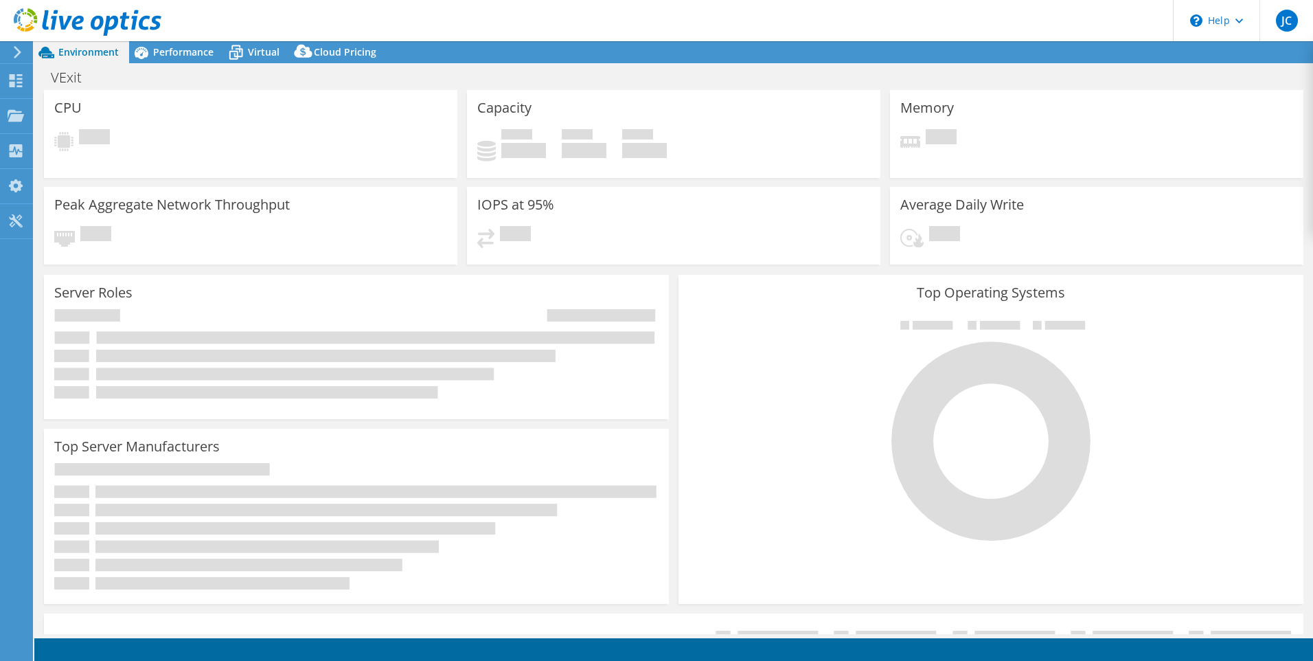
select select "[GEOGRAPHIC_DATA]"
select select "CAD"
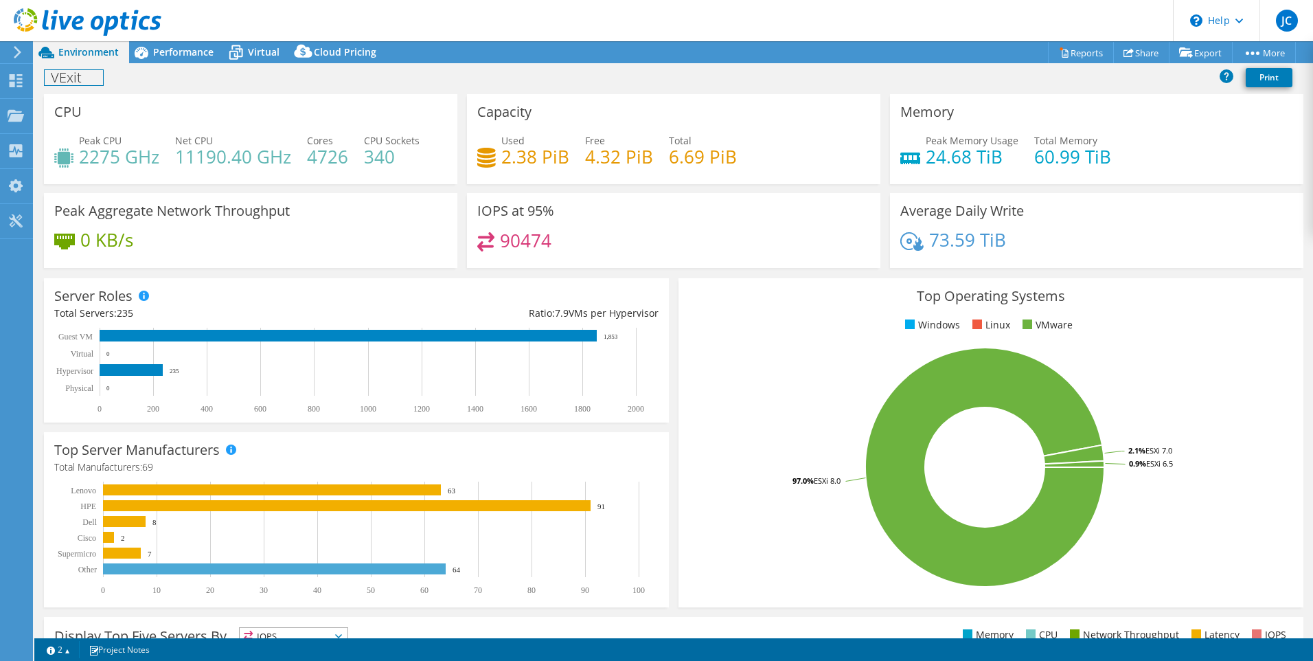
click at [63, 74] on h1 "VExit" at bounding box center [74, 77] width 58 height 15
click at [85, 76] on h1 "VExit" at bounding box center [74, 77] width 58 height 15
click at [149, 78] on link at bounding box center [154, 76] width 19 height 17
click at [59, 114] on div "Projects" at bounding box center [65, 116] width 66 height 34
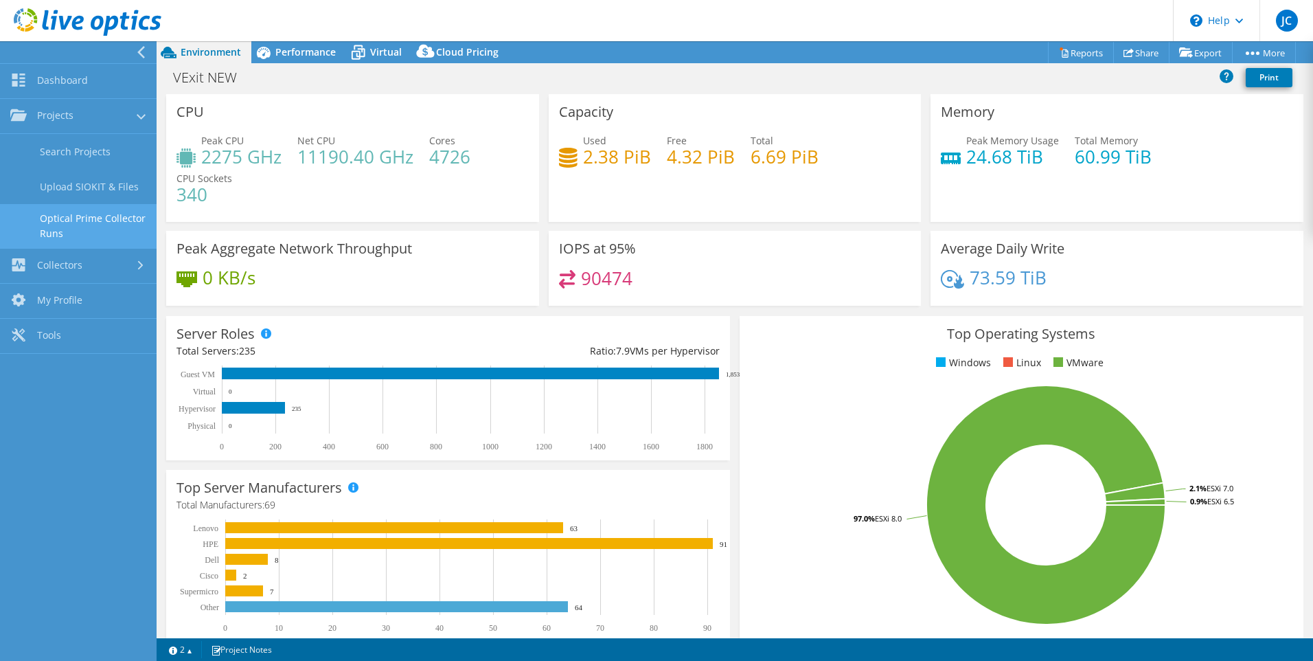
click at [93, 224] on link "Optical Prime Collector Runs" at bounding box center [78, 226] width 157 height 44
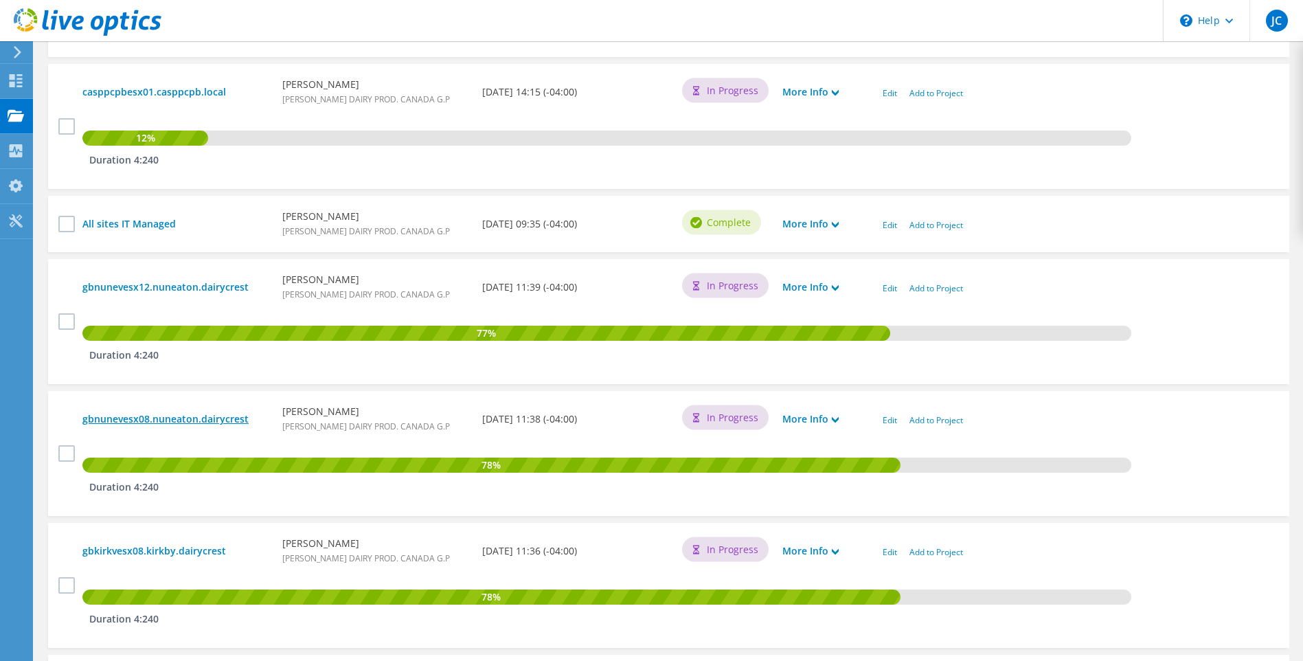
scroll to position [893, 0]
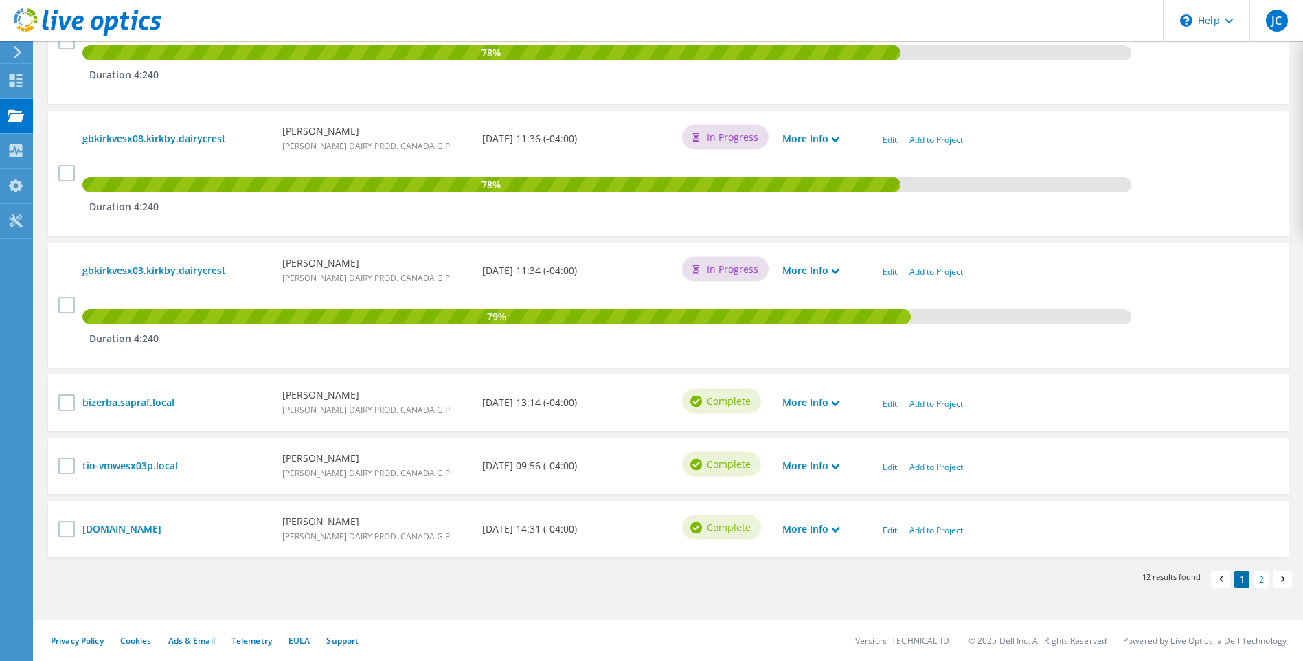
click at [837, 403] on icon at bounding box center [835, 403] width 7 height 7
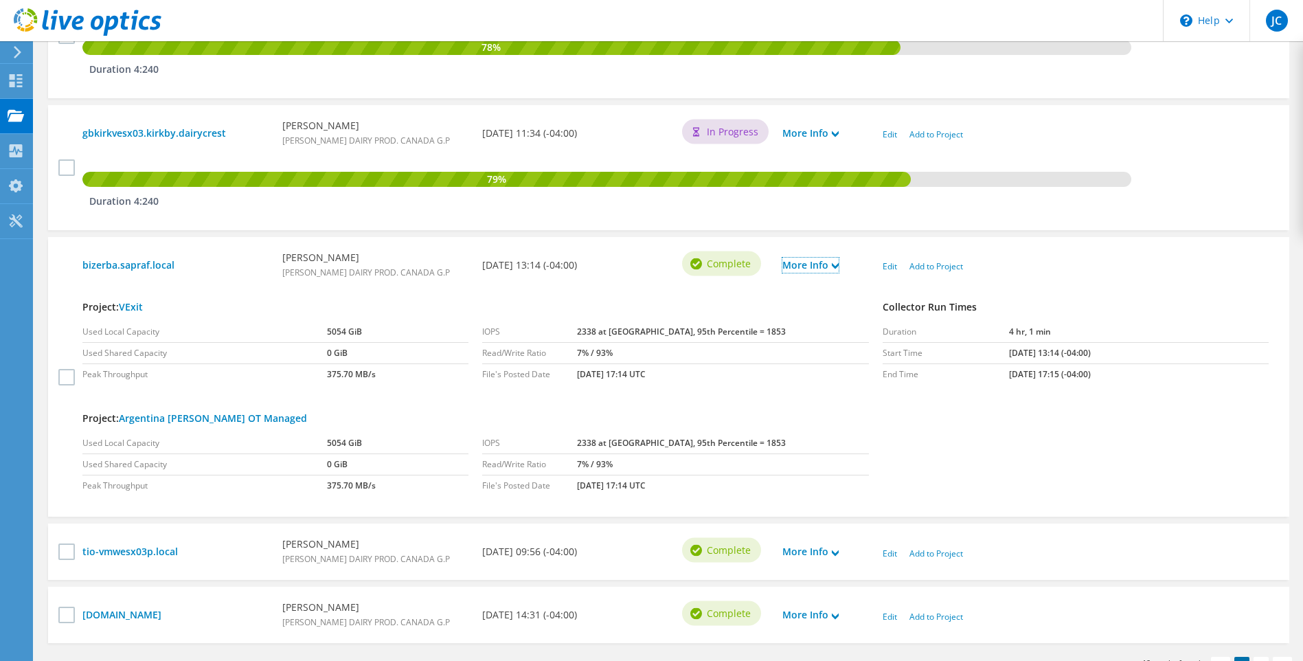
scroll to position [1099, 0]
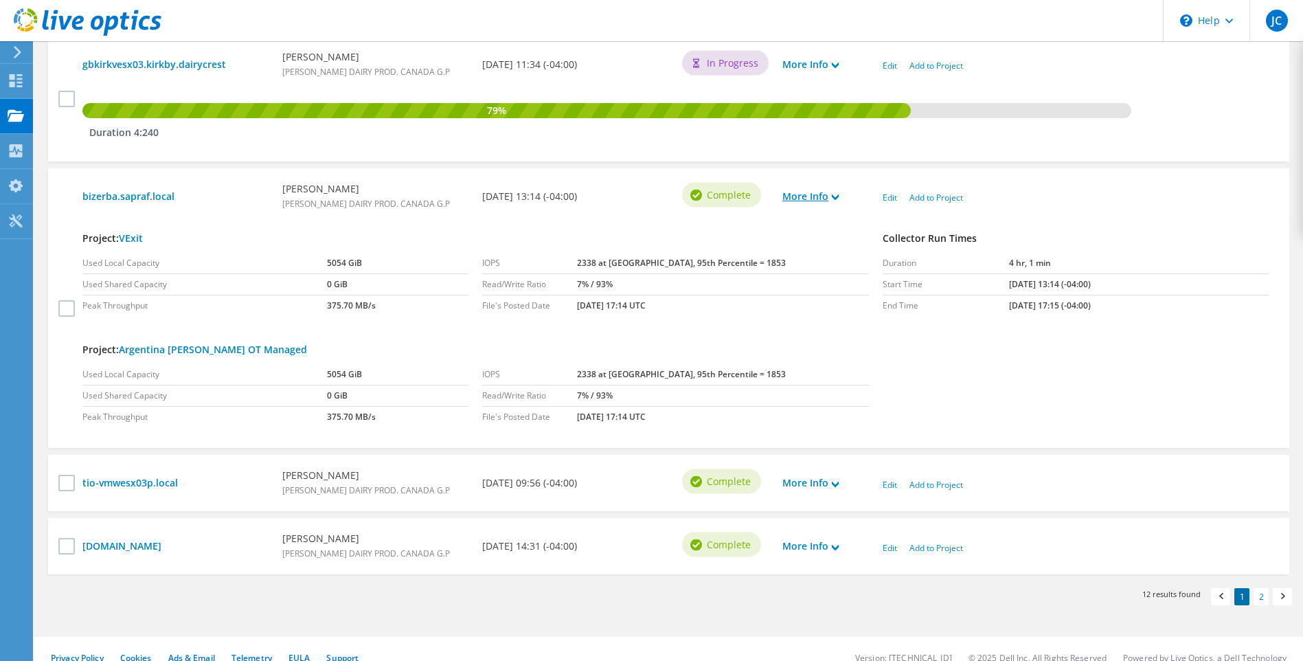
click at [839, 195] on icon at bounding box center [835, 197] width 7 height 7
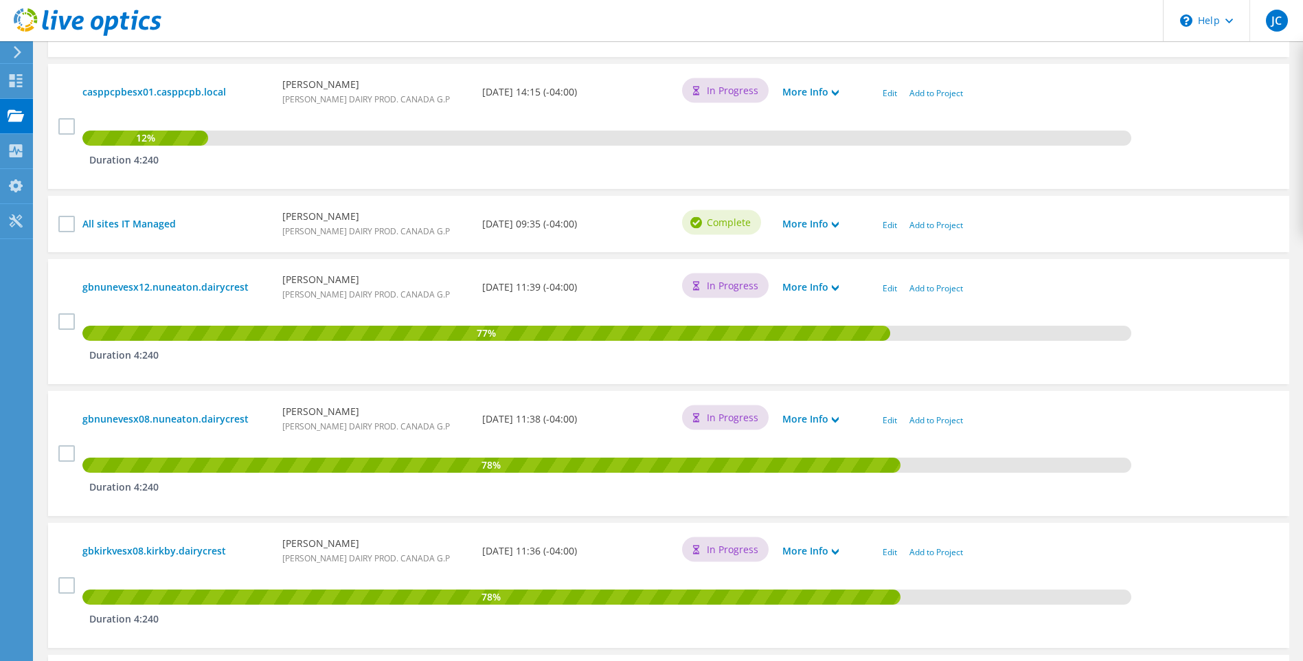
scroll to position [137, 0]
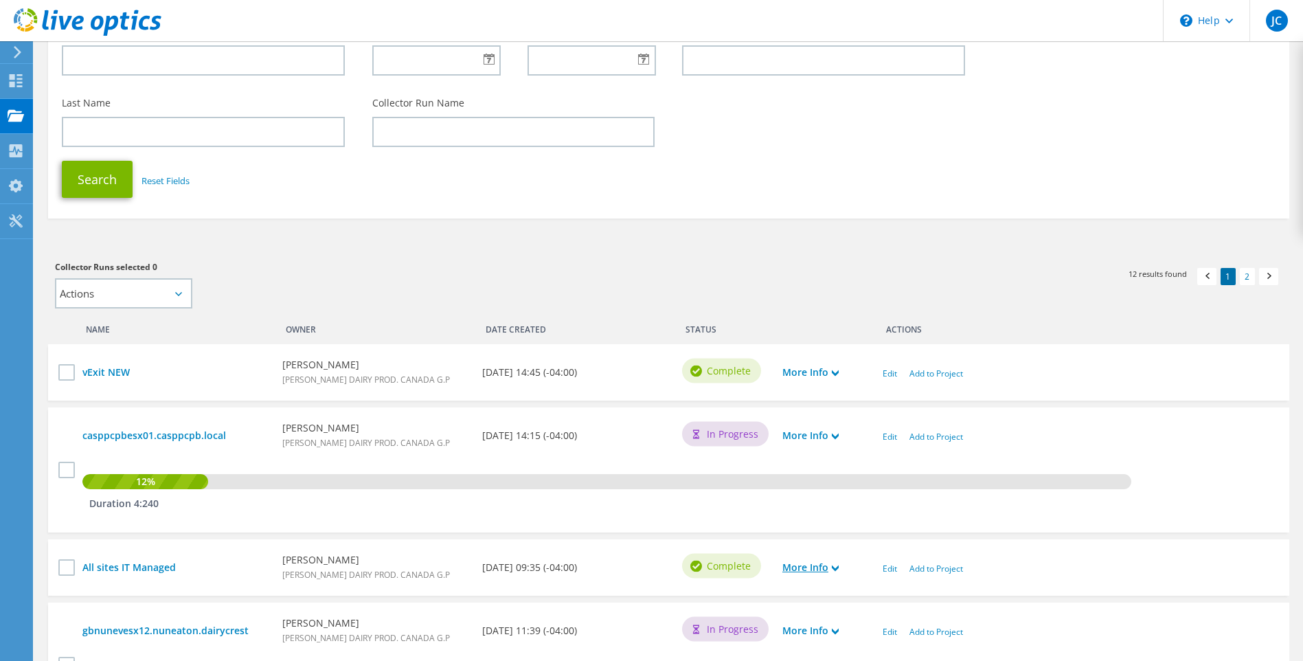
click at [837, 567] on icon at bounding box center [835, 568] width 7 height 7
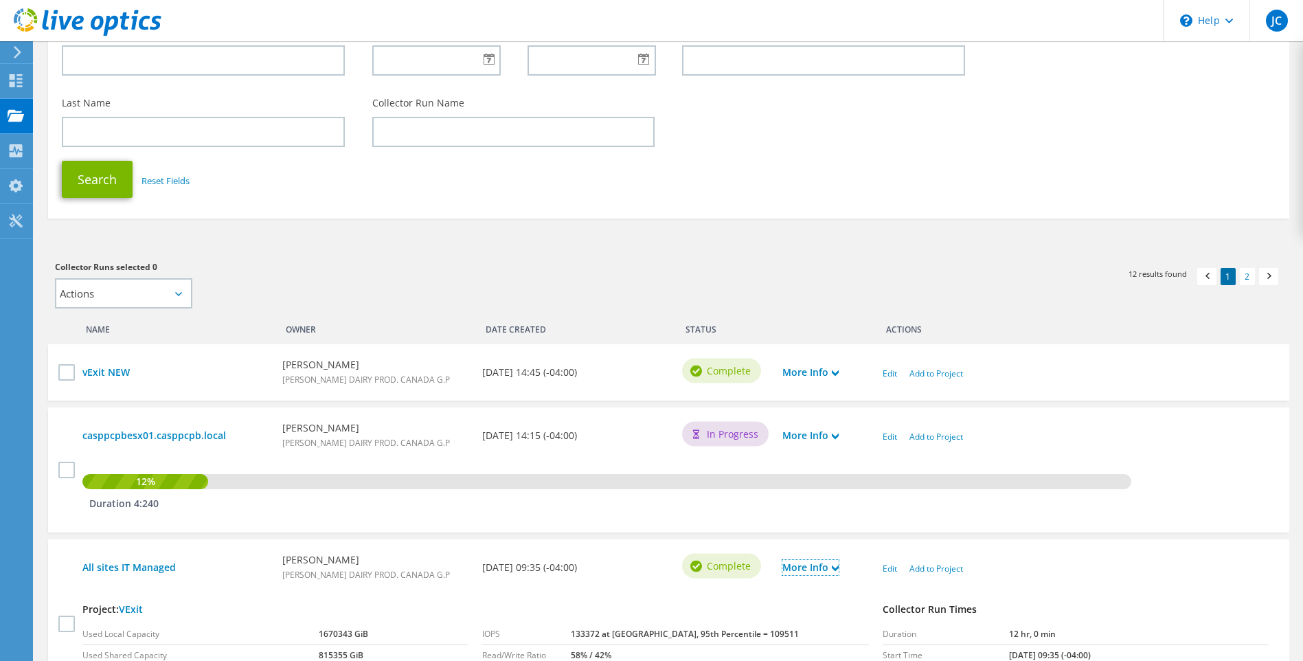
scroll to position [343, 0]
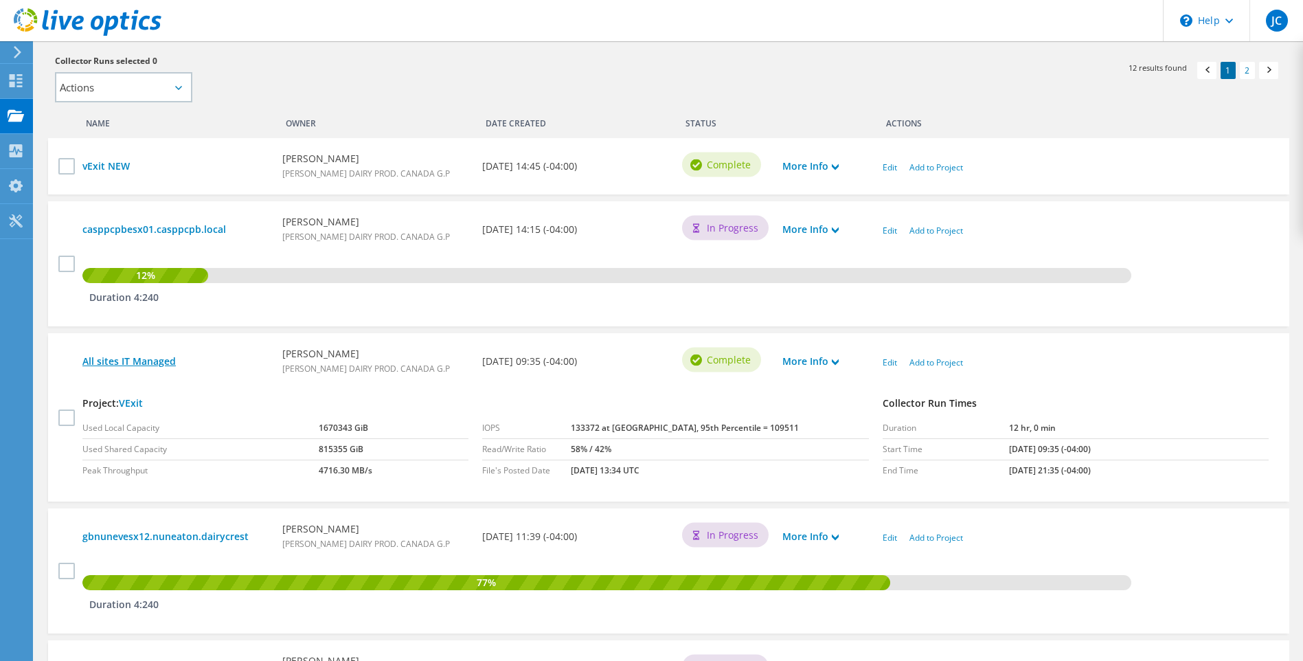
click at [188, 361] on link "All sites IT Managed" at bounding box center [175, 361] width 186 height 15
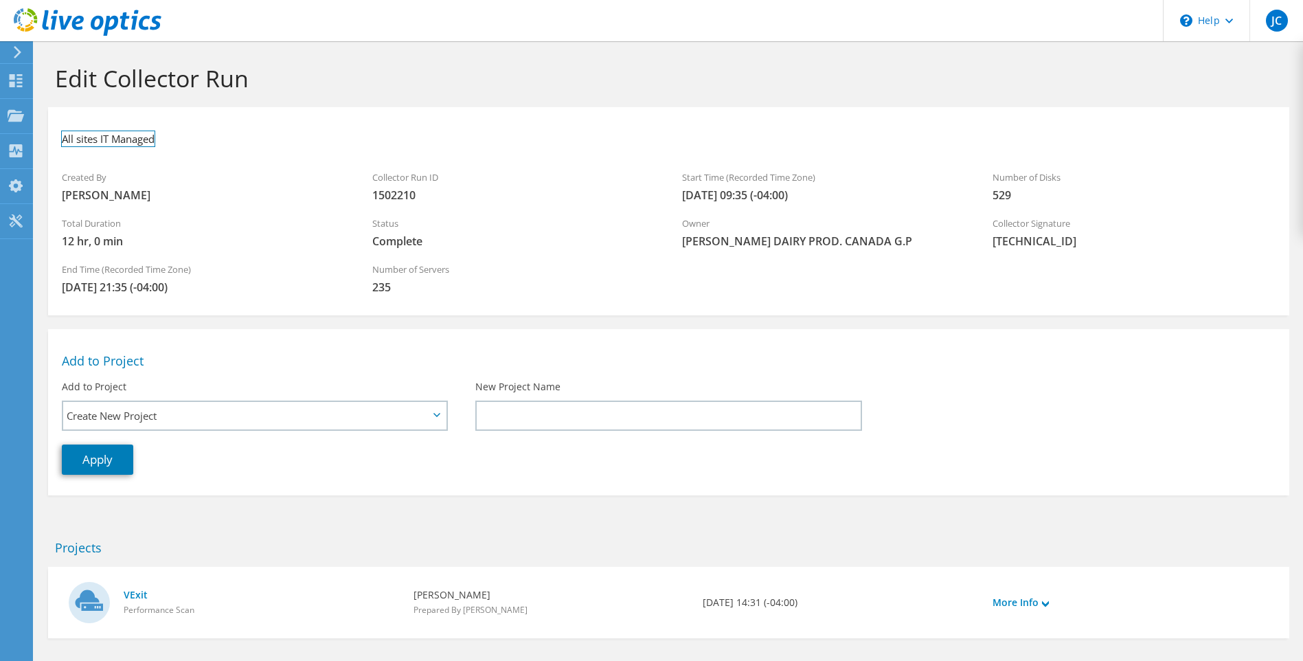
click at [150, 135] on h3 "All sites IT Managed" at bounding box center [108, 138] width 93 height 15
drag, startPoint x: 159, startPoint y: 138, endPoint x: 223, endPoint y: 137, distance: 63.2
click at [223, 137] on ul "All sites IT Managed (12 hours)" at bounding box center [160, 136] width 196 height 31
click at [192, 136] on link at bounding box center [194, 137] width 19 height 17
click at [52, 117] on div "Projects" at bounding box center [65, 116] width 66 height 34
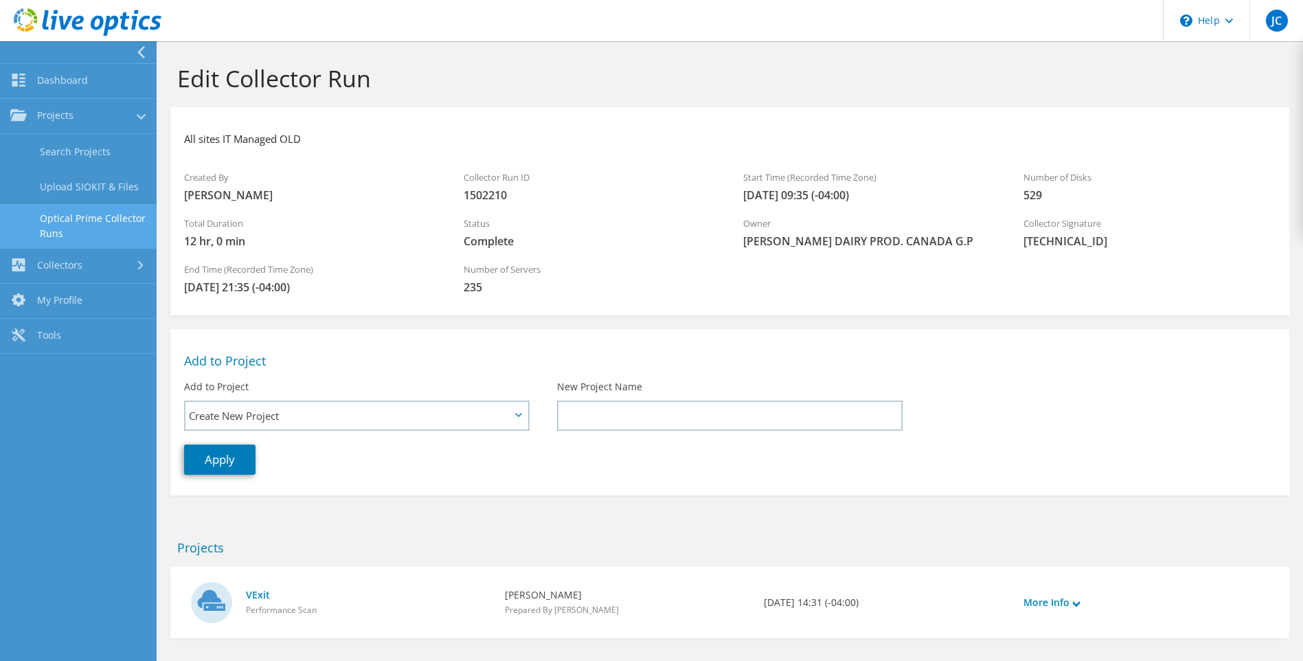
click at [111, 229] on link "Optical Prime Collector Runs" at bounding box center [78, 226] width 157 height 44
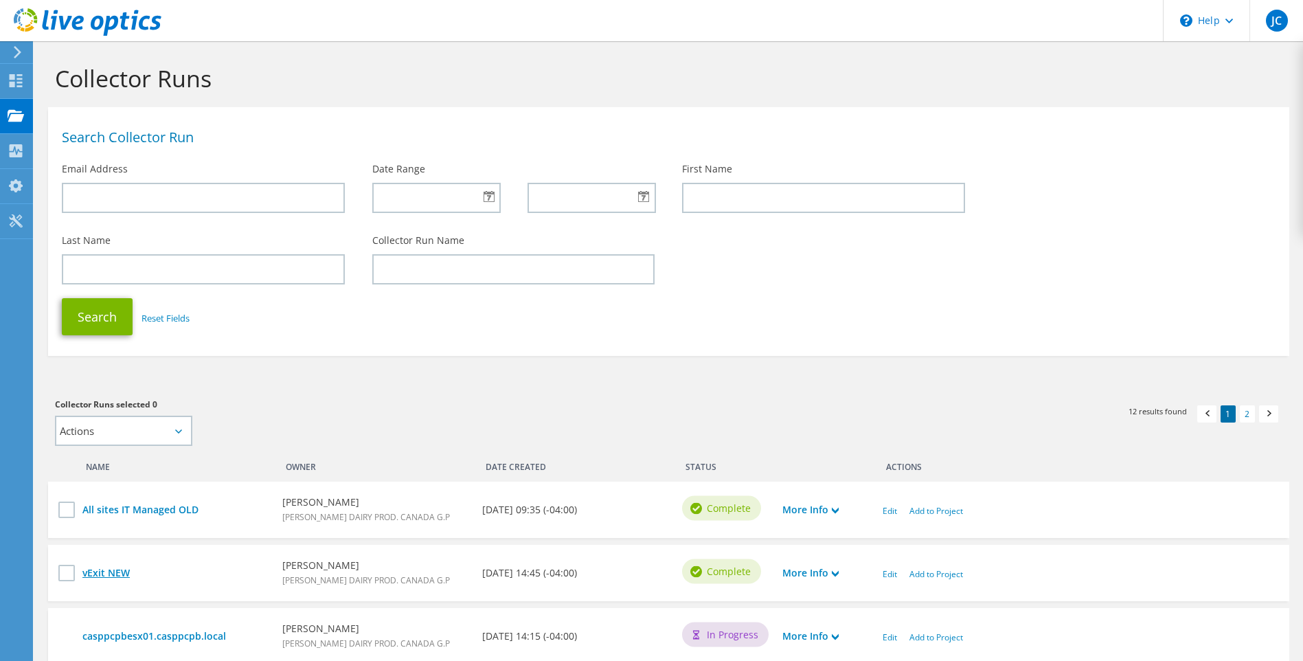
click at [113, 571] on link "vExit NEW" at bounding box center [175, 572] width 186 height 15
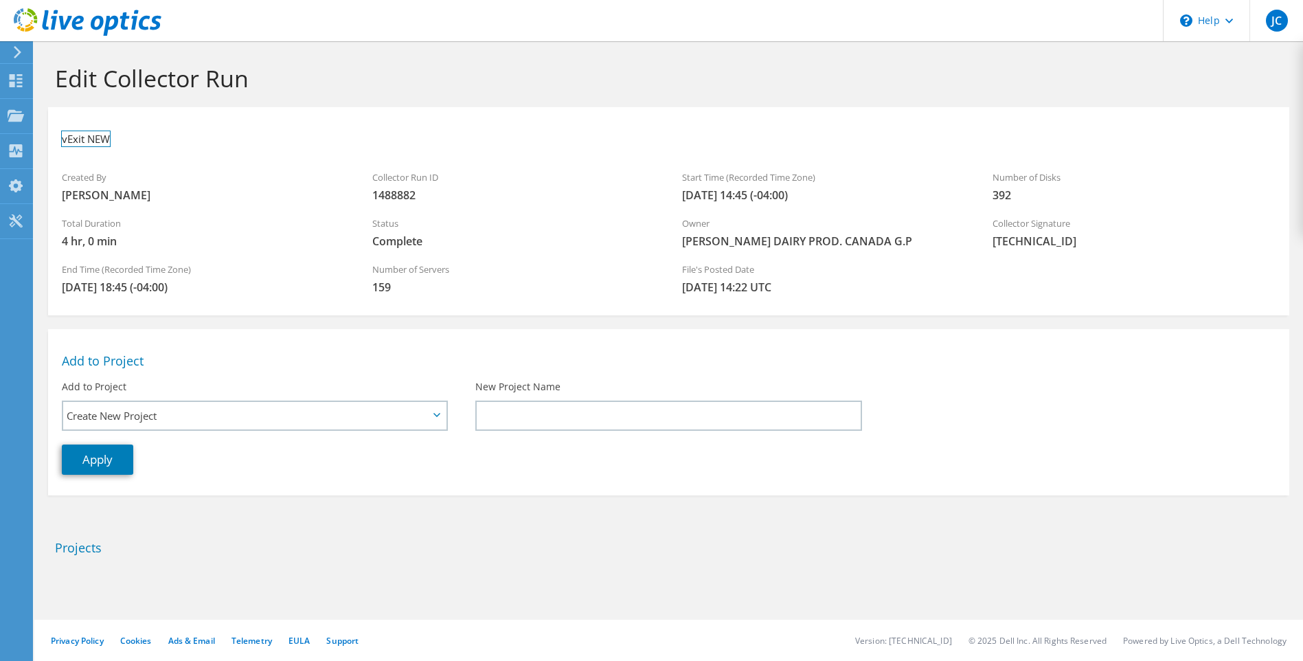
click at [104, 139] on h3 "vExit NEW" at bounding box center [86, 138] width 48 height 15
drag, startPoint x: 62, startPoint y: 139, endPoint x: 117, endPoint y: 140, distance: 55.7
click at [117, 140] on ul "vExit NEW" at bounding box center [112, 136] width 100 height 31
click at [175, 136] on link at bounding box center [171, 137] width 19 height 17
click at [63, 120] on div "Projects" at bounding box center [65, 116] width 66 height 34
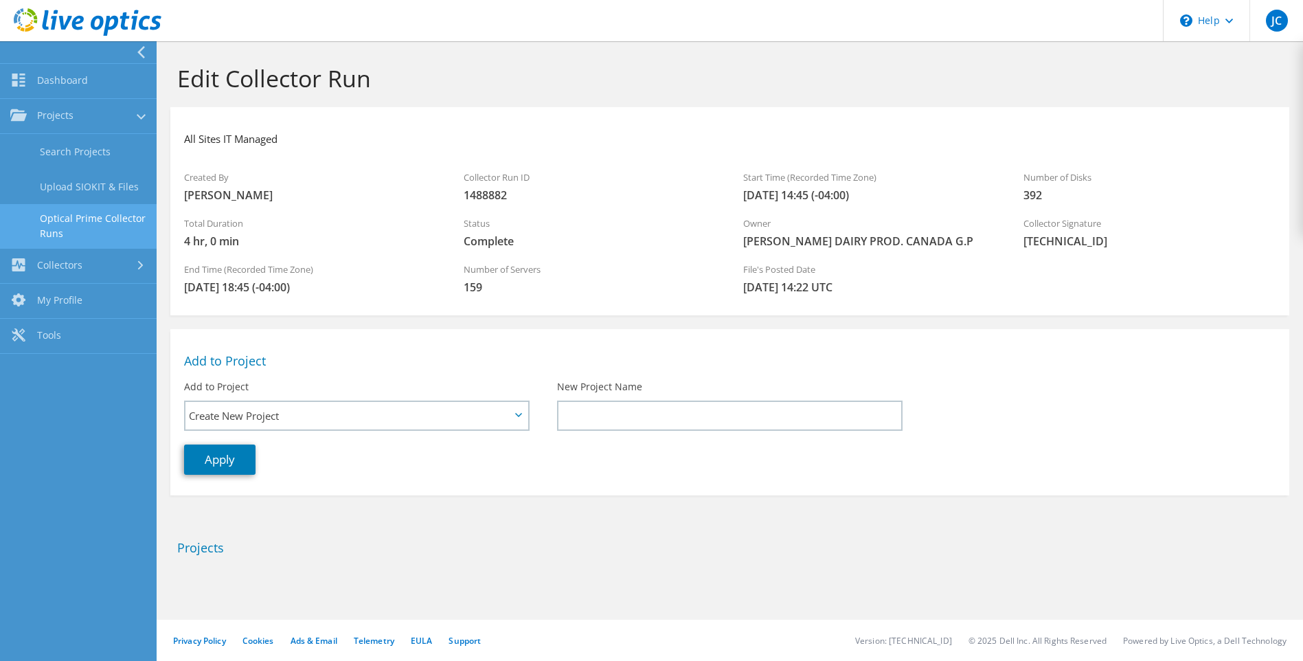
click at [118, 216] on link "Optical Prime Collector Runs" at bounding box center [78, 226] width 157 height 44
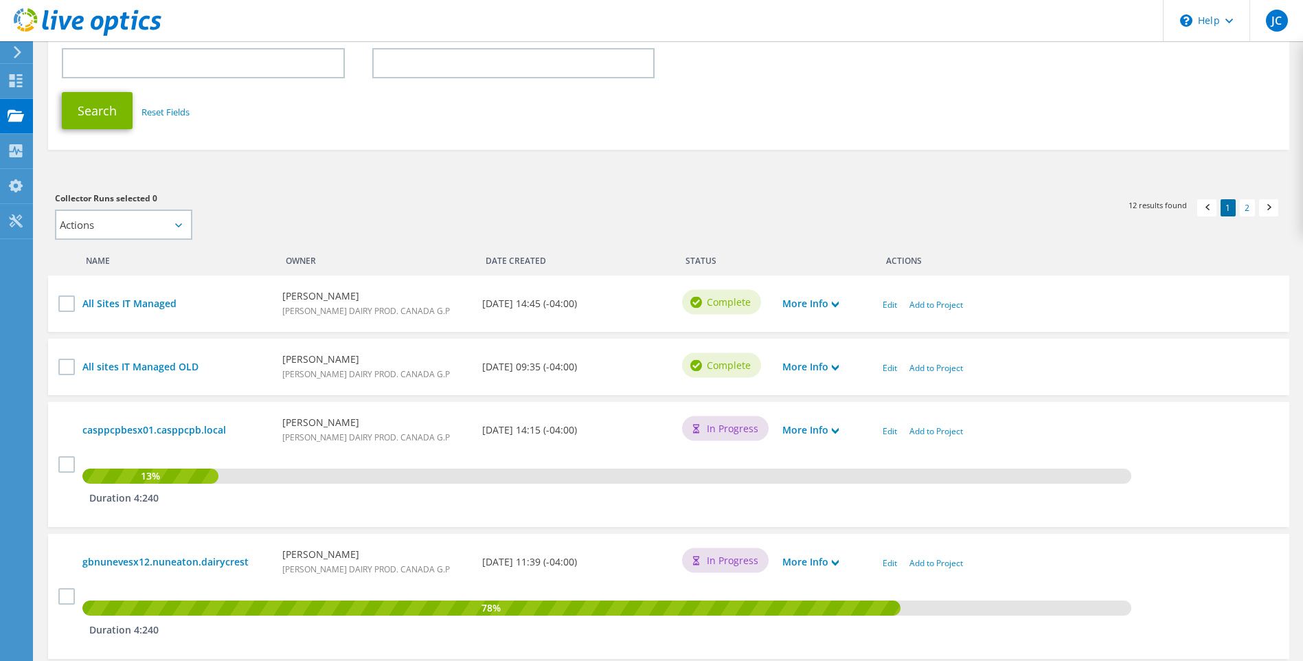
scroll to position [275, 0]
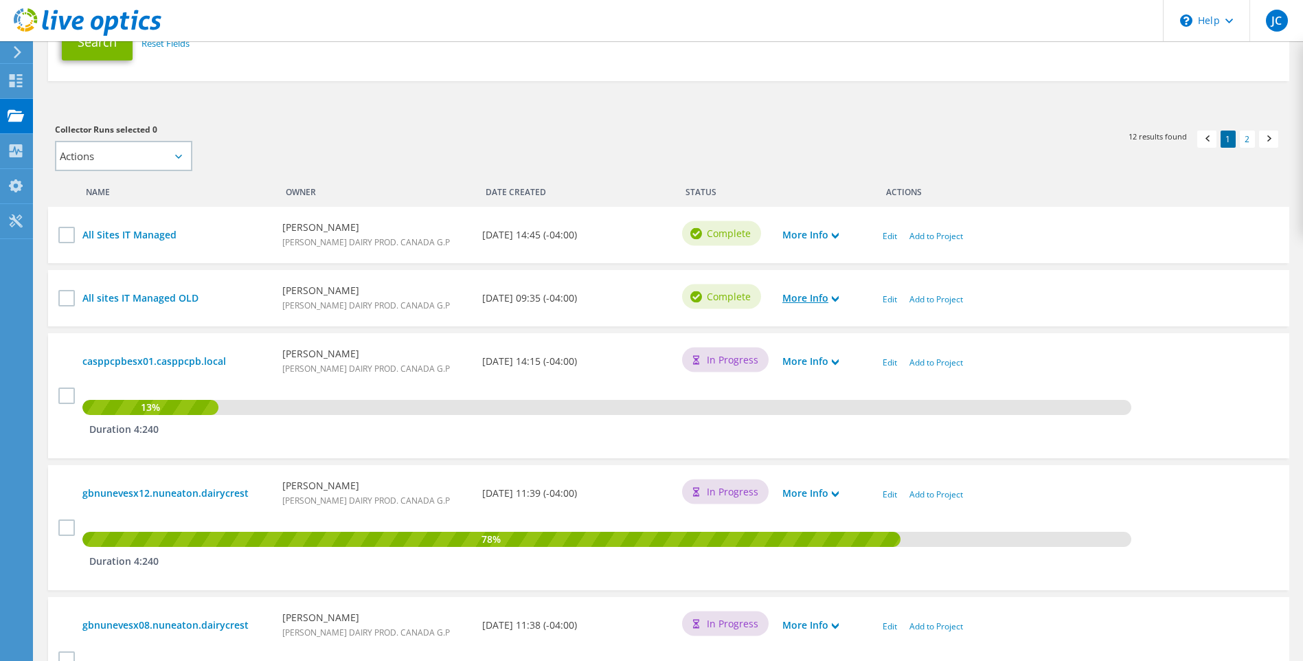
click at [836, 302] on icon at bounding box center [835, 298] width 7 height 7
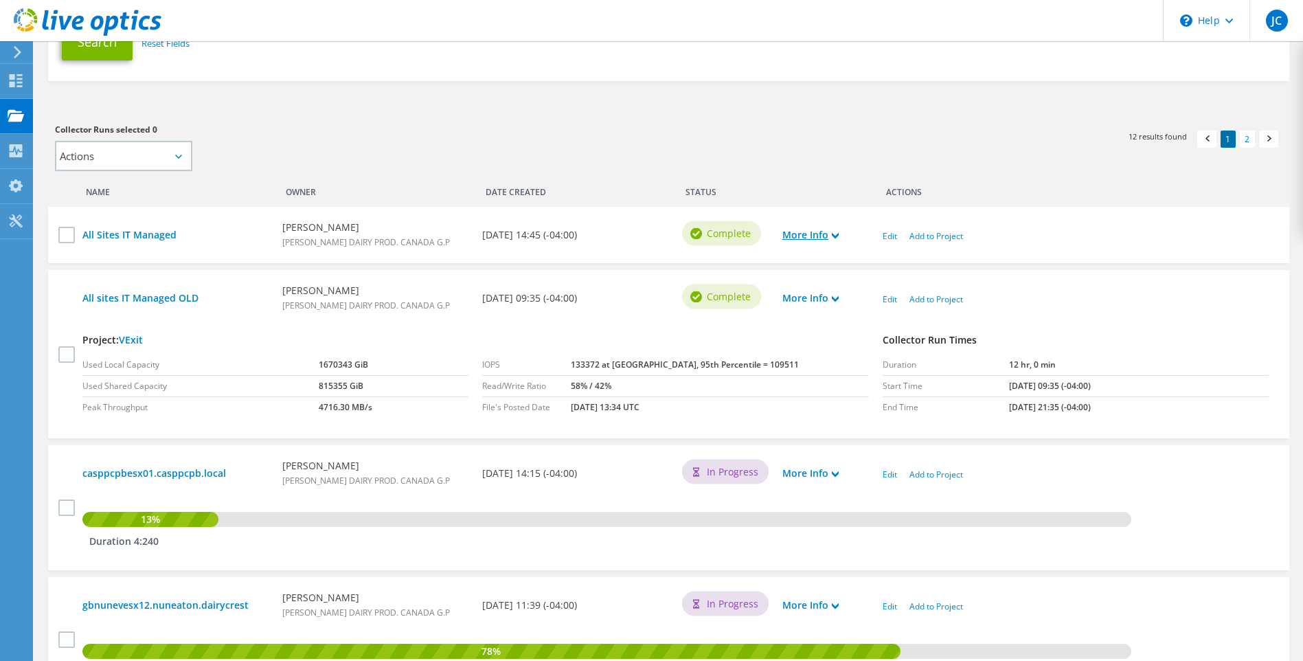
click at [839, 236] on use at bounding box center [835, 236] width 7 height 6
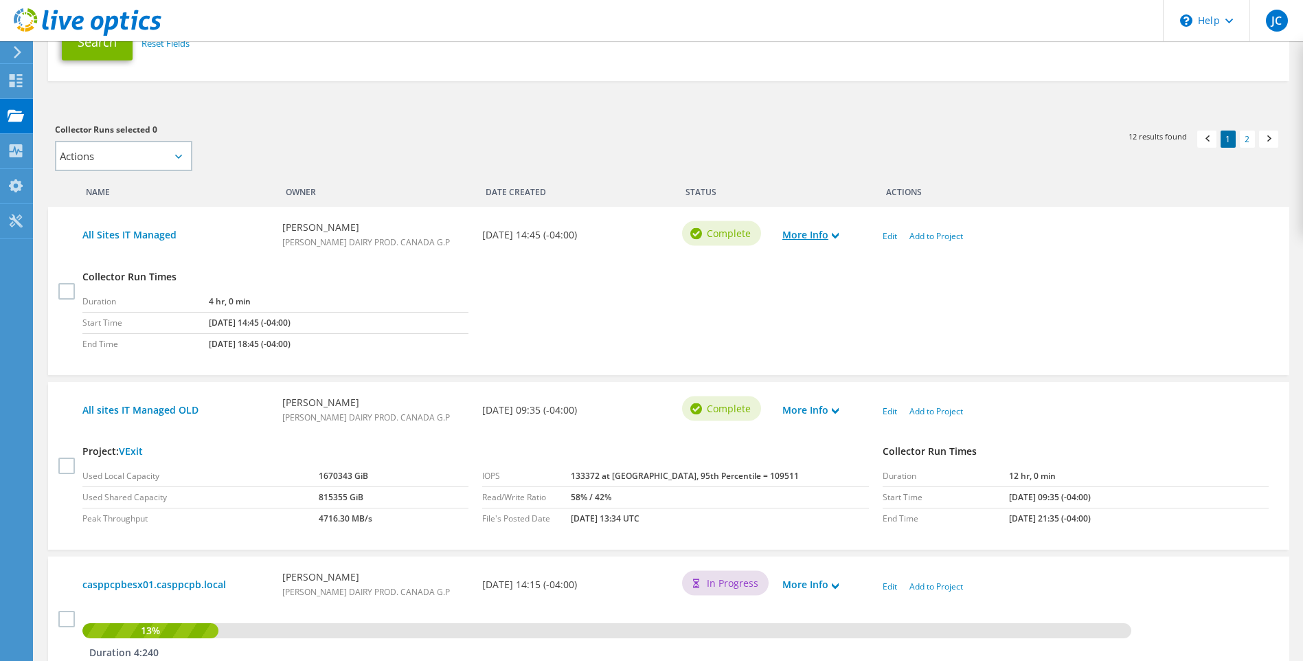
click at [839, 234] on use at bounding box center [835, 236] width 7 height 6
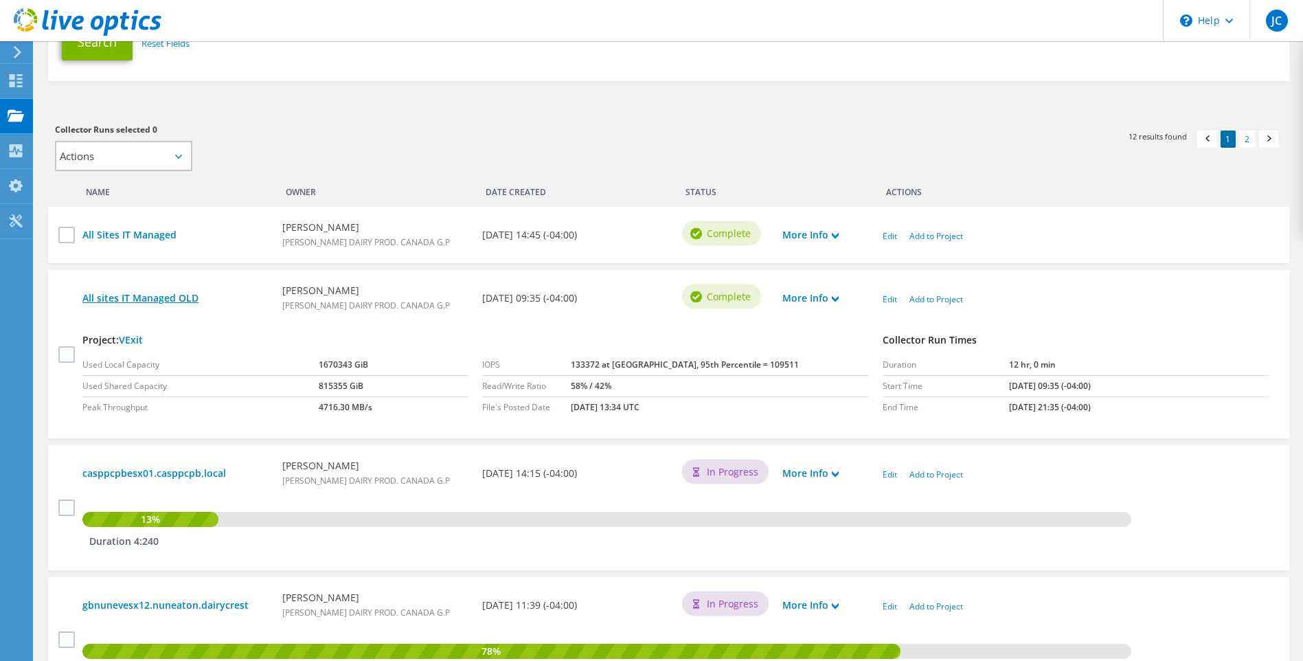
click at [196, 301] on link "All sites IT Managed OLD" at bounding box center [175, 298] width 186 height 15
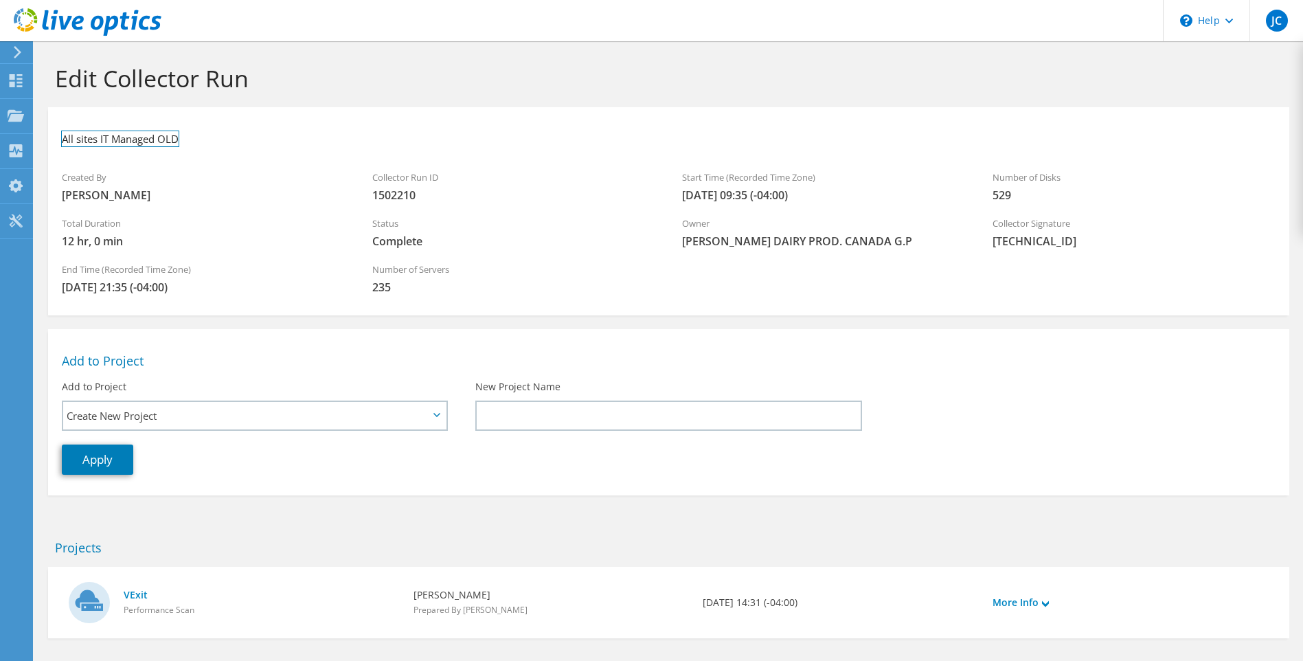
click at [166, 139] on h3 "All sites IT Managed OLD" at bounding box center [120, 138] width 117 height 15
drag, startPoint x: 157, startPoint y: 137, endPoint x: 185, endPoint y: 137, distance: 28.2
click at [185, 137] on ul "All sites IT Managed OLD" at bounding box center [146, 136] width 169 height 31
drag, startPoint x: 159, startPoint y: 136, endPoint x: 223, endPoint y: 137, distance: 63.2
click at [223, 137] on ul "All sites IT Managed (12hours)" at bounding box center [158, 136] width 193 height 31
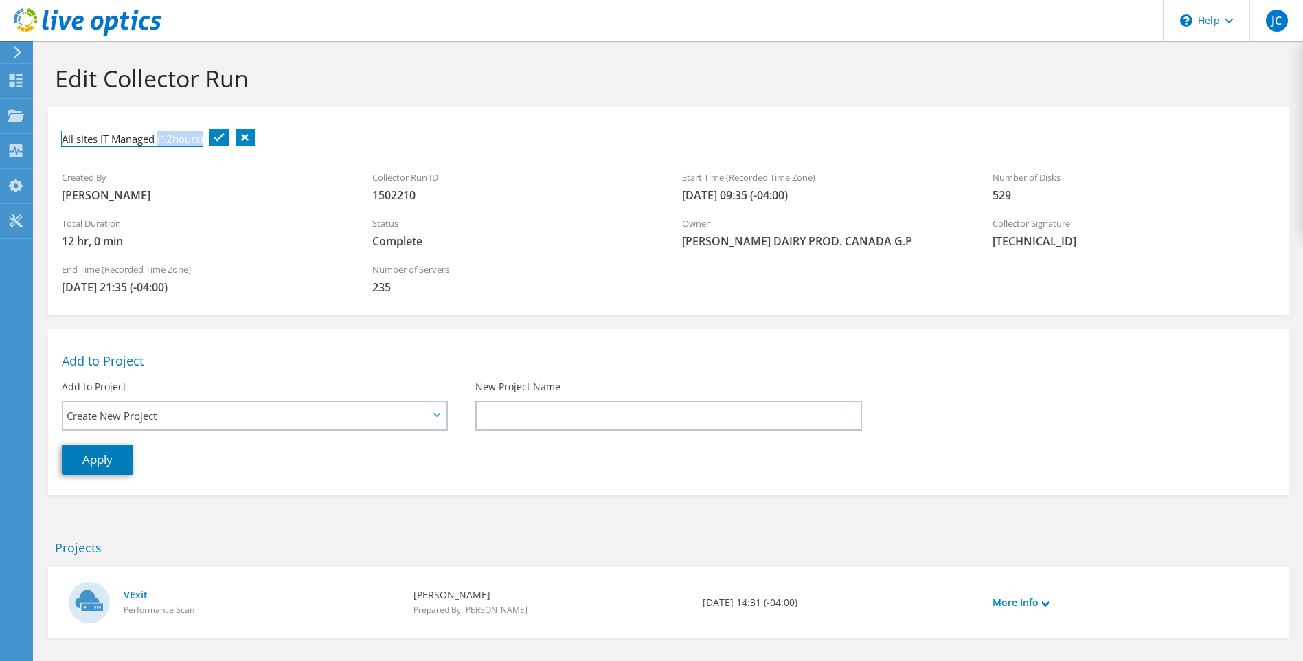
copy h3 "(12hours)"
click at [219, 138] on link at bounding box center [219, 137] width 19 height 17
click at [57, 117] on div "Projects" at bounding box center [65, 116] width 66 height 34
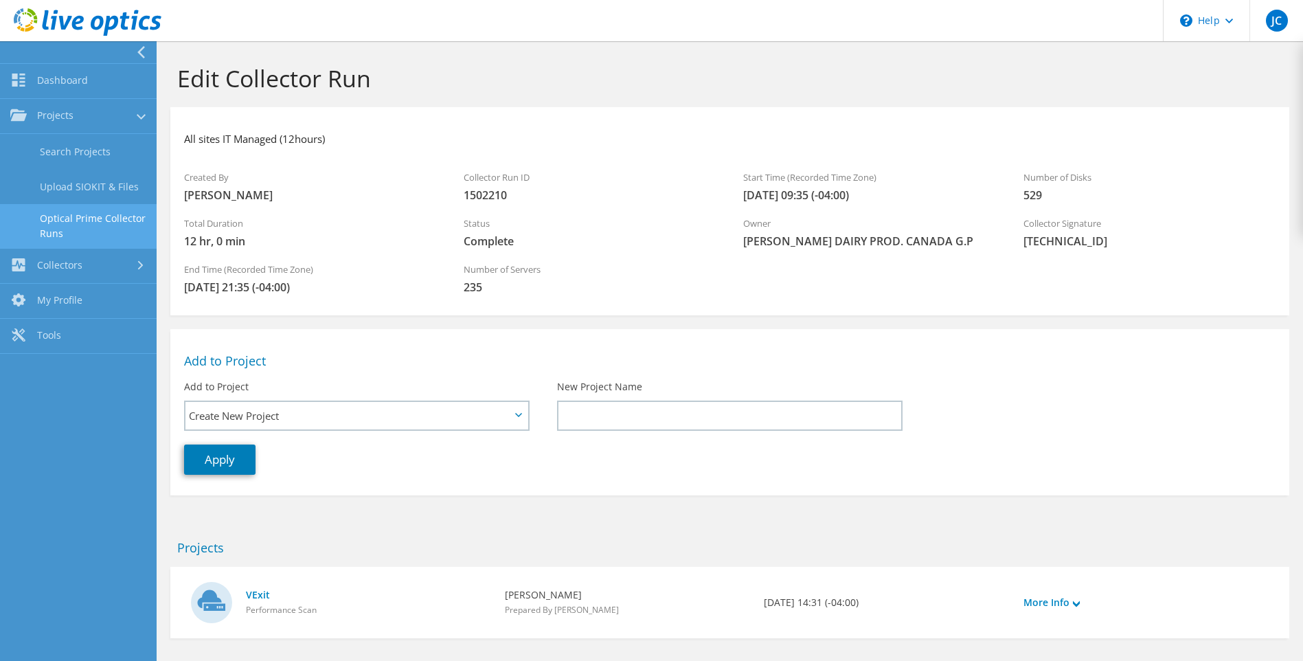
click at [82, 227] on link "Optical Prime Collector Runs" at bounding box center [78, 226] width 157 height 44
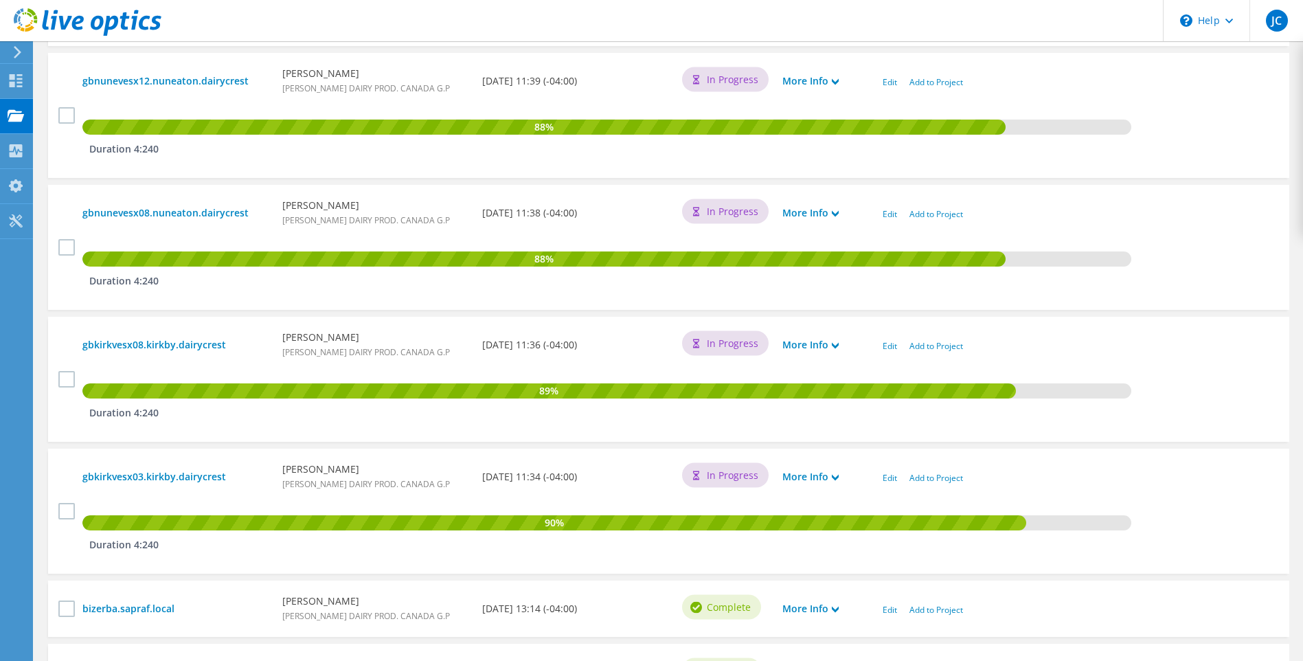
scroll to position [893, 0]
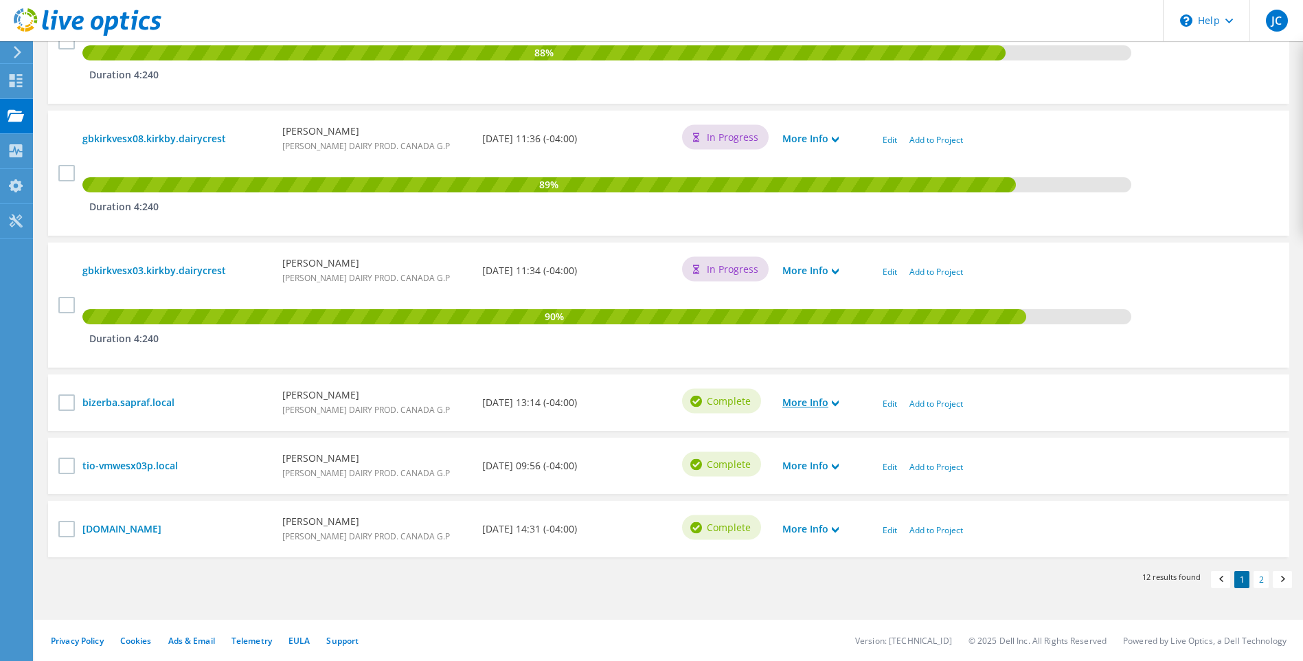
click at [837, 402] on icon at bounding box center [835, 403] width 7 height 7
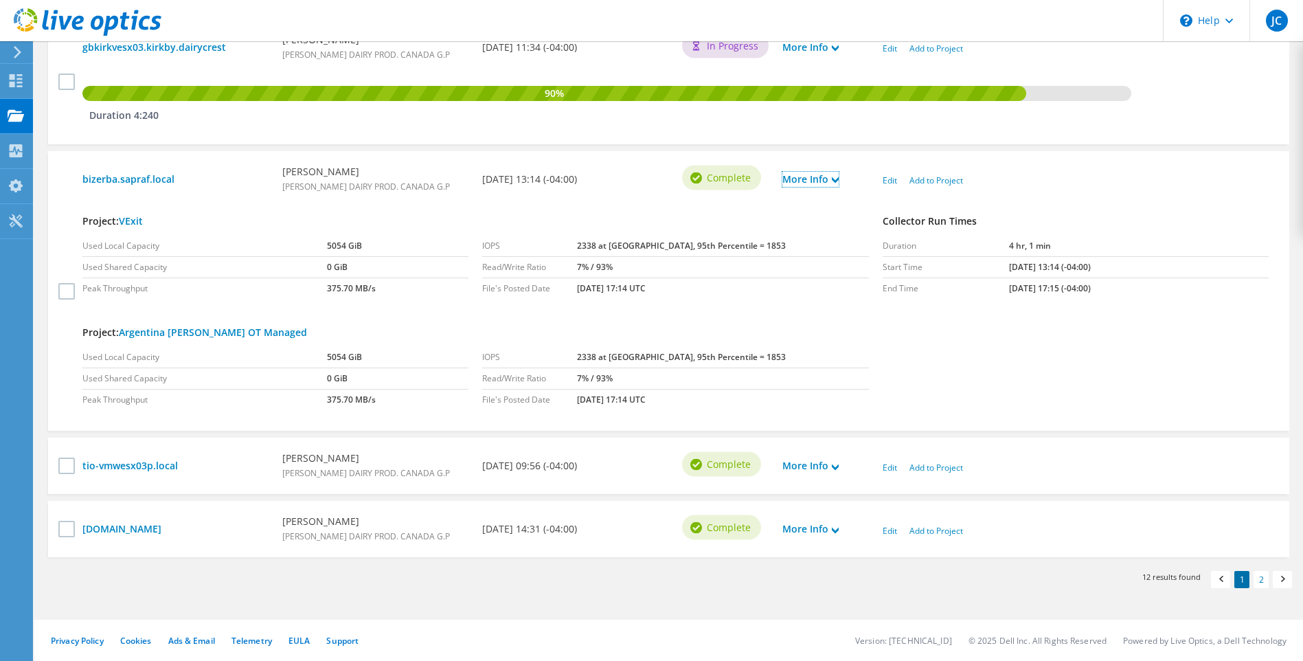
scroll to position [979, 0]
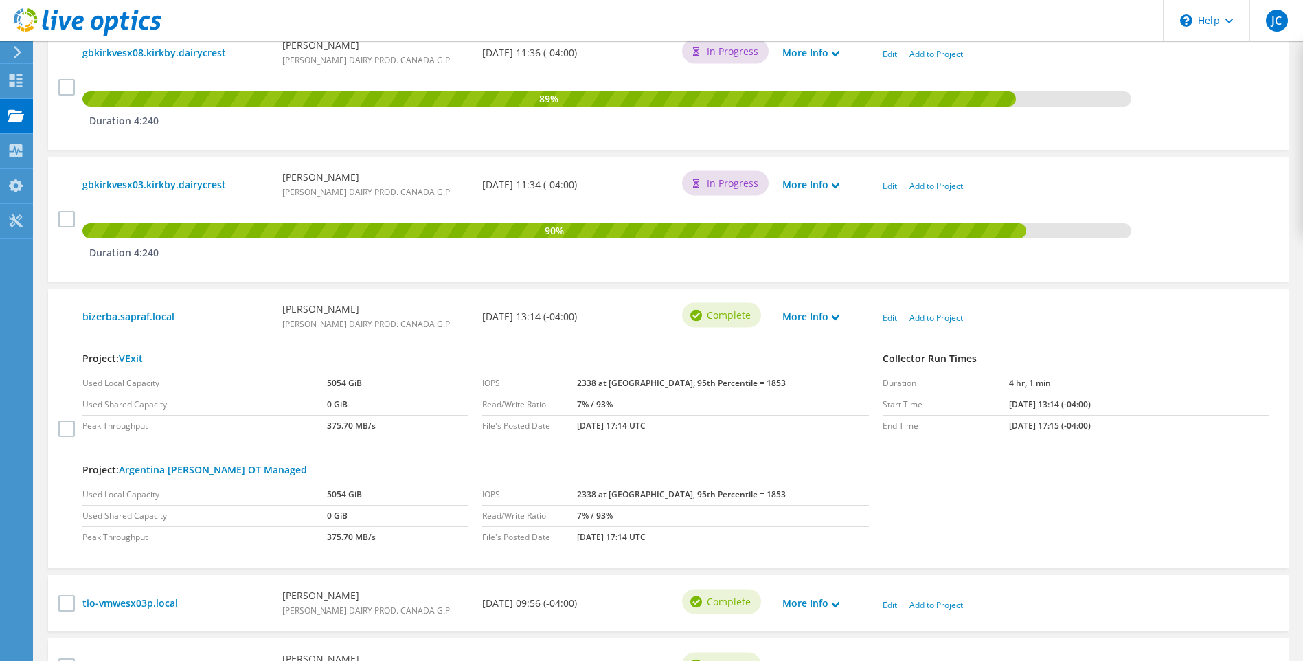
click at [273, 474] on h4 "Project: Argentina [PERSON_NAME] OT Managed" at bounding box center [475, 469] width 787 height 15
drag, startPoint x: 269, startPoint y: 468, endPoint x: 122, endPoint y: 471, distance: 147.0
click at [122, 471] on h4 "Project: Argentina [PERSON_NAME] OT Managed" at bounding box center [475, 469] width 787 height 15
copy link "Argentina [PERSON_NAME] OT Managed"
click at [155, 315] on link "bizerba.sapraf.local" at bounding box center [175, 316] width 186 height 15
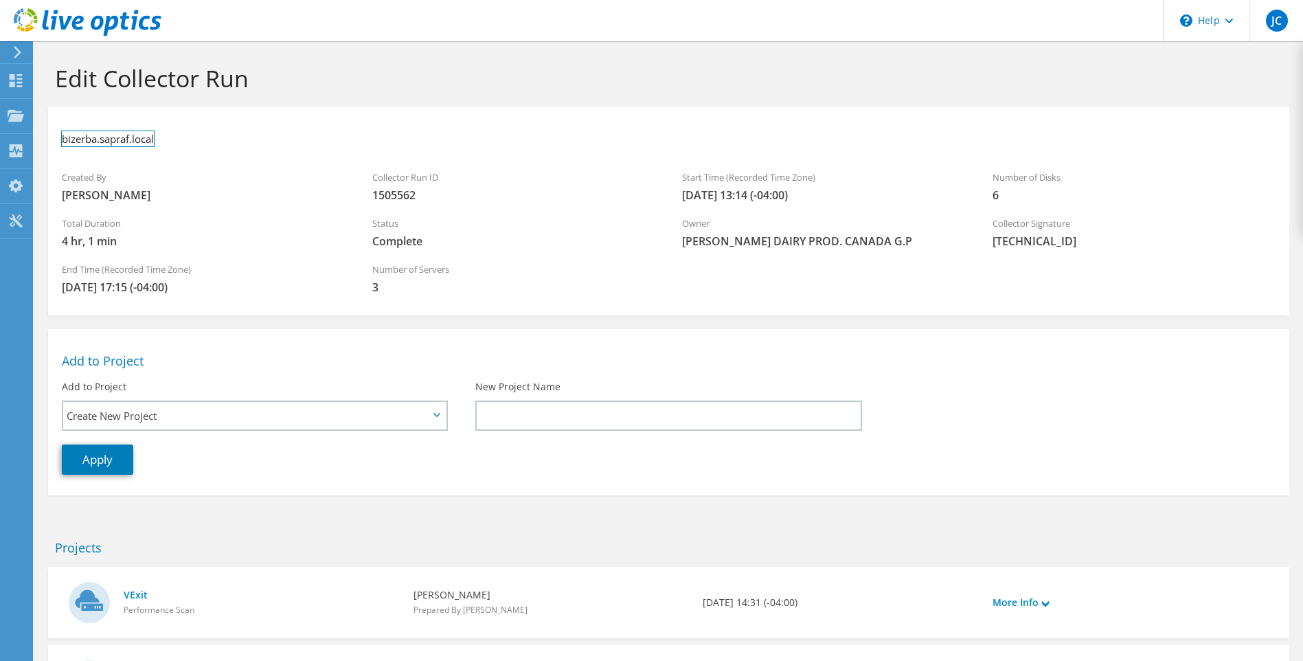
click at [124, 137] on h3 "bizerba.sapraf.local" at bounding box center [108, 138] width 92 height 15
drag, startPoint x: 156, startPoint y: 138, endPoint x: 73, endPoint y: 139, distance: 83.1
click at [75, 139] on ul "bizerba.sapraf.local" at bounding box center [134, 136] width 144 height 31
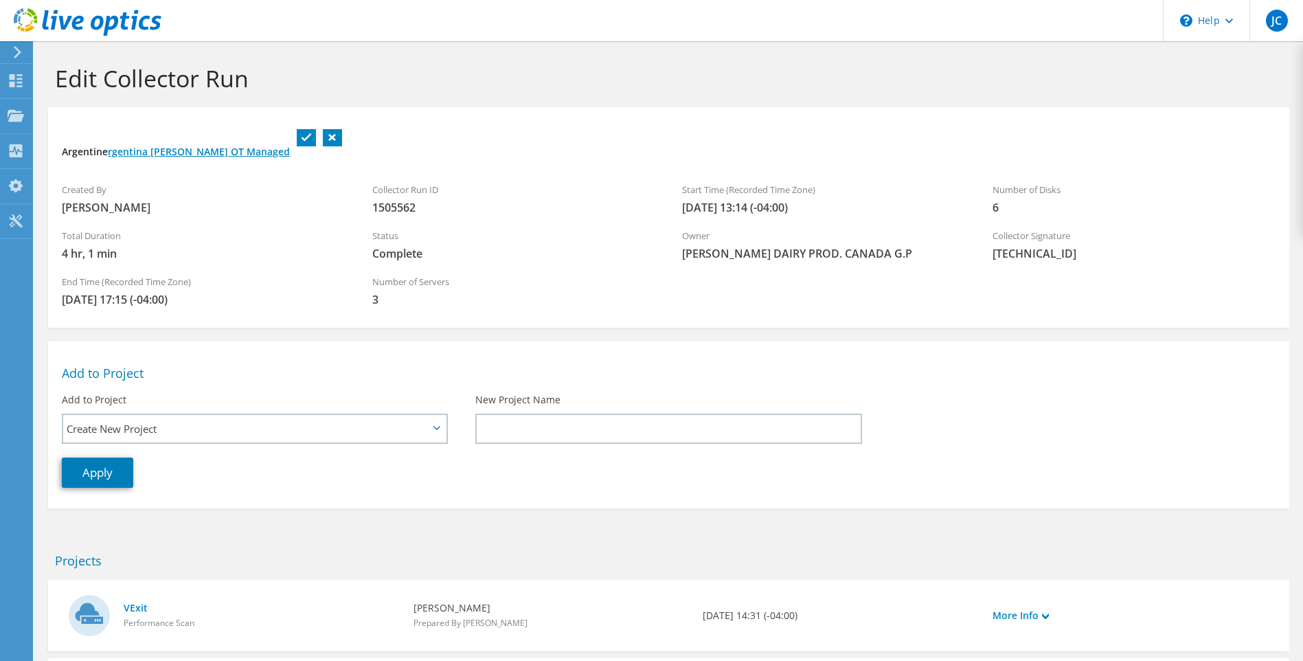
click at [323, 130] on link at bounding box center [332, 137] width 19 height 17
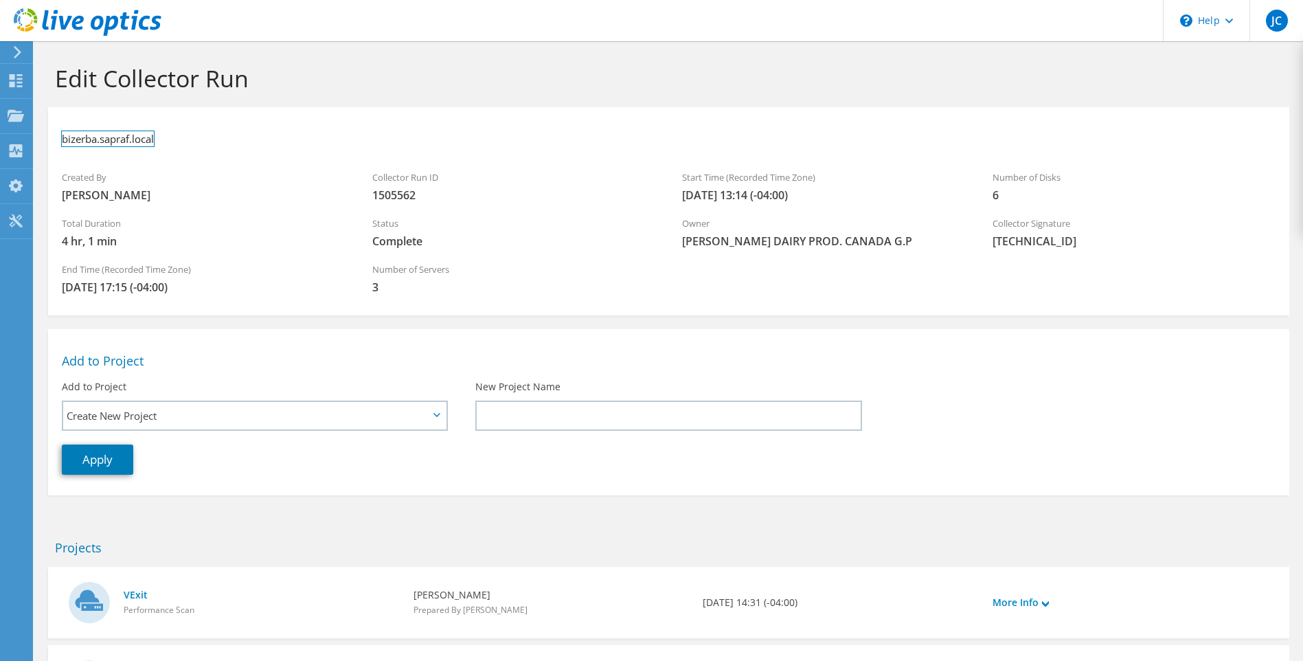
click at [126, 134] on h3 "bizerba.sapraf.local" at bounding box center [108, 138] width 92 height 15
drag, startPoint x: 73, startPoint y: 139, endPoint x: 63, endPoint y: 138, distance: 10.3
click at [63, 138] on h3 "bizerba.sapraf.local" at bounding box center [108, 138] width 92 height 15
drag, startPoint x: 63, startPoint y: 139, endPoint x: 113, endPoint y: 144, distance: 49.7
click at [65, 139] on h3 "bizerba.sapraf.local" at bounding box center [108, 138] width 92 height 15
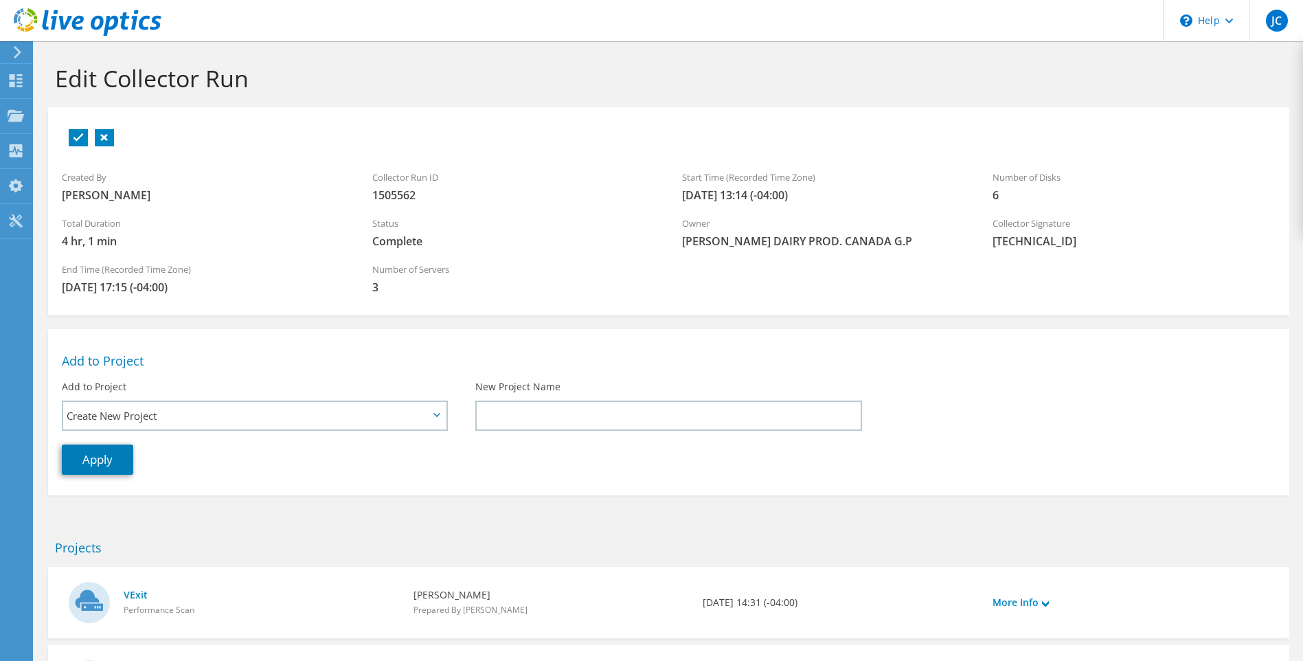
drag, startPoint x: 63, startPoint y: 137, endPoint x: 161, endPoint y: 121, distance: 99.6
click at [162, 120] on div at bounding box center [668, 138] width 1241 height 49
drag, startPoint x: 96, startPoint y: 137, endPoint x: 84, endPoint y: 137, distance: 11.7
click at [95, 137] on h3 "bizerba.sapraf.local" at bounding box center [108, 138] width 92 height 15
click at [97, 142] on h3 "bizerbaArgentina Rafaela OT Managed" at bounding box center [174, 138] width 225 height 15
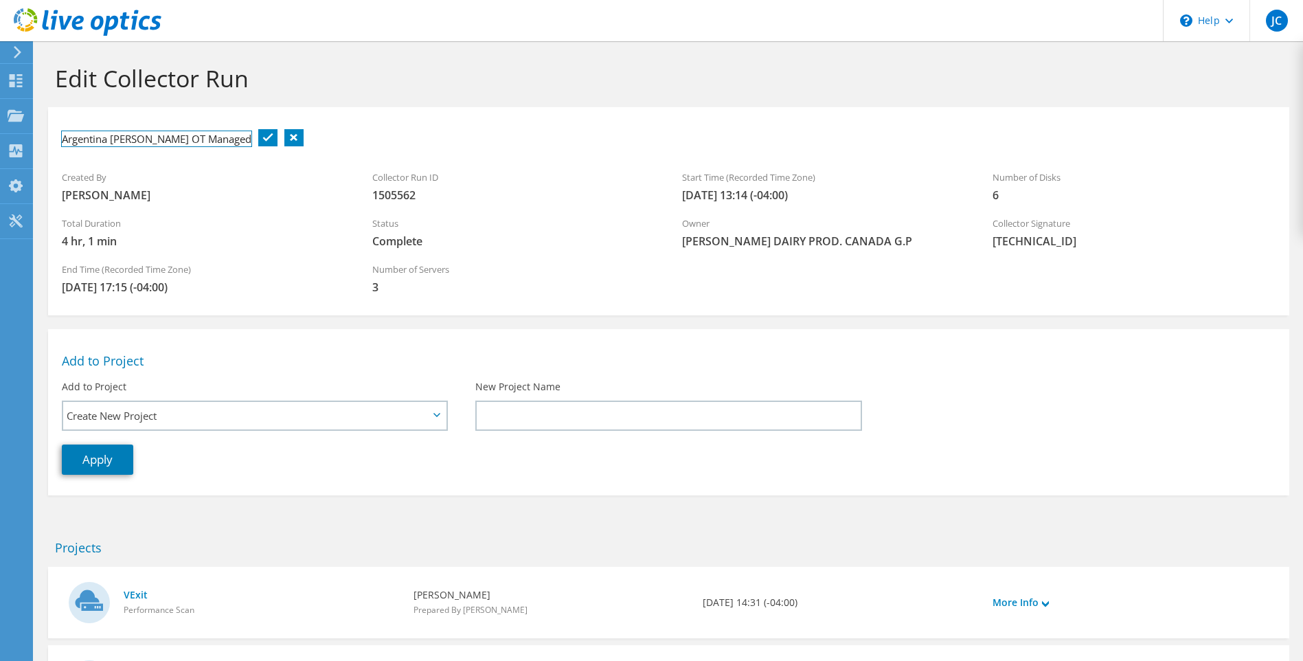
drag, startPoint x: 117, startPoint y: 139, endPoint x: 129, endPoint y: 139, distance: 12.4
click at [118, 139] on h3 "Argentina [PERSON_NAME] OT Managed" at bounding box center [157, 138] width 190 height 15
drag, startPoint x: 68, startPoint y: 138, endPoint x: 87, endPoint y: 139, distance: 18.6
click at [69, 138] on h3 "Argentina [PERSON_NAME] OT Managed" at bounding box center [157, 138] width 190 height 15
click at [258, 138] on li at bounding box center [267, 136] width 19 height 30
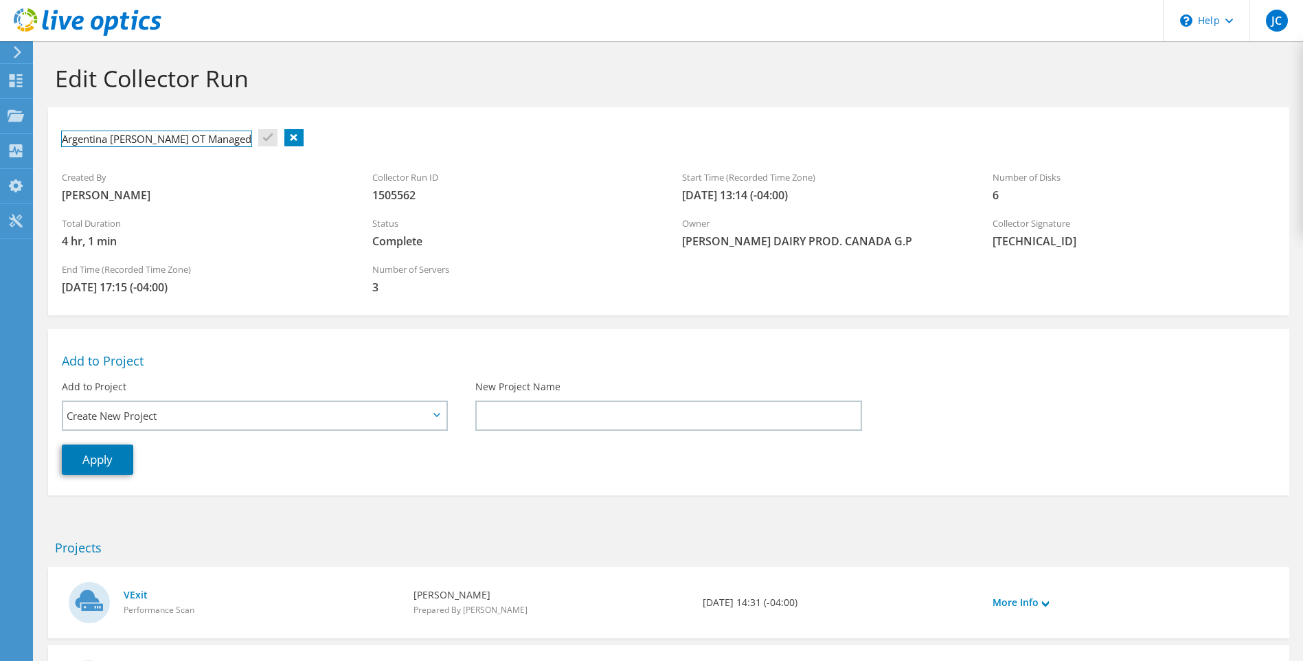
click at [202, 141] on h3 "Argentina [PERSON_NAME] OT Managed" at bounding box center [157, 138] width 190 height 15
click at [207, 139] on h3 "Argentina [PERSON_NAME] OT Managed" at bounding box center [157, 138] width 190 height 15
click at [258, 135] on li at bounding box center [267, 136] width 19 height 30
click at [128, 136] on h3 "Argentina [PERSON_NAME] OT Managed" at bounding box center [157, 138] width 190 height 15
drag, startPoint x: 67, startPoint y: 139, endPoint x: 89, endPoint y: 141, distance: 21.3
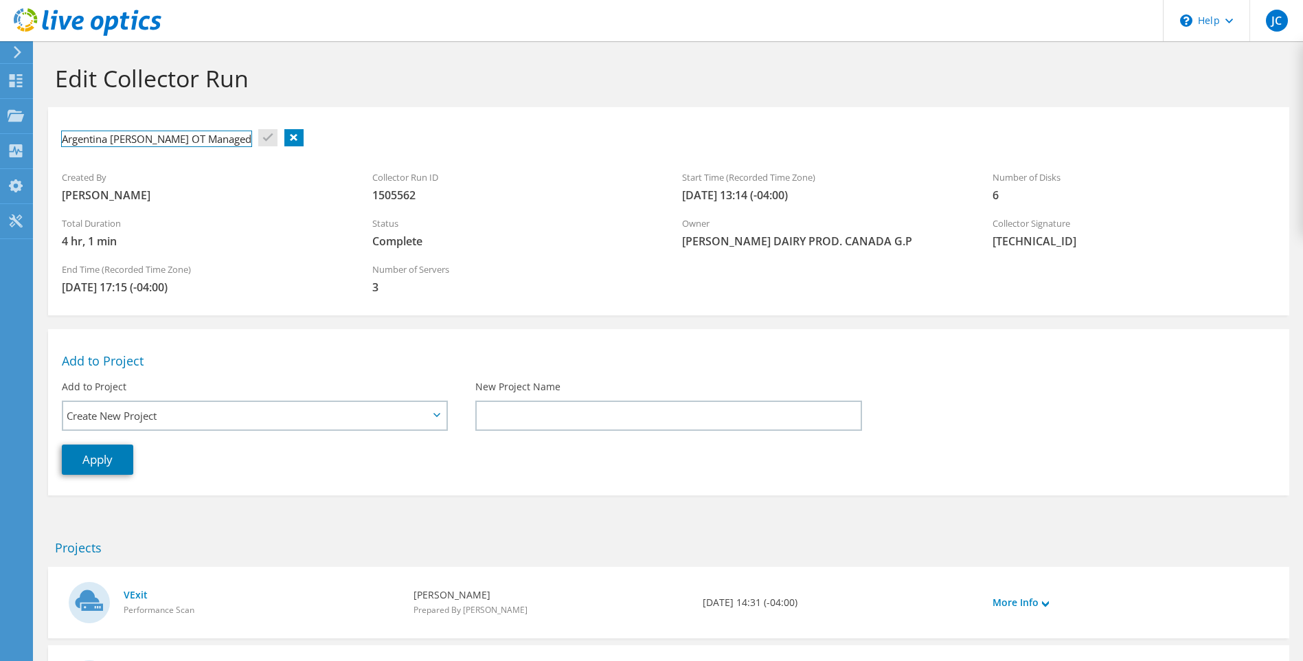
click at [69, 139] on h3 "Argentina [PERSON_NAME] OT Managed" at bounding box center [157, 138] width 190 height 15
click at [186, 134] on link at bounding box center [181, 137] width 19 height 17
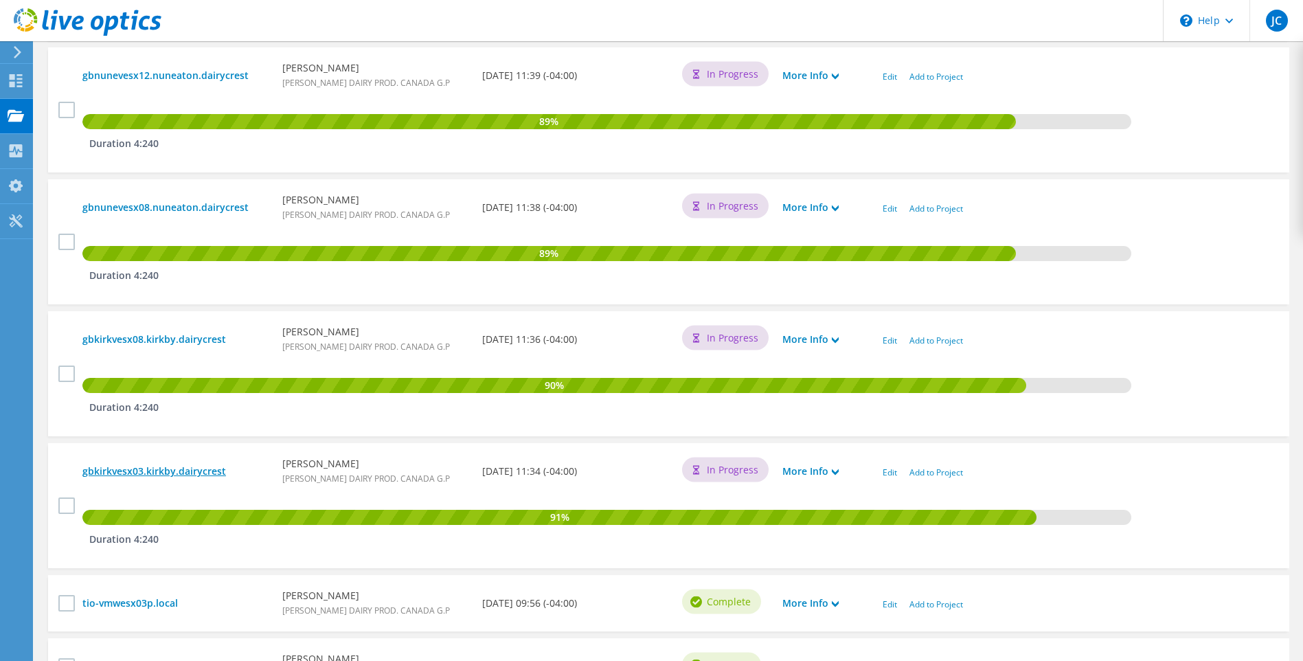
scroll to position [893, 0]
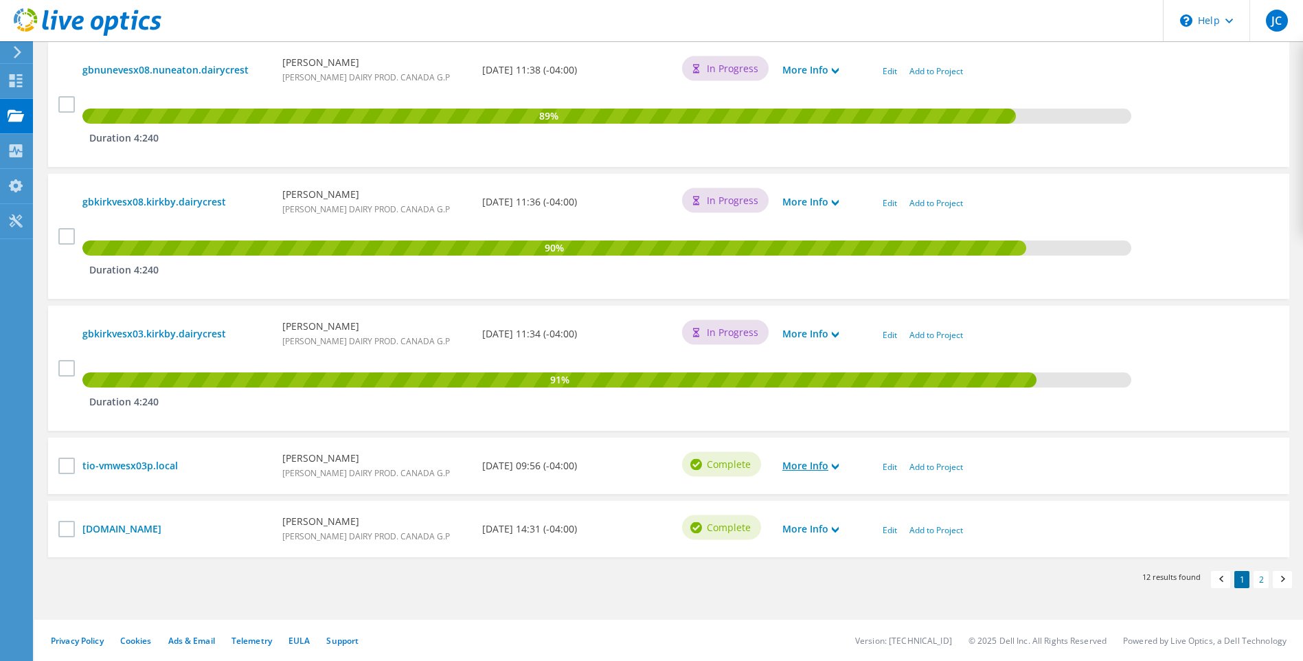
click at [835, 467] on use at bounding box center [835, 467] width 7 height 6
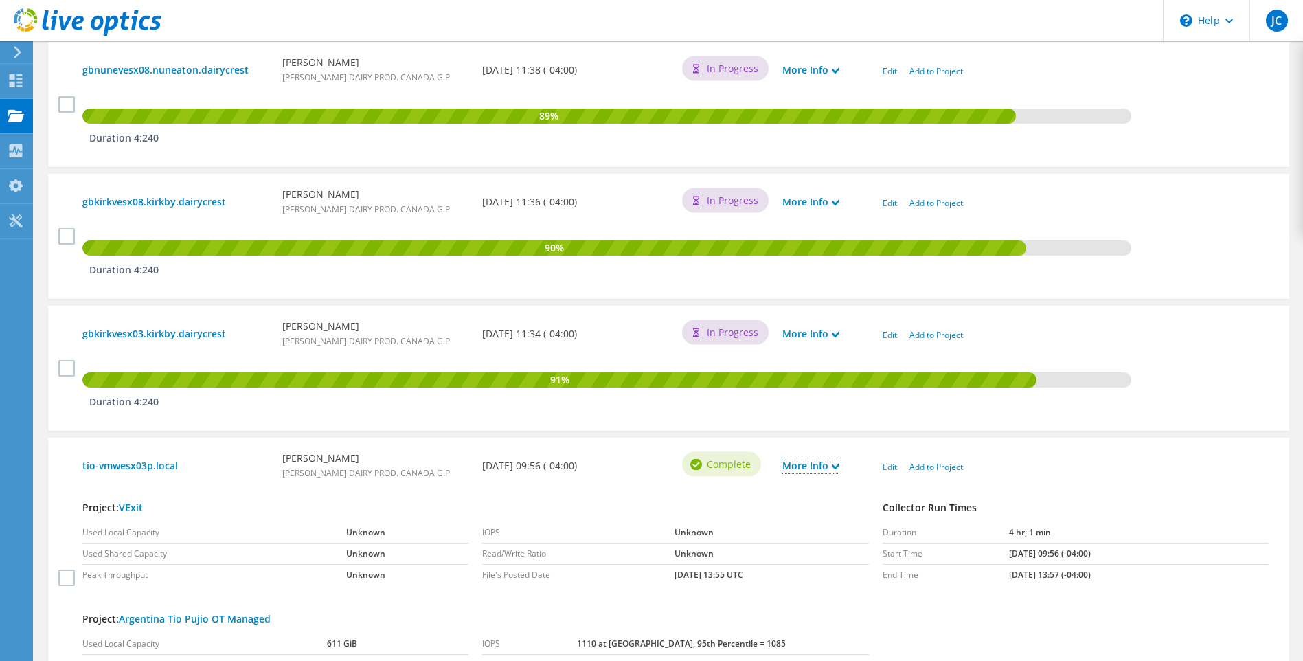
scroll to position [1030, 0]
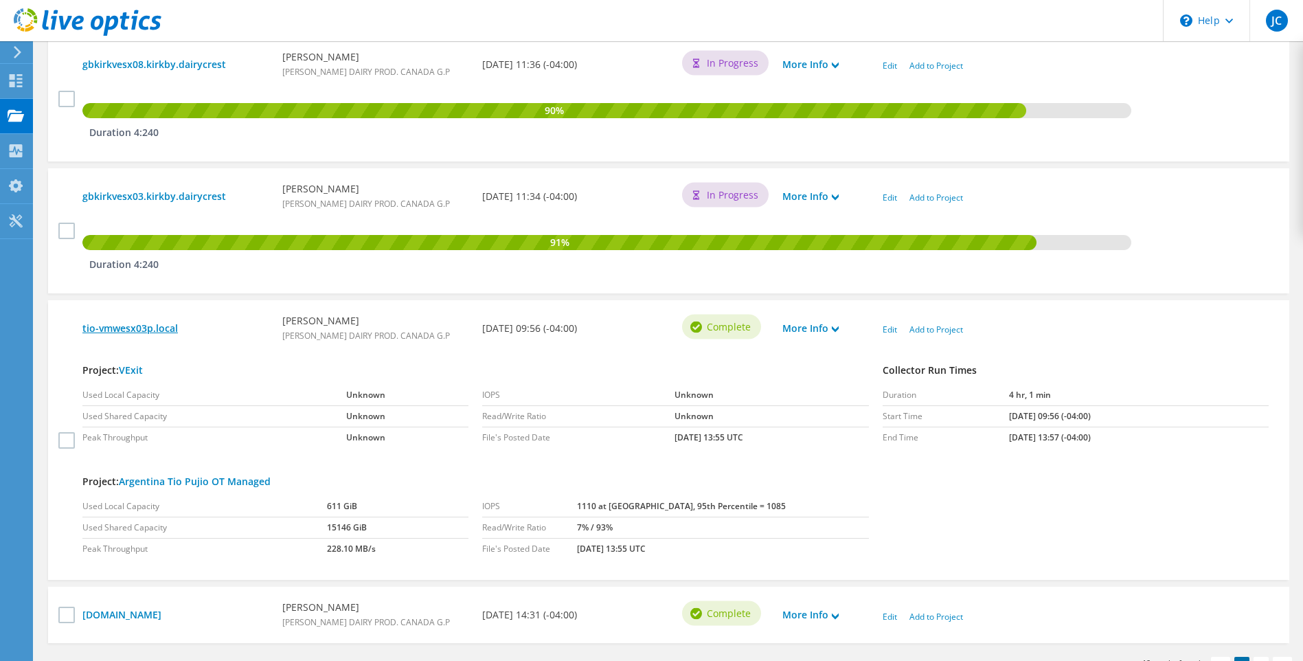
click at [130, 328] on link "tio-vmwesx03p.local" at bounding box center [175, 328] width 186 height 15
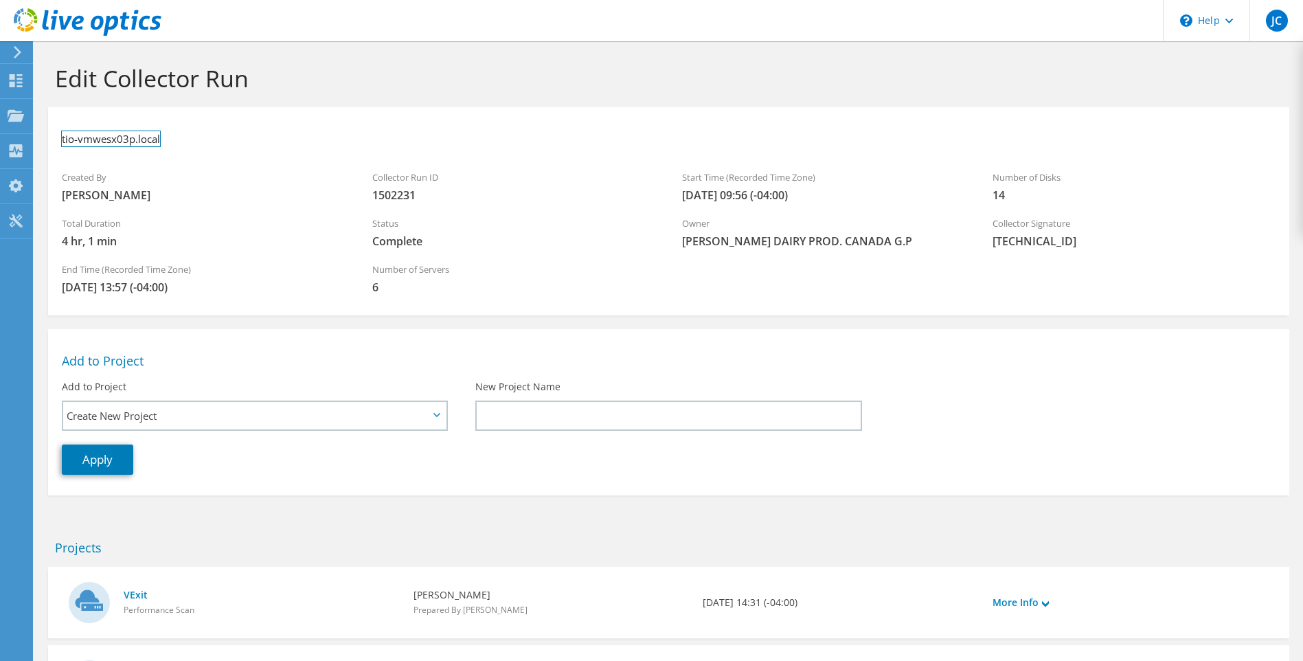
click at [106, 139] on h3 "tio-vmwesx03p.local" at bounding box center [111, 138] width 98 height 15
click at [181, 139] on link at bounding box center [179, 137] width 19 height 17
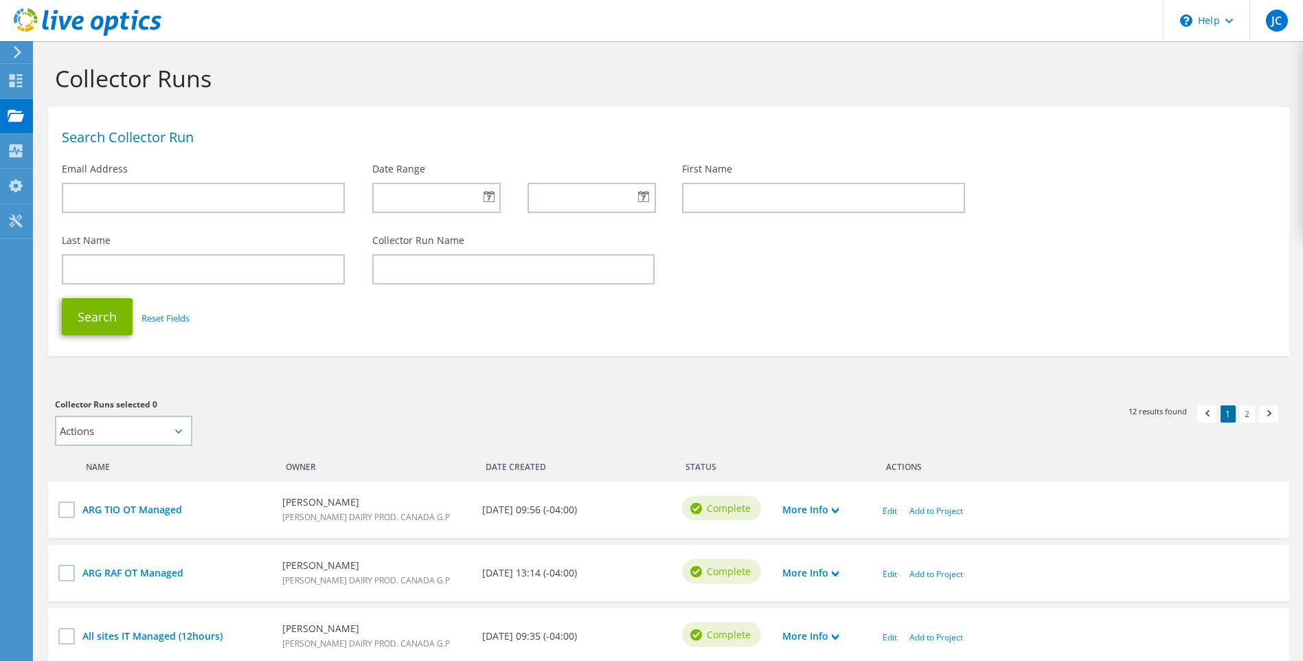
scroll to position [893, 0]
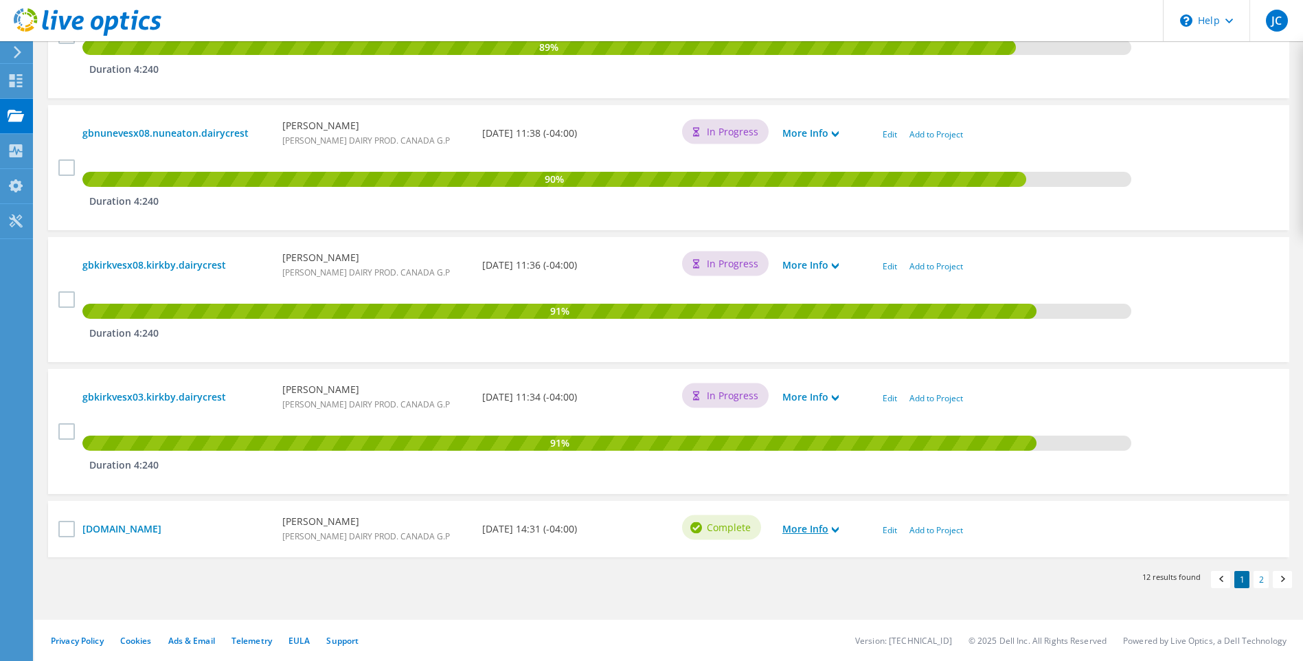
click at [836, 530] on use at bounding box center [835, 530] width 7 height 6
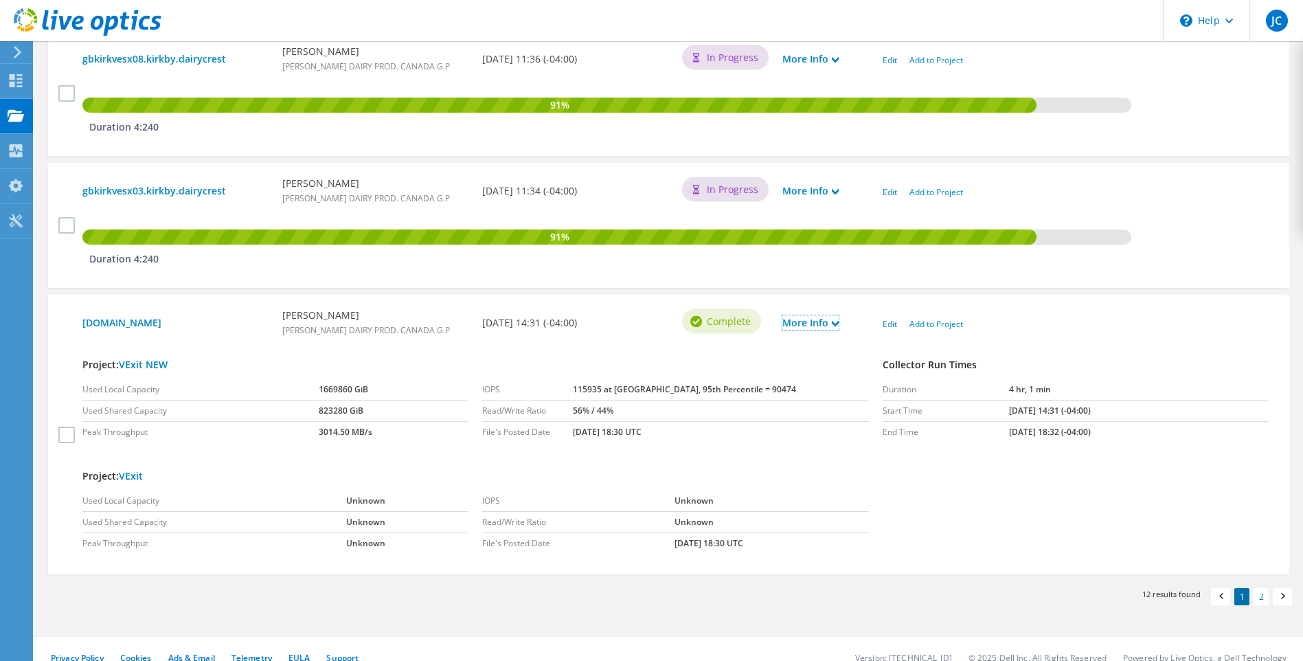
scroll to position [1116, 0]
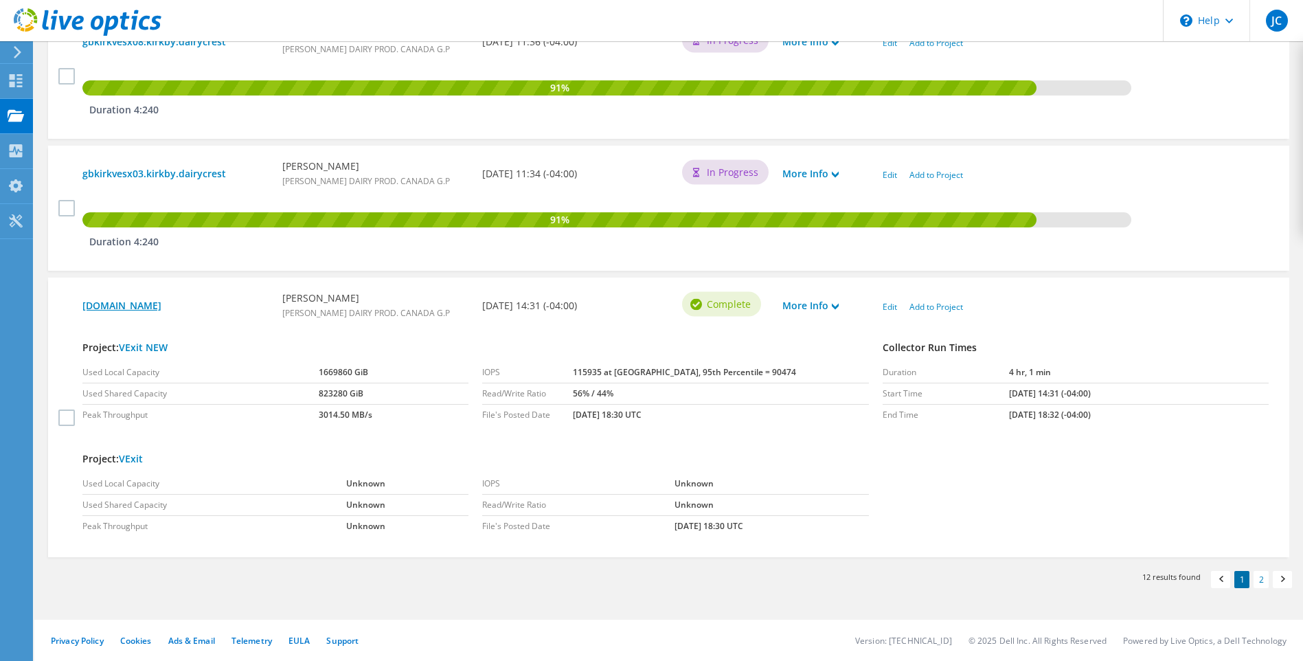
click at [196, 306] on link "cdl-vmwesx02p.sapcorp.com" at bounding box center [175, 305] width 186 height 15
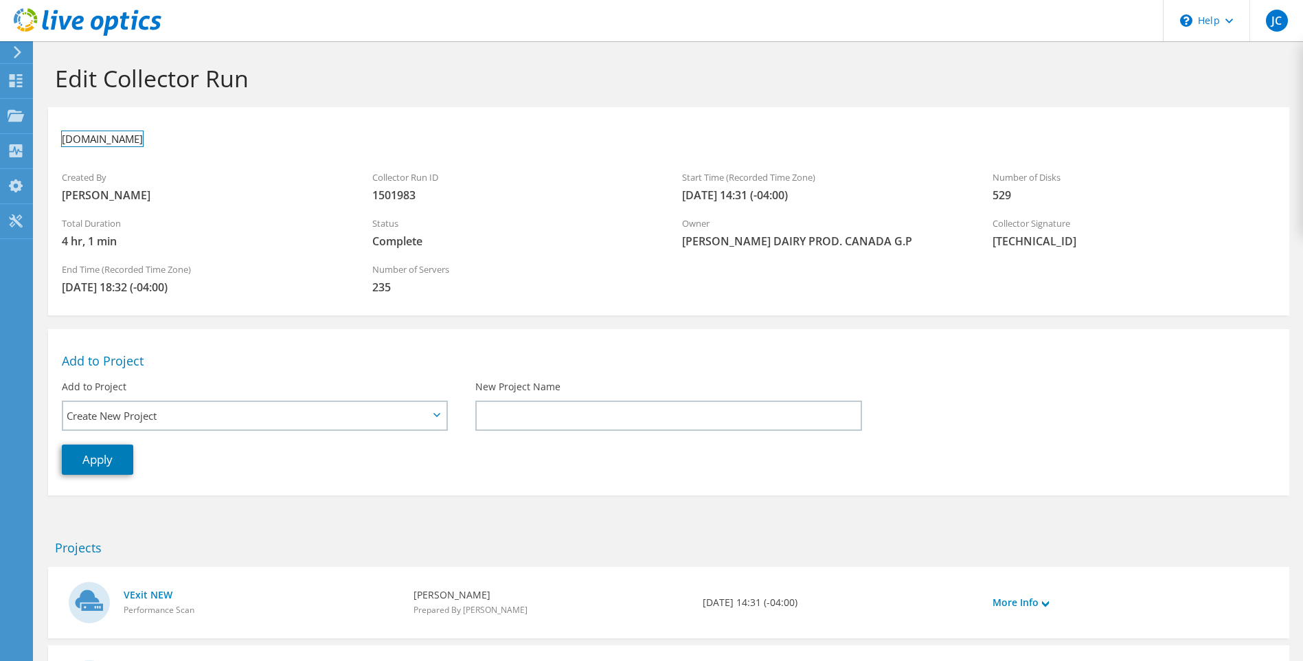
click at [122, 133] on h3 "cdl-vmwesx02p.sapcorp.com" at bounding box center [102, 138] width 81 height 15
click at [176, 137] on link at bounding box center [175, 137] width 19 height 17
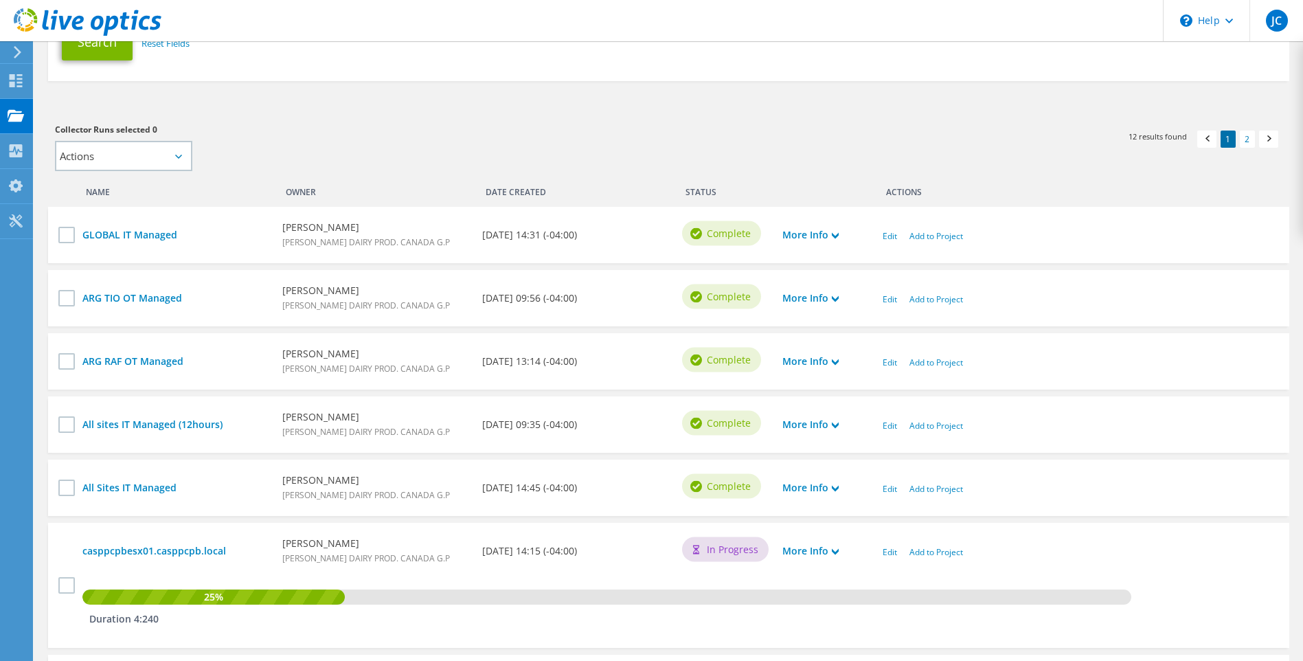
scroll to position [343, 0]
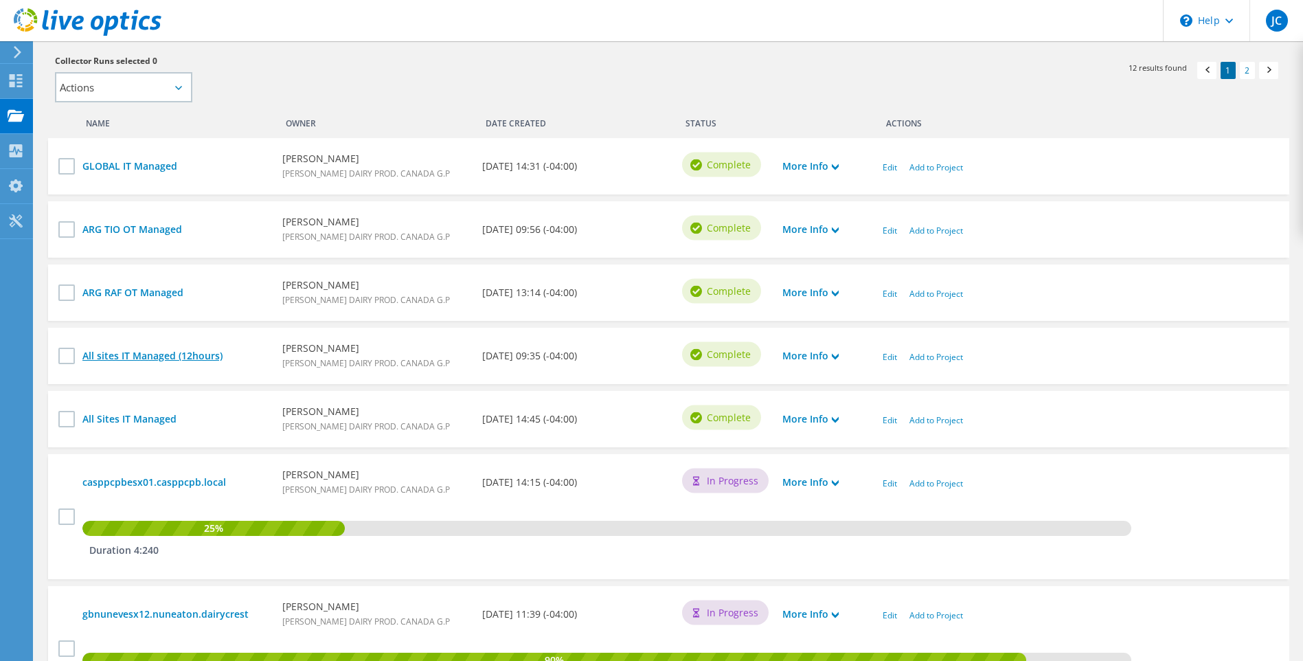
click at [140, 357] on link "All sites IT Managed (12hours)" at bounding box center [175, 355] width 186 height 15
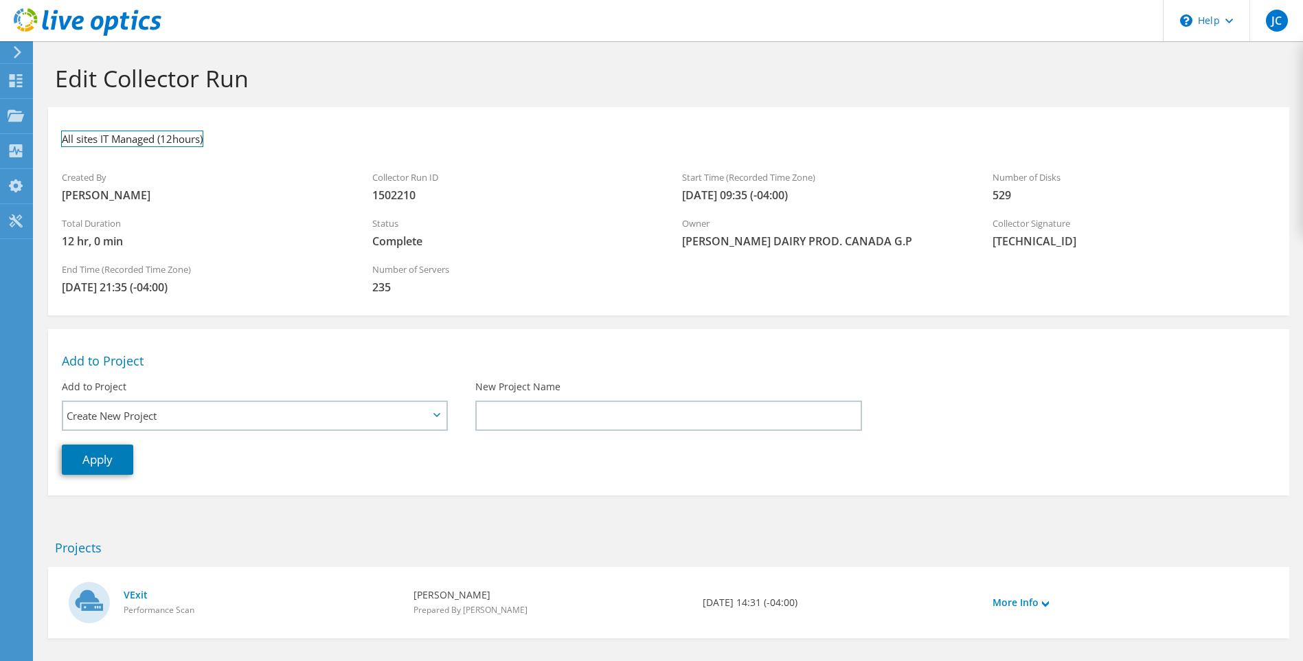
click at [127, 146] on h3 "All sites IT Managed (12hours)" at bounding box center [132, 138] width 141 height 15
drag, startPoint x: 78, startPoint y: 137, endPoint x: 26, endPoint y: 136, distance: 52.2
click at [26, 136] on div "JC End User Jocelyn Croteau jocelyn.croteau@saputo.com SAPUTO DAIRY PROD. CANAD…" at bounding box center [651, 360] width 1303 height 721
drag, startPoint x: 221, startPoint y: 139, endPoint x: 207, endPoint y: 139, distance: 13.1
click at [220, 139] on li at bounding box center [223, 136] width 19 height 30
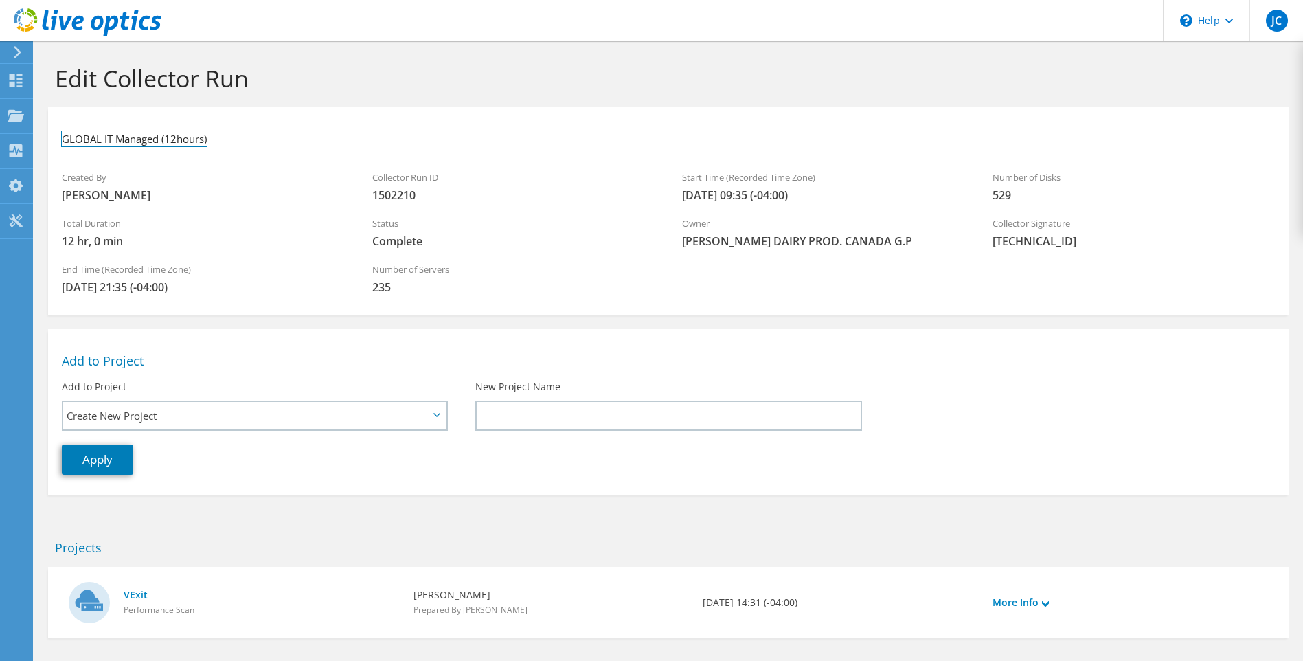
click at [196, 137] on h3 "GLOBAL IT Managed (12hours)" at bounding box center [134, 138] width 145 height 15
click at [223, 137] on li at bounding box center [223, 136] width 19 height 30
click at [185, 138] on h3 "GLOBAL IT Managed (12hours)" at bounding box center [134, 138] width 145 height 15
click at [201, 135] on link at bounding box center [201, 137] width 19 height 17
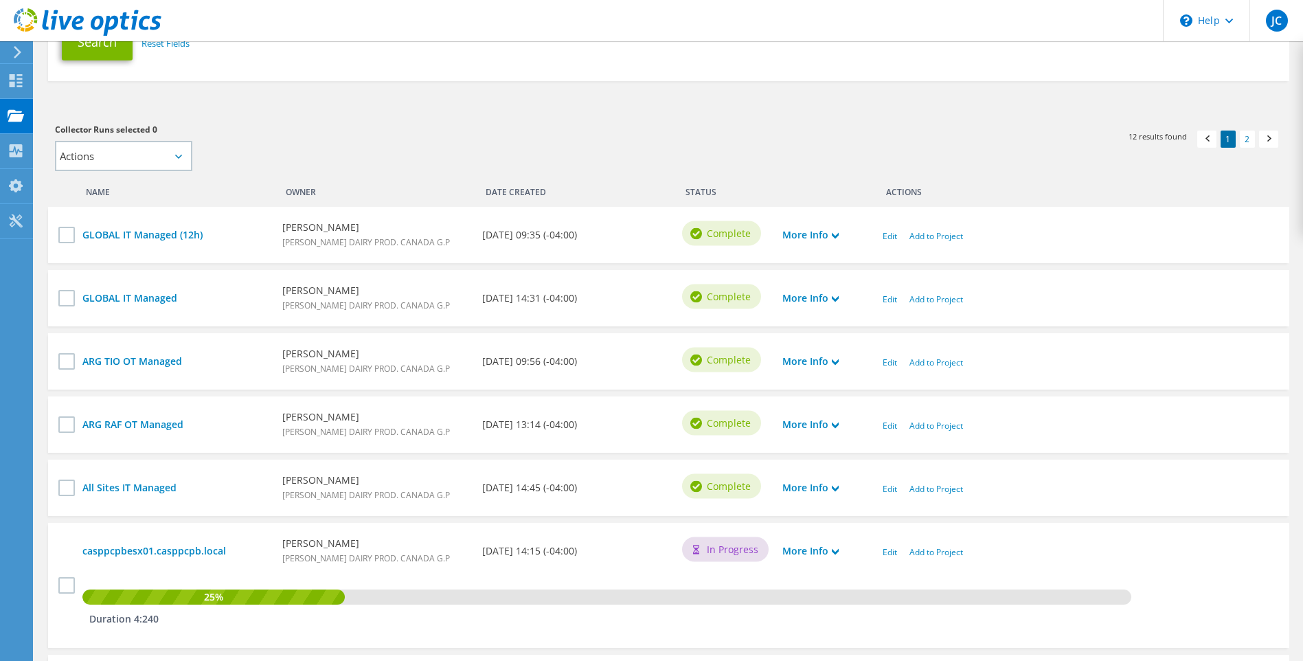
scroll to position [206, 0]
